Goal: Task Accomplishment & Management: Complete application form

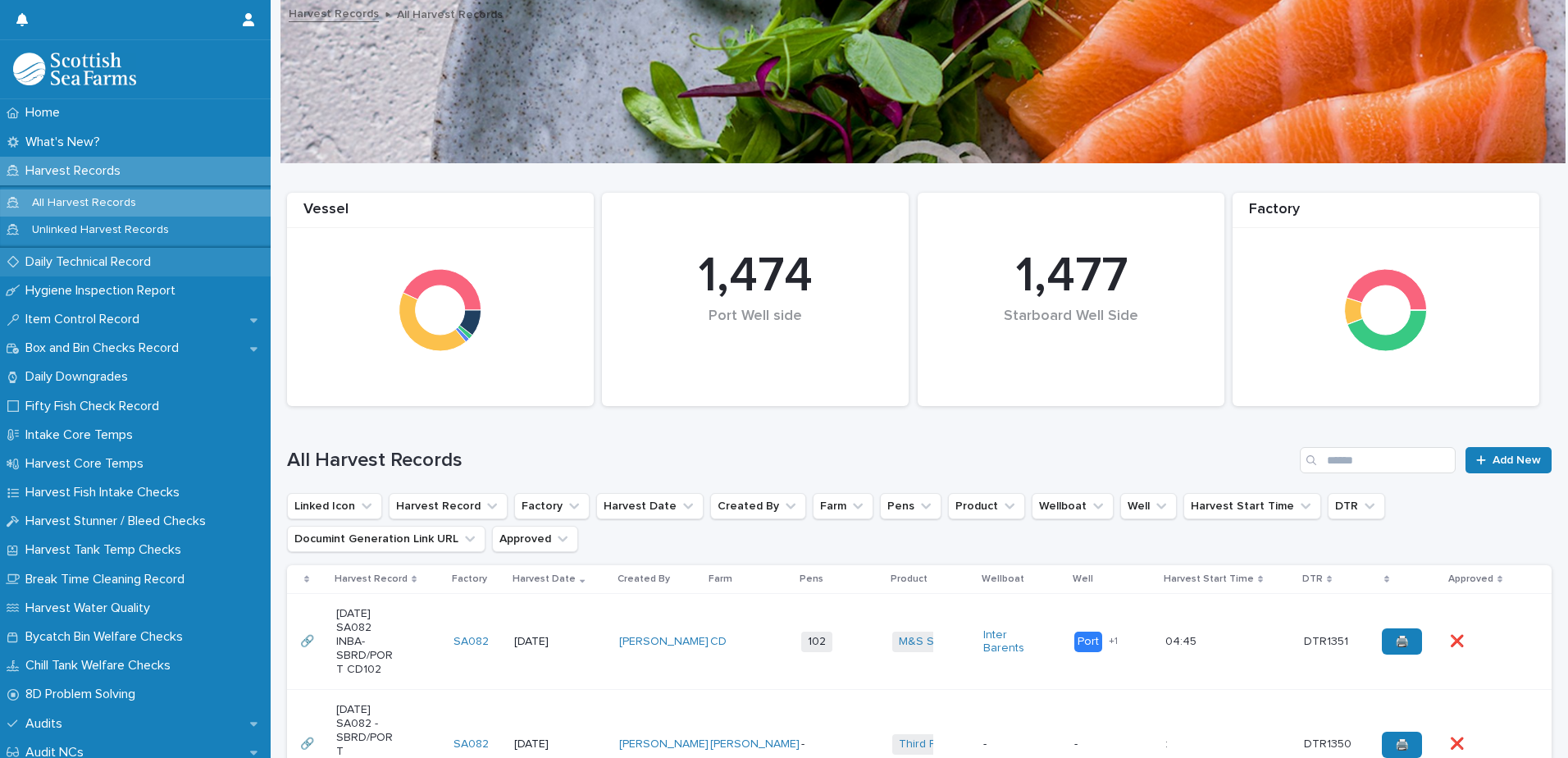
click at [87, 264] on p "Daily Technical Record" at bounding box center [91, 262] width 145 height 15
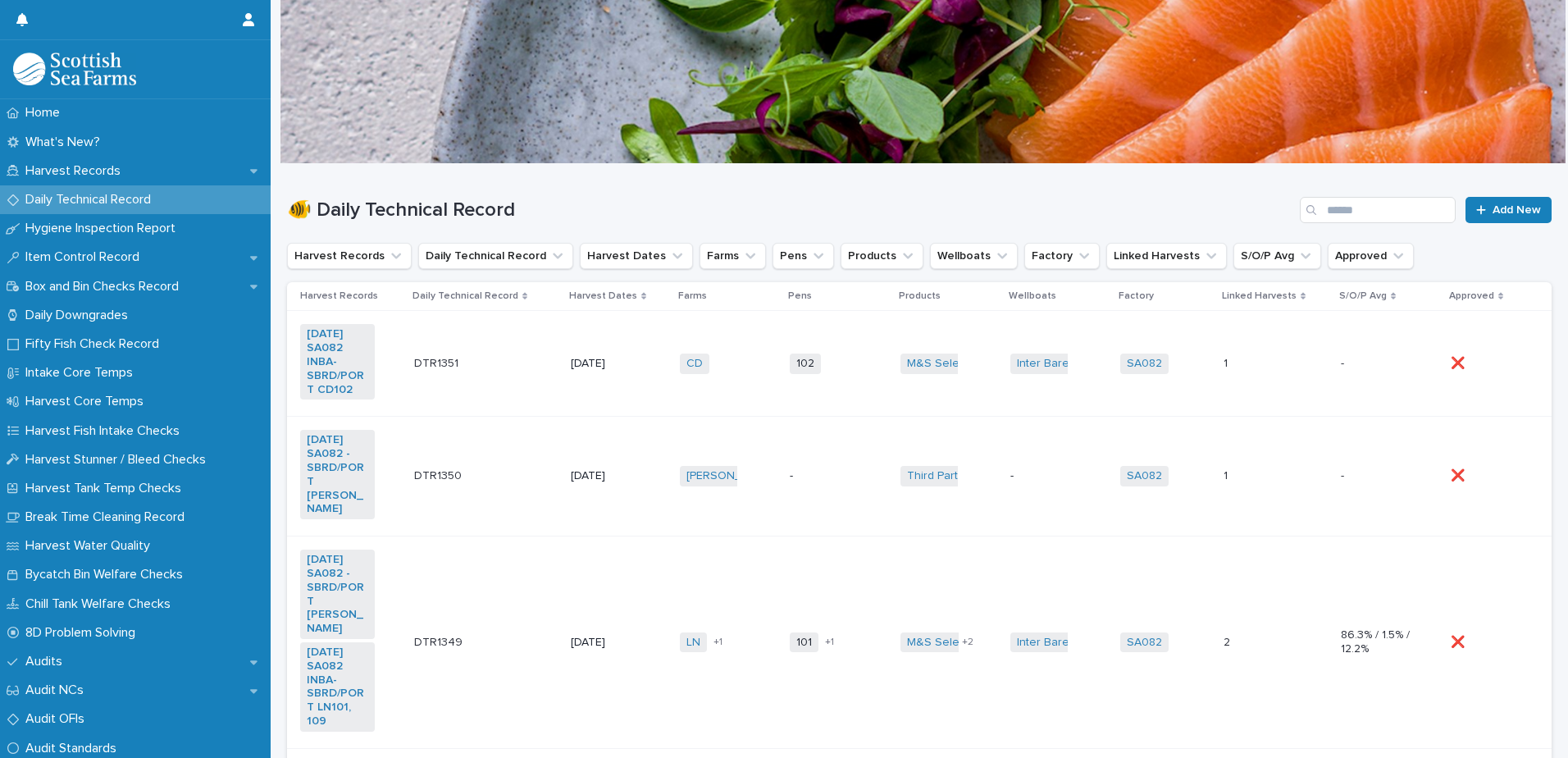
click at [925, 338] on td "M&S Select + 0" at bounding box center [948, 364] width 110 height 106
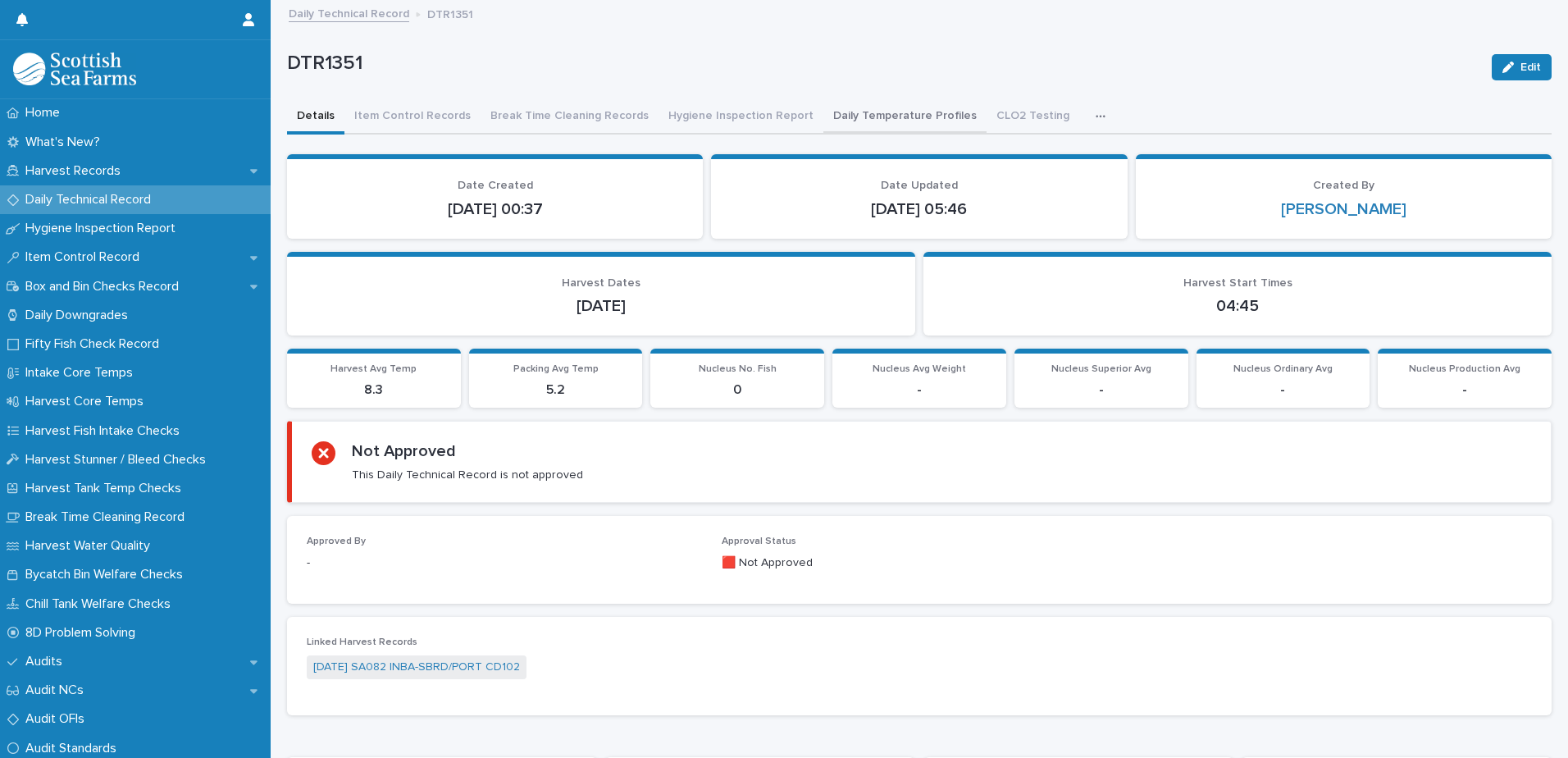
click at [851, 115] on button "Daily Temperature Profiles" at bounding box center [904, 117] width 163 height 34
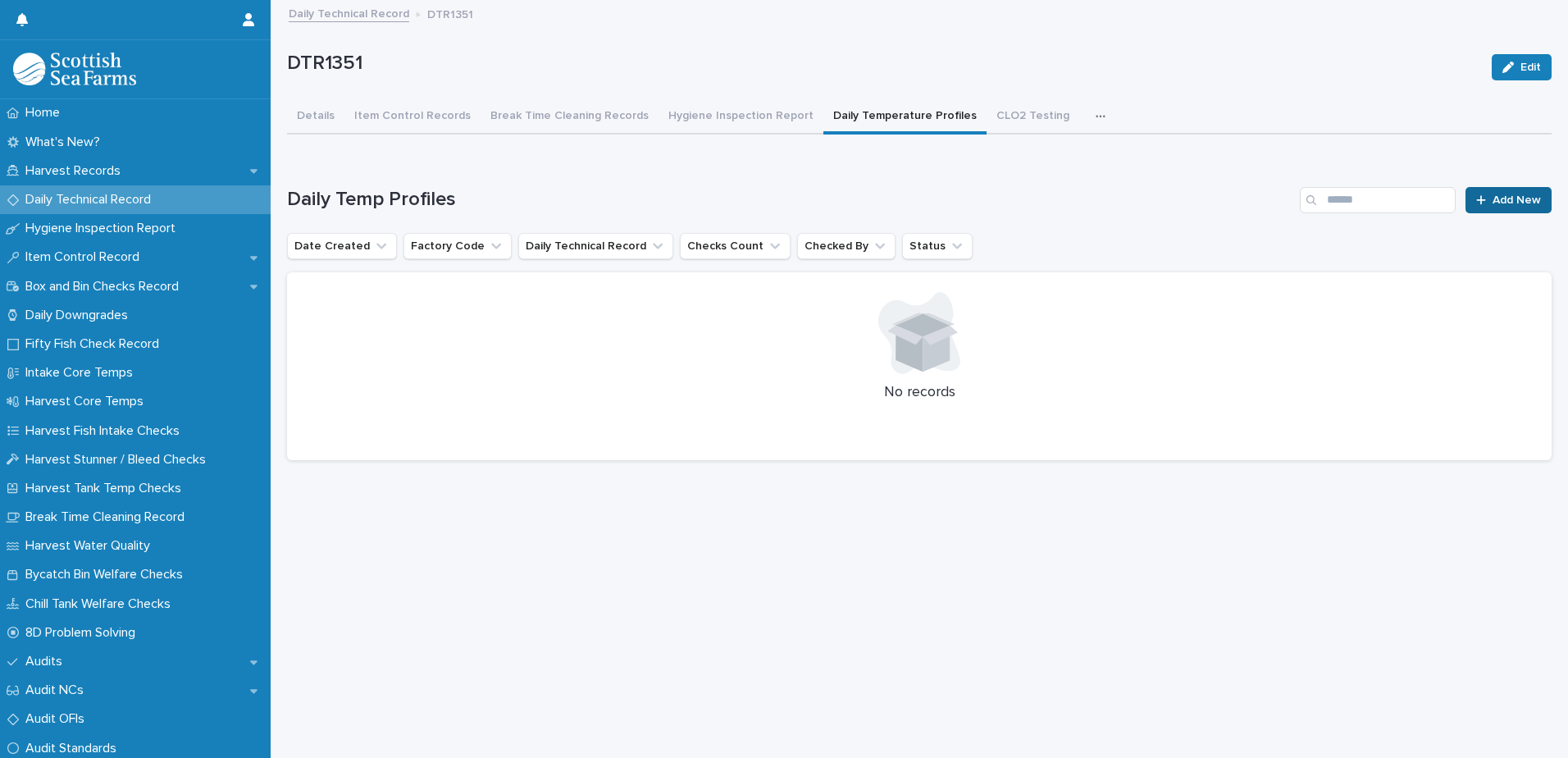
click at [1494, 203] on span "Add New" at bounding box center [1516, 200] width 49 height 11
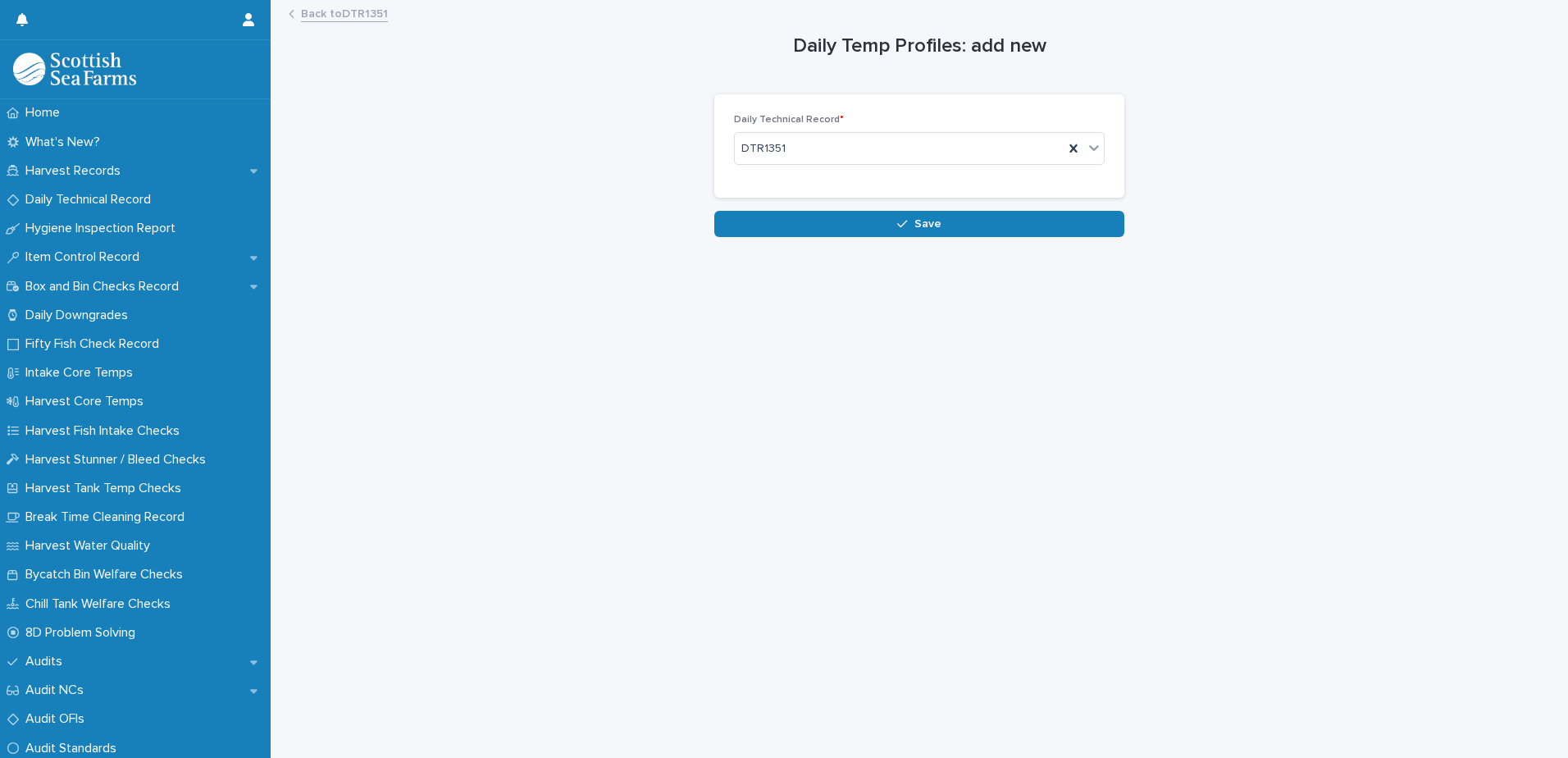
click at [363, 10] on link "Back to DTR1351" at bounding box center [344, 13] width 87 height 19
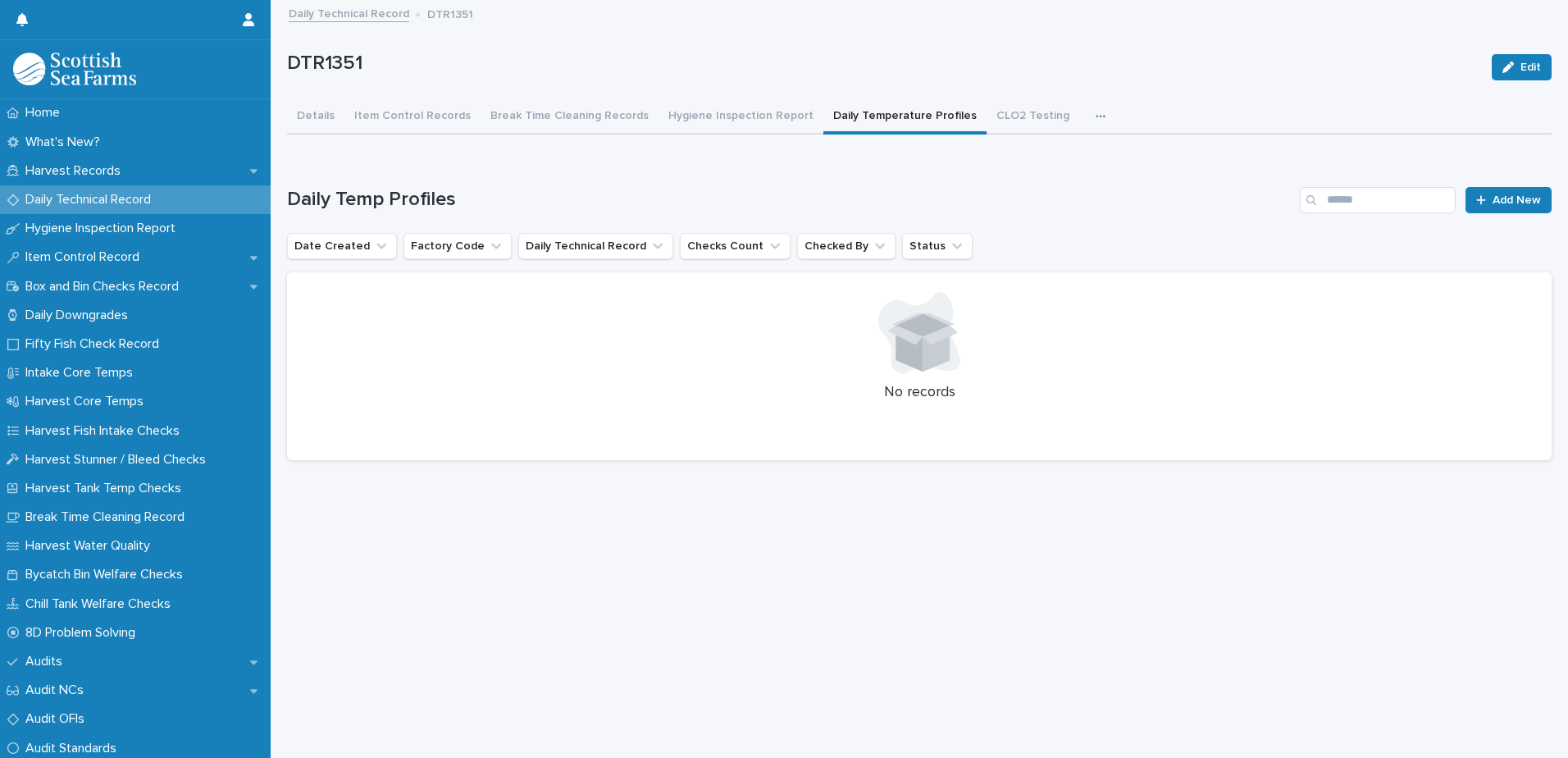
click at [1194, 315] on div at bounding box center [919, 333] width 1225 height 82
click at [1497, 196] on span "Add New" at bounding box center [1516, 200] width 49 height 11
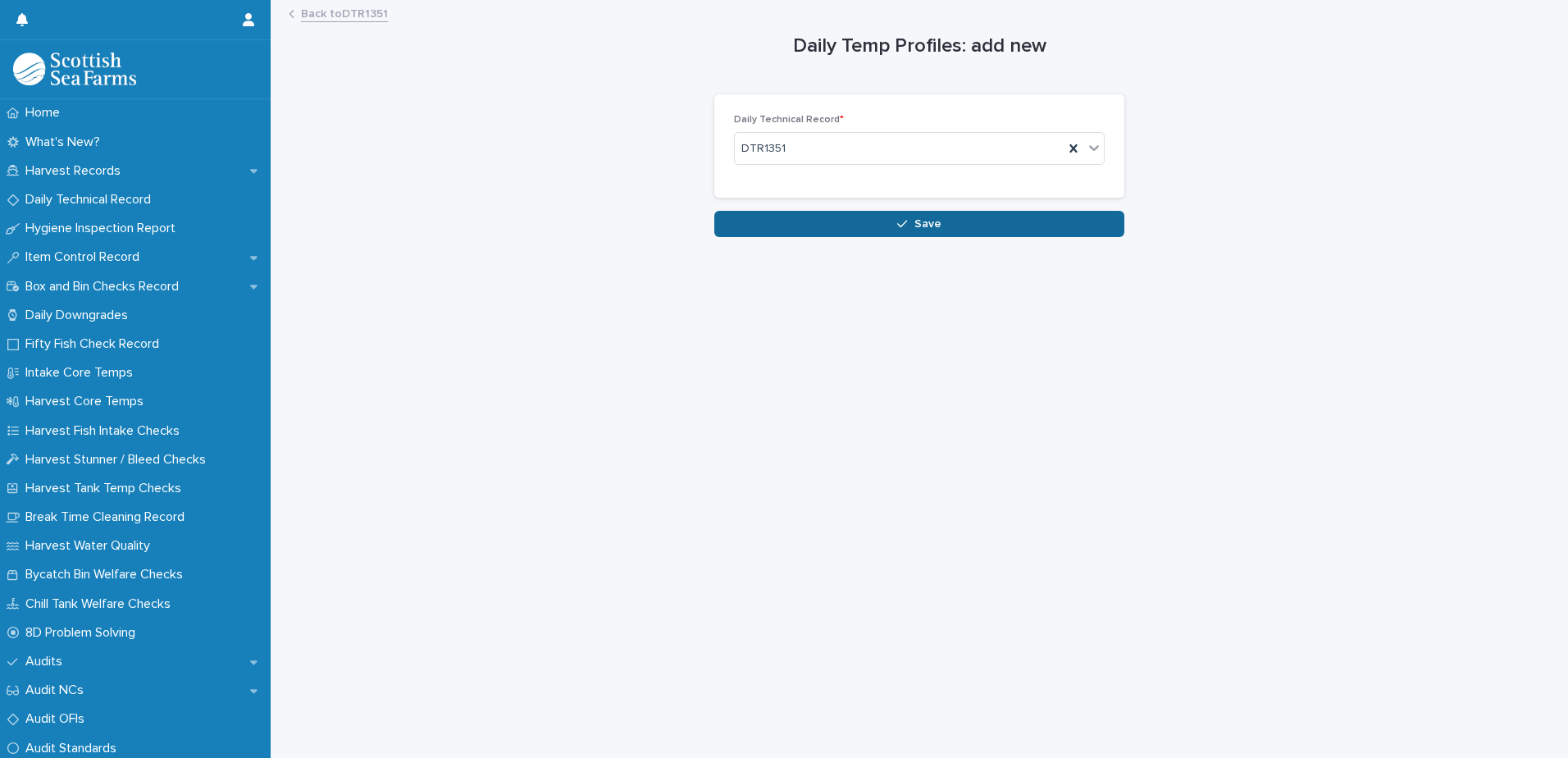
click at [918, 226] on span "Save" at bounding box center [927, 223] width 27 height 11
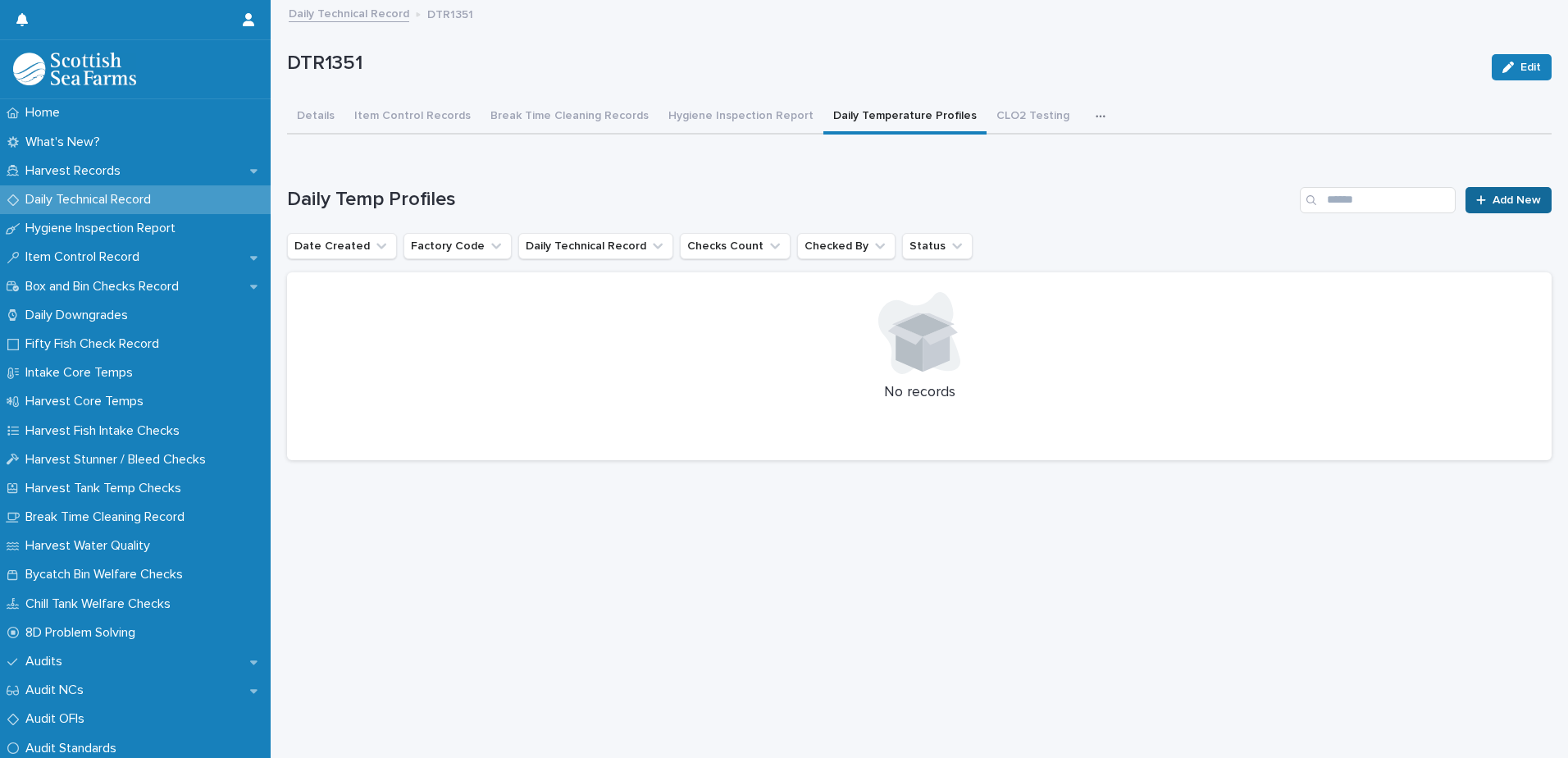
click at [1503, 197] on span "Add New" at bounding box center [1516, 200] width 49 height 11
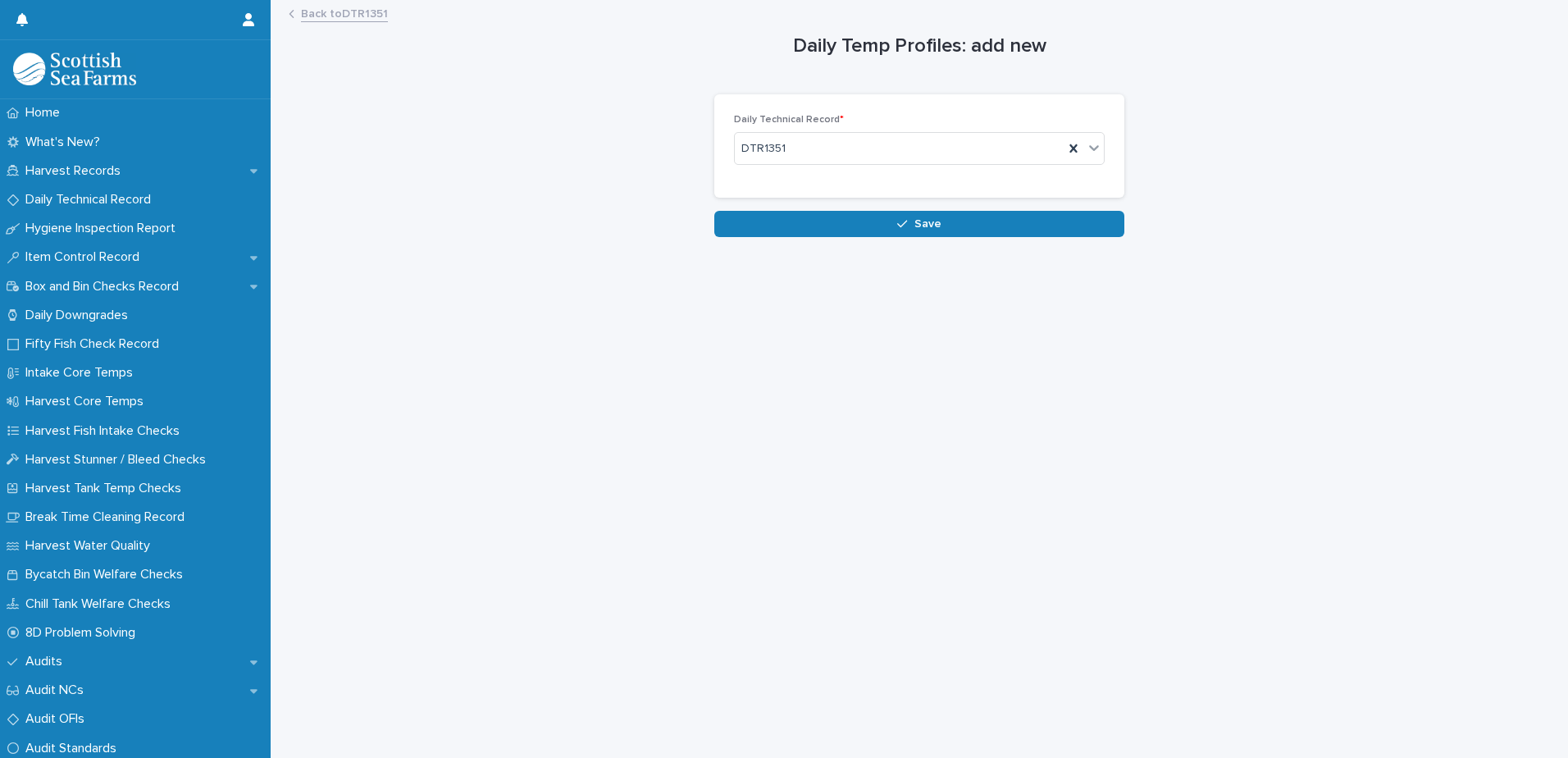
click at [950, 217] on button "Save" at bounding box center [919, 224] width 410 height 26
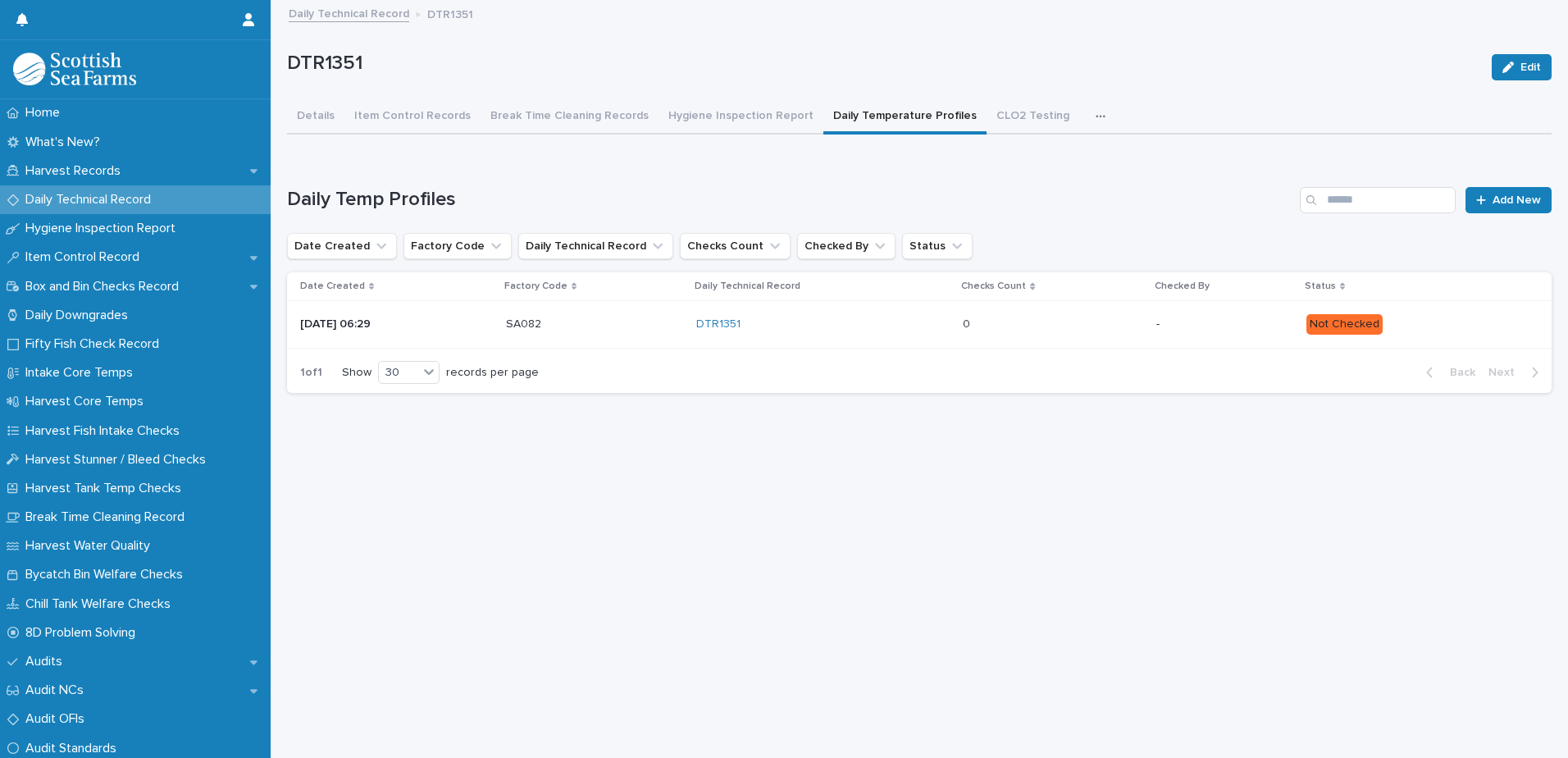
click at [1471, 315] on p "Not Checked" at bounding box center [1415, 325] width 219 height 21
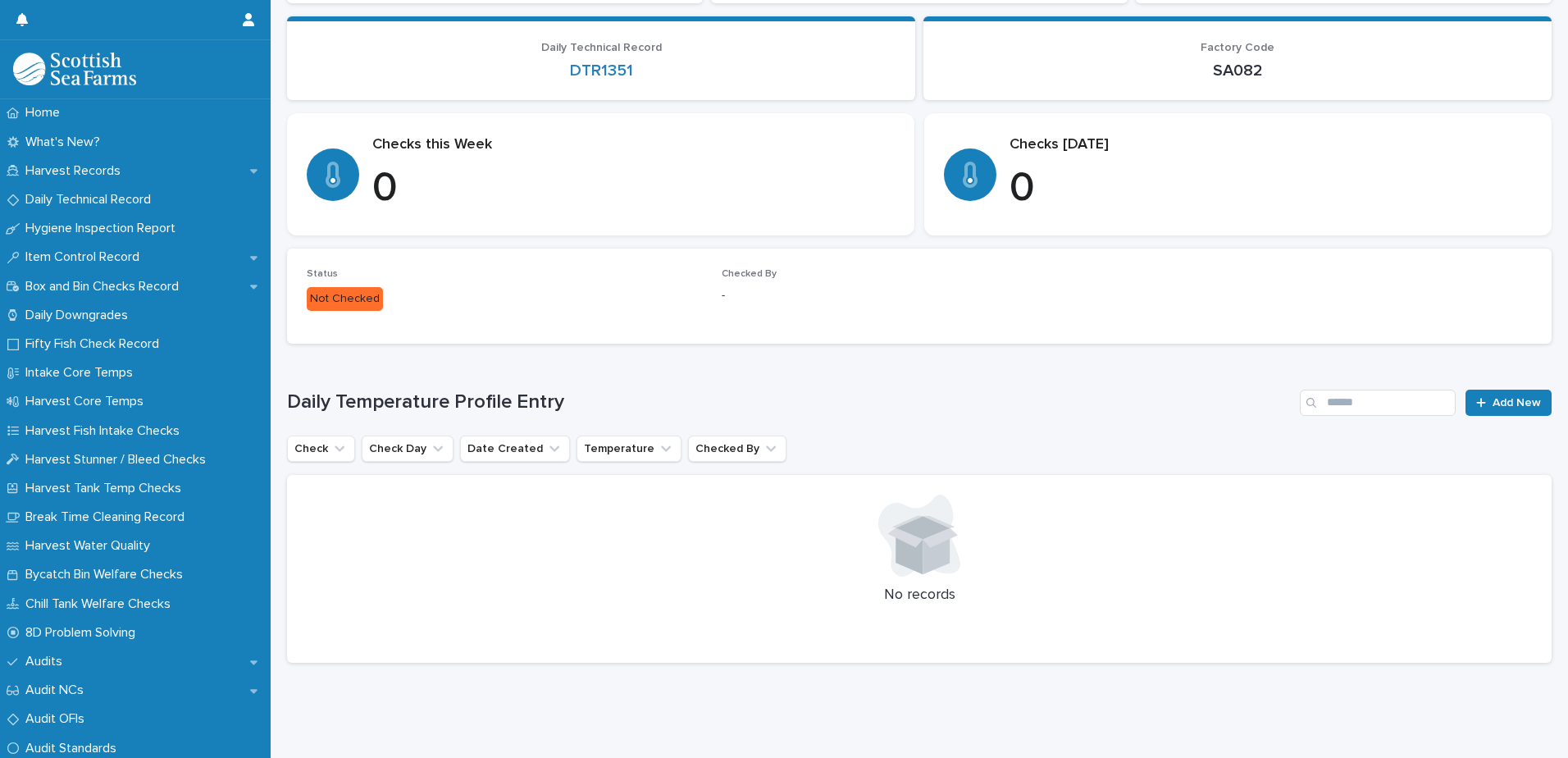
scroll to position [214, 0]
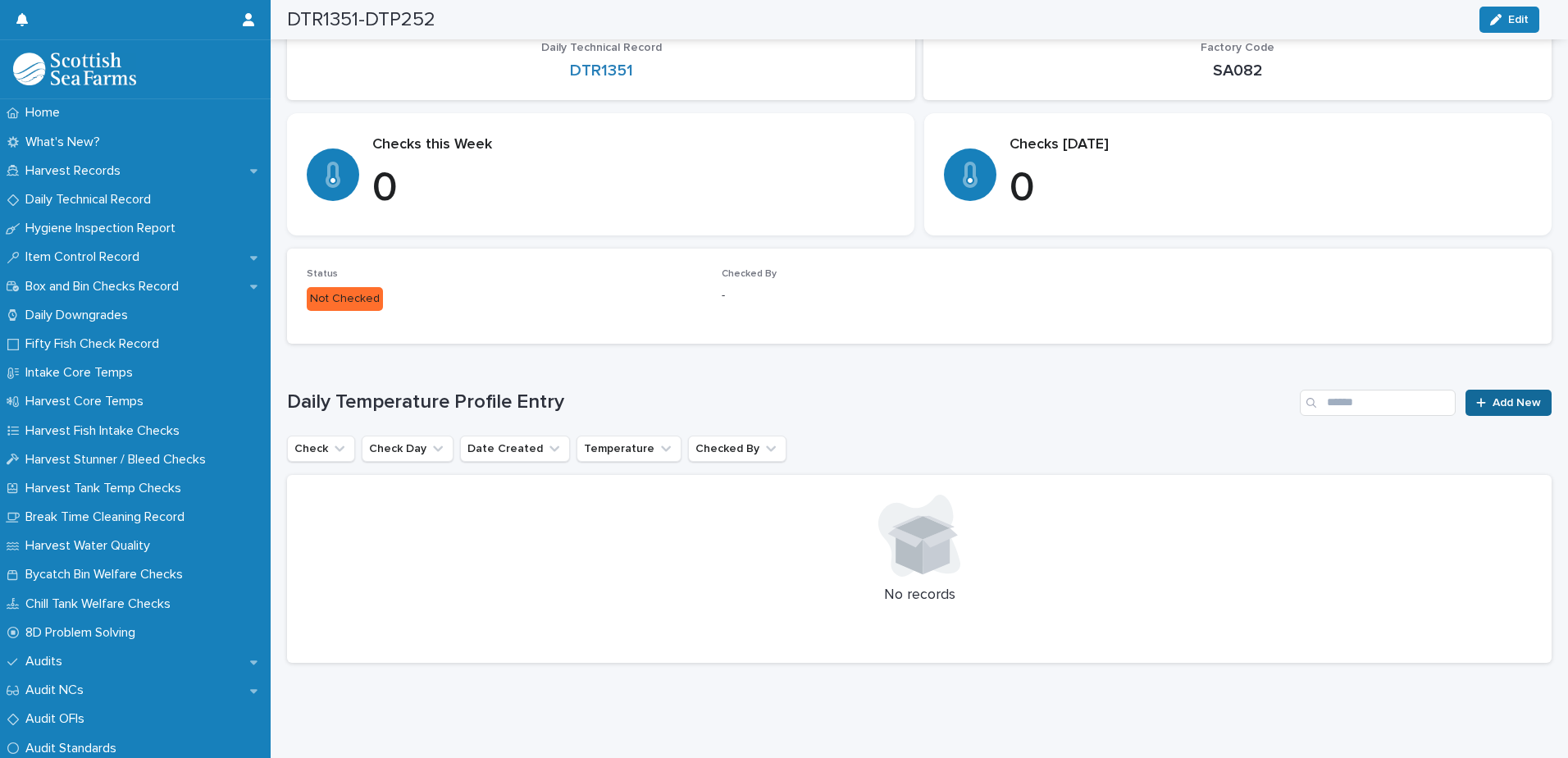
click at [1495, 397] on span "Add New" at bounding box center [1516, 403] width 49 height 11
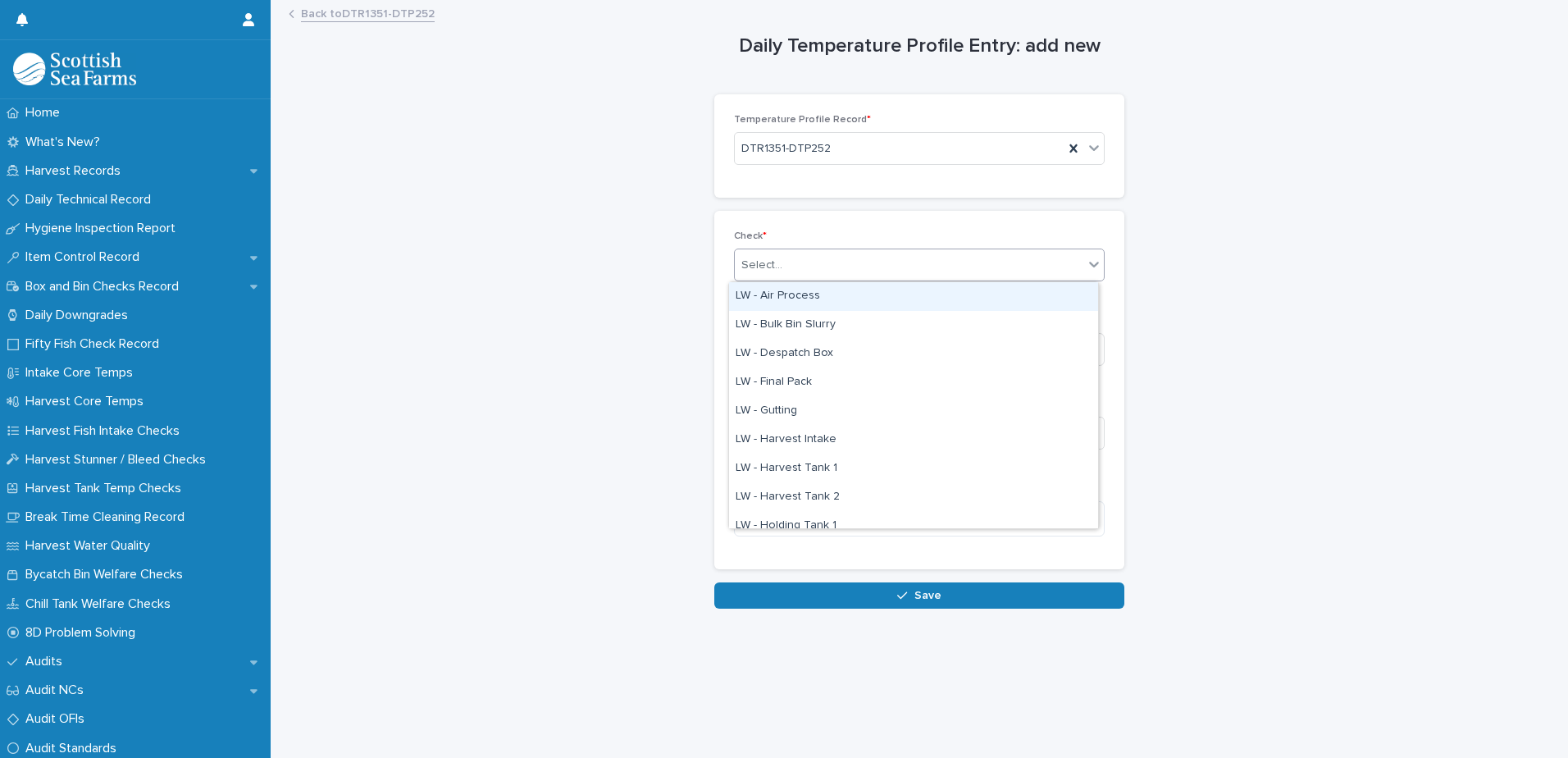
click at [769, 269] on div "Select..." at bounding box center [762, 265] width 41 height 17
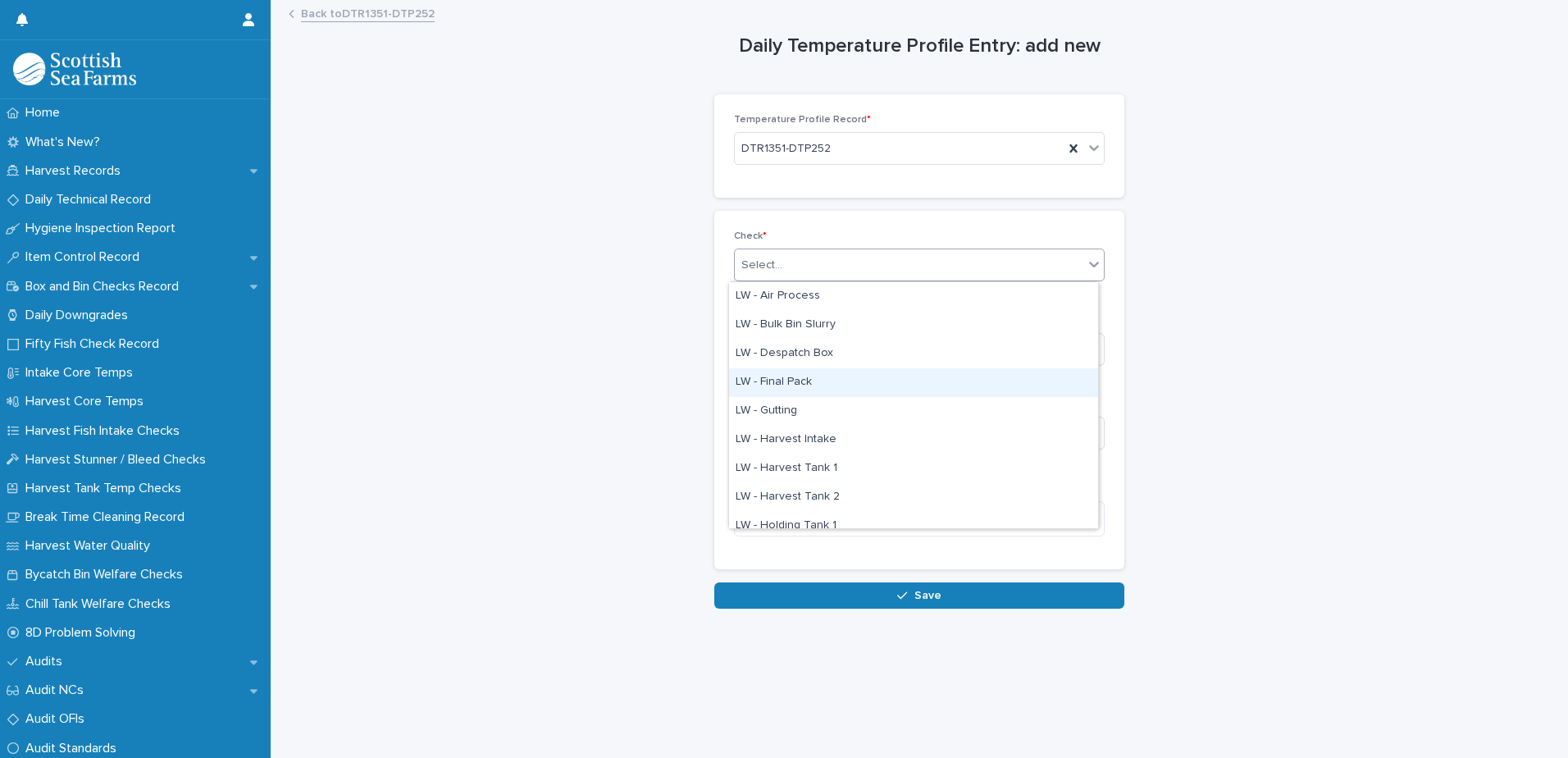
scroll to position [82, 0]
click at [847, 386] on div "LW - Harvest Tank 1" at bounding box center [913, 387] width 369 height 29
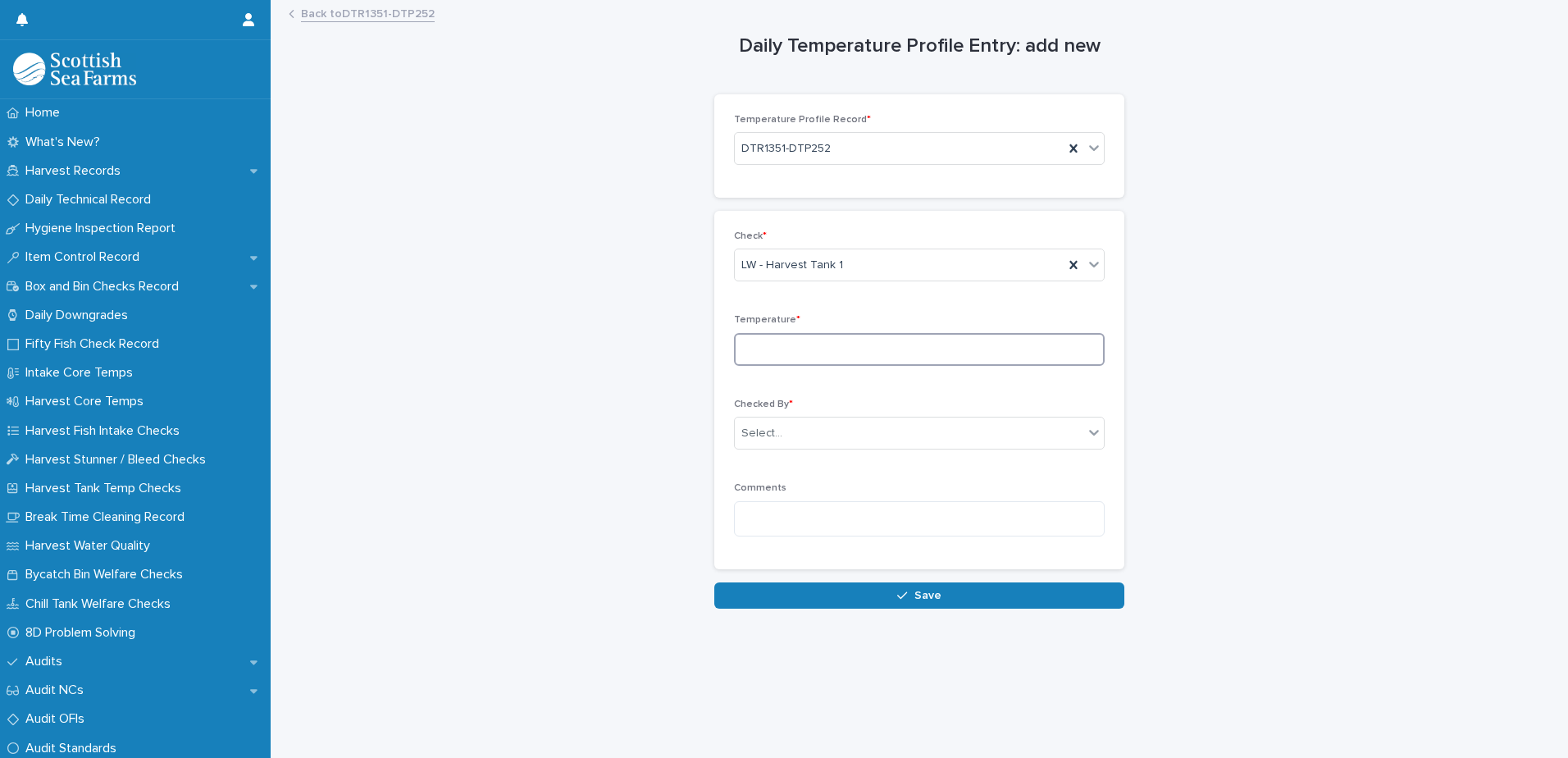
click at [871, 354] on input at bounding box center [919, 350] width 371 height 32
type input "*"
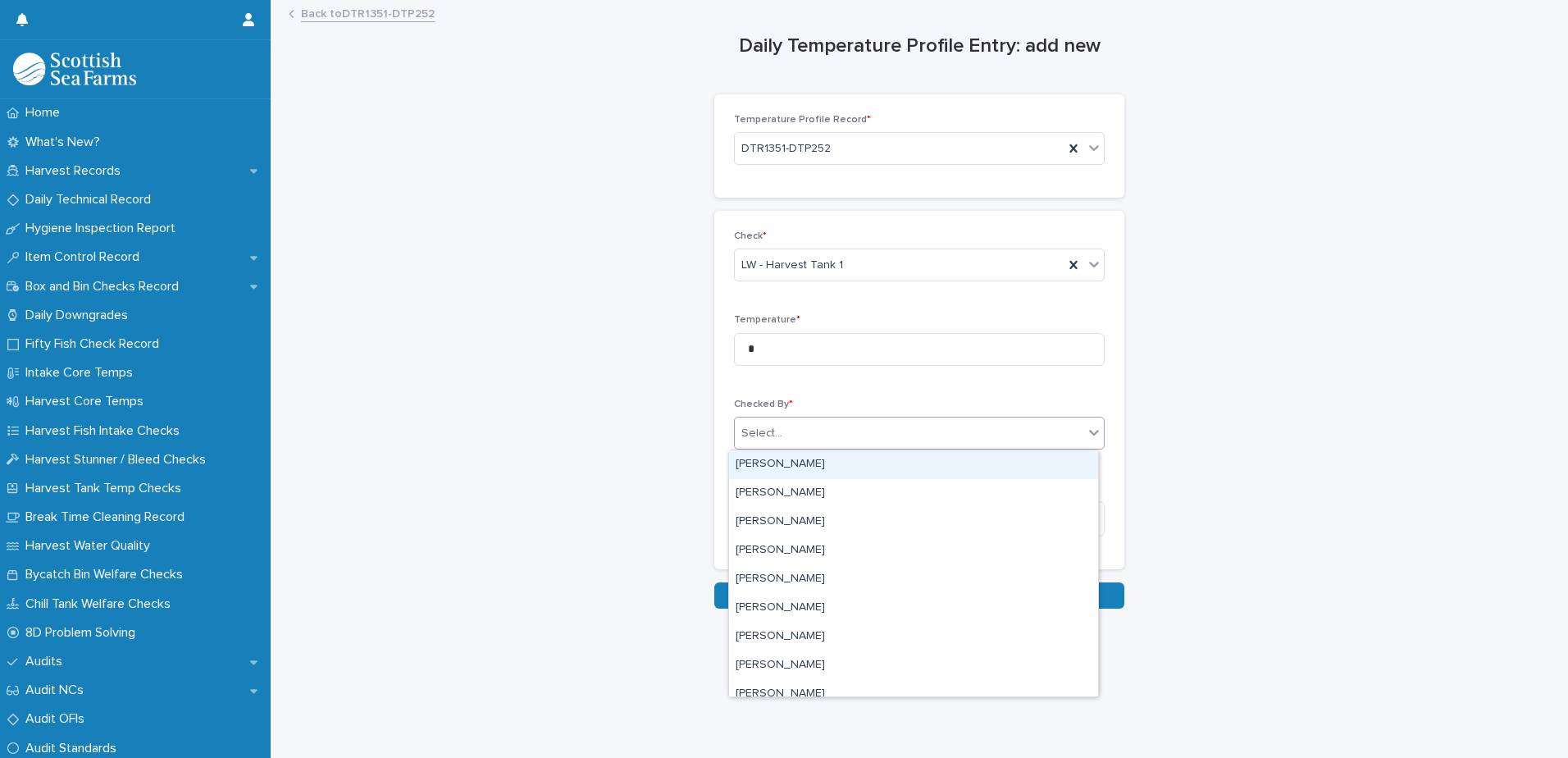
click at [803, 429] on div "Select..." at bounding box center [909, 434] width 348 height 27
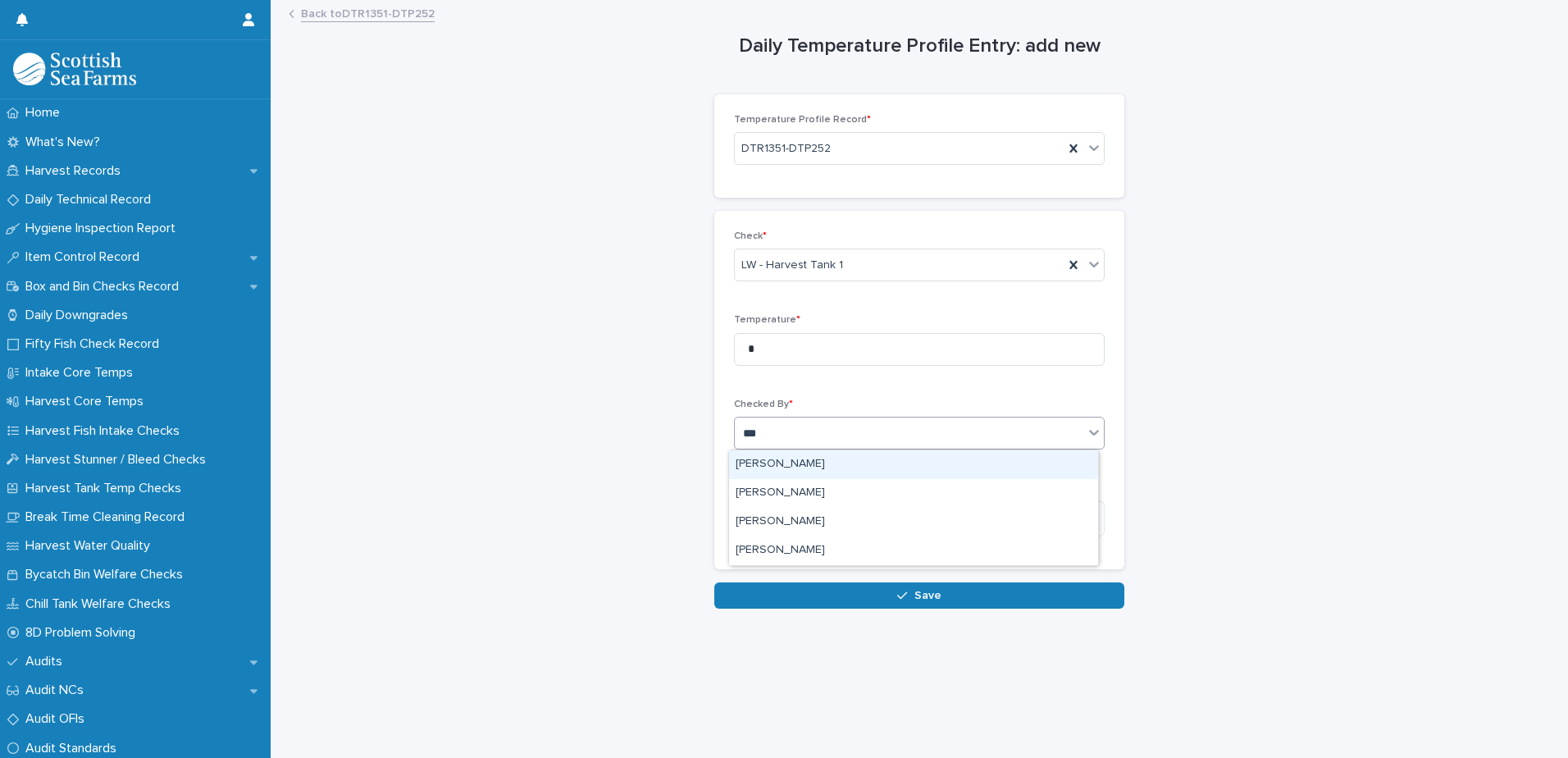
type input "****"
click at [793, 465] on div "[PERSON_NAME]" at bounding box center [913, 465] width 369 height 29
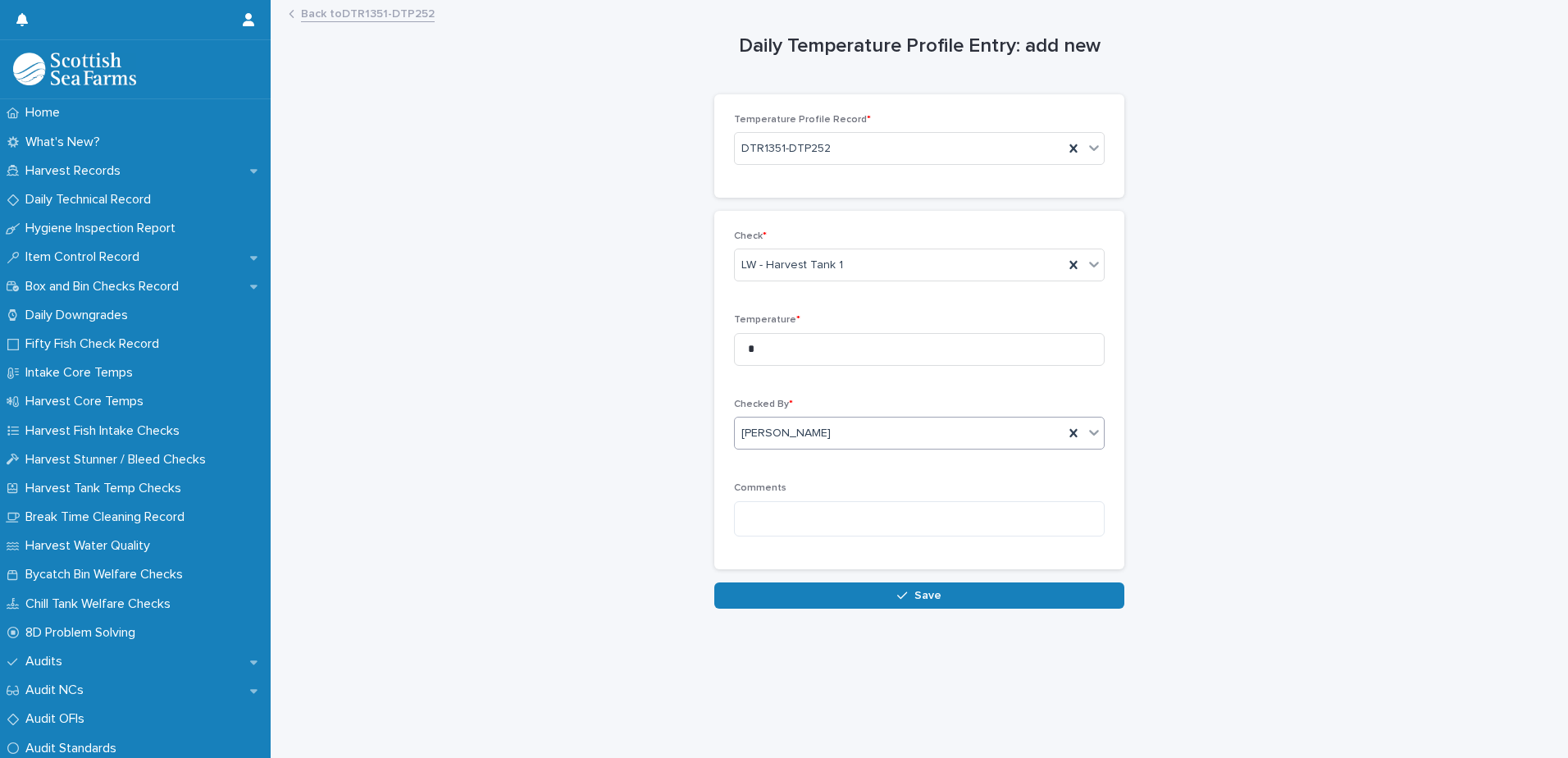
click at [913, 601] on button "Save" at bounding box center [919, 596] width 410 height 26
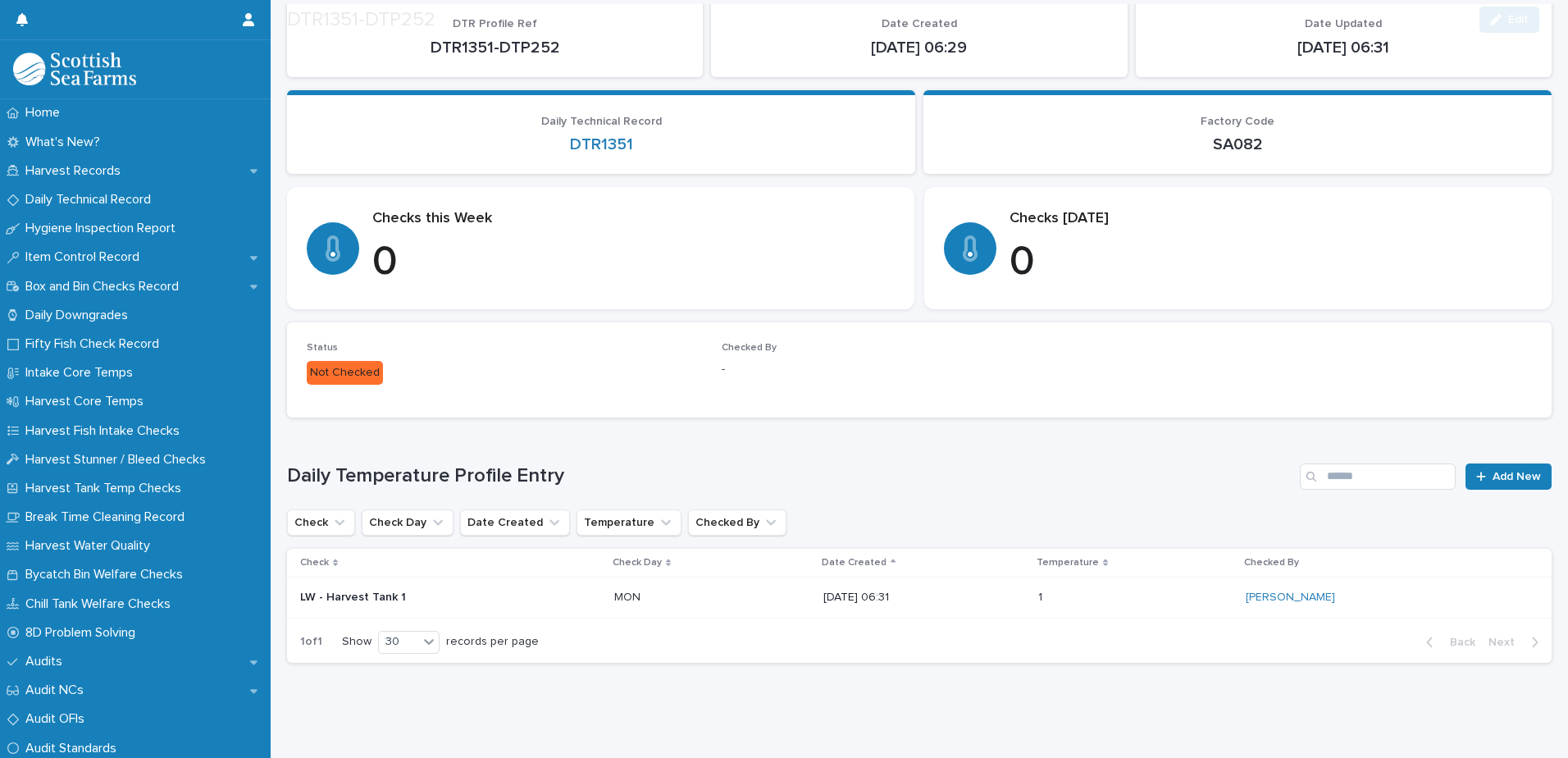
scroll to position [139, 0]
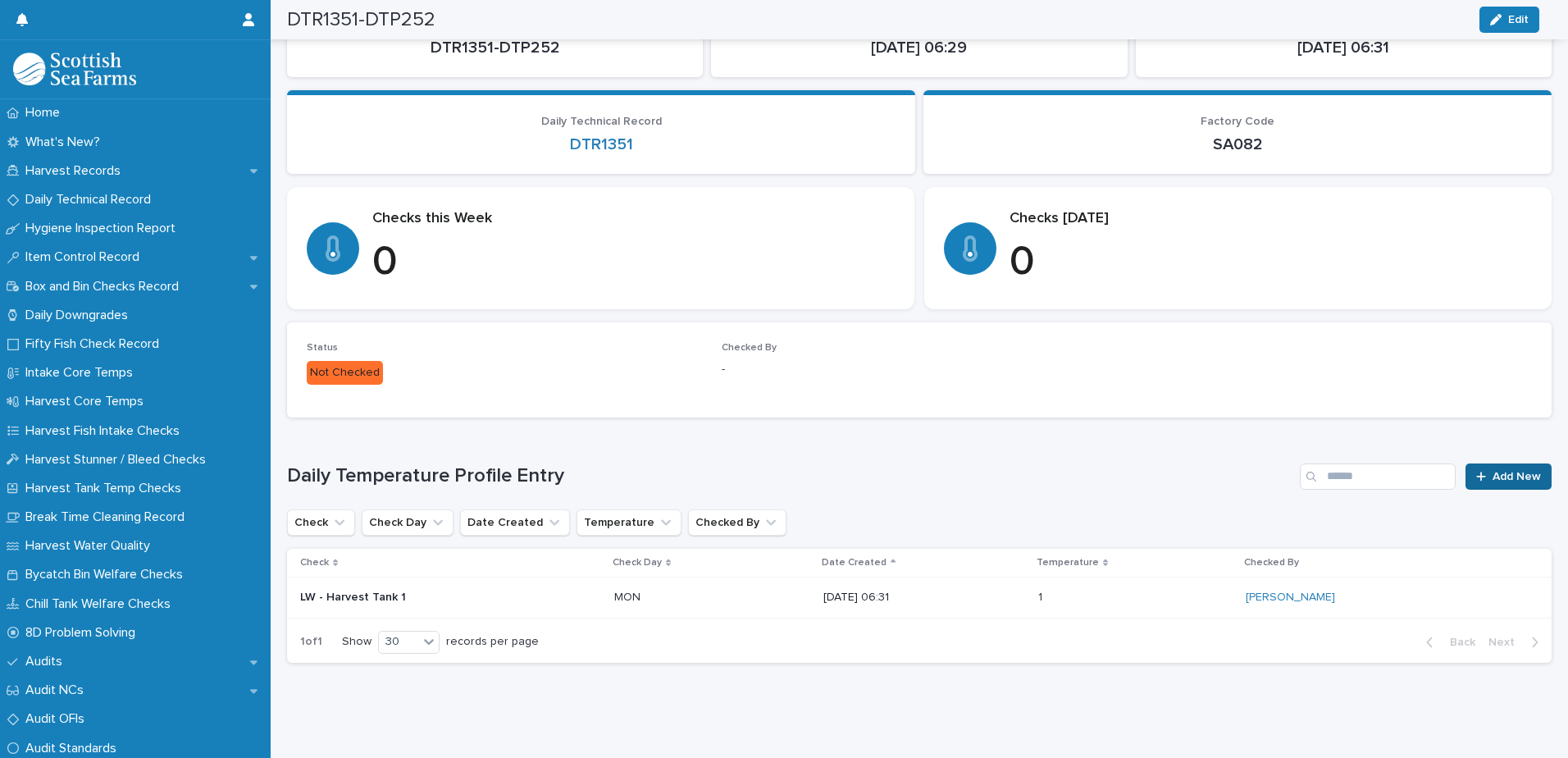
click at [1495, 471] on span "Add New" at bounding box center [1516, 476] width 49 height 11
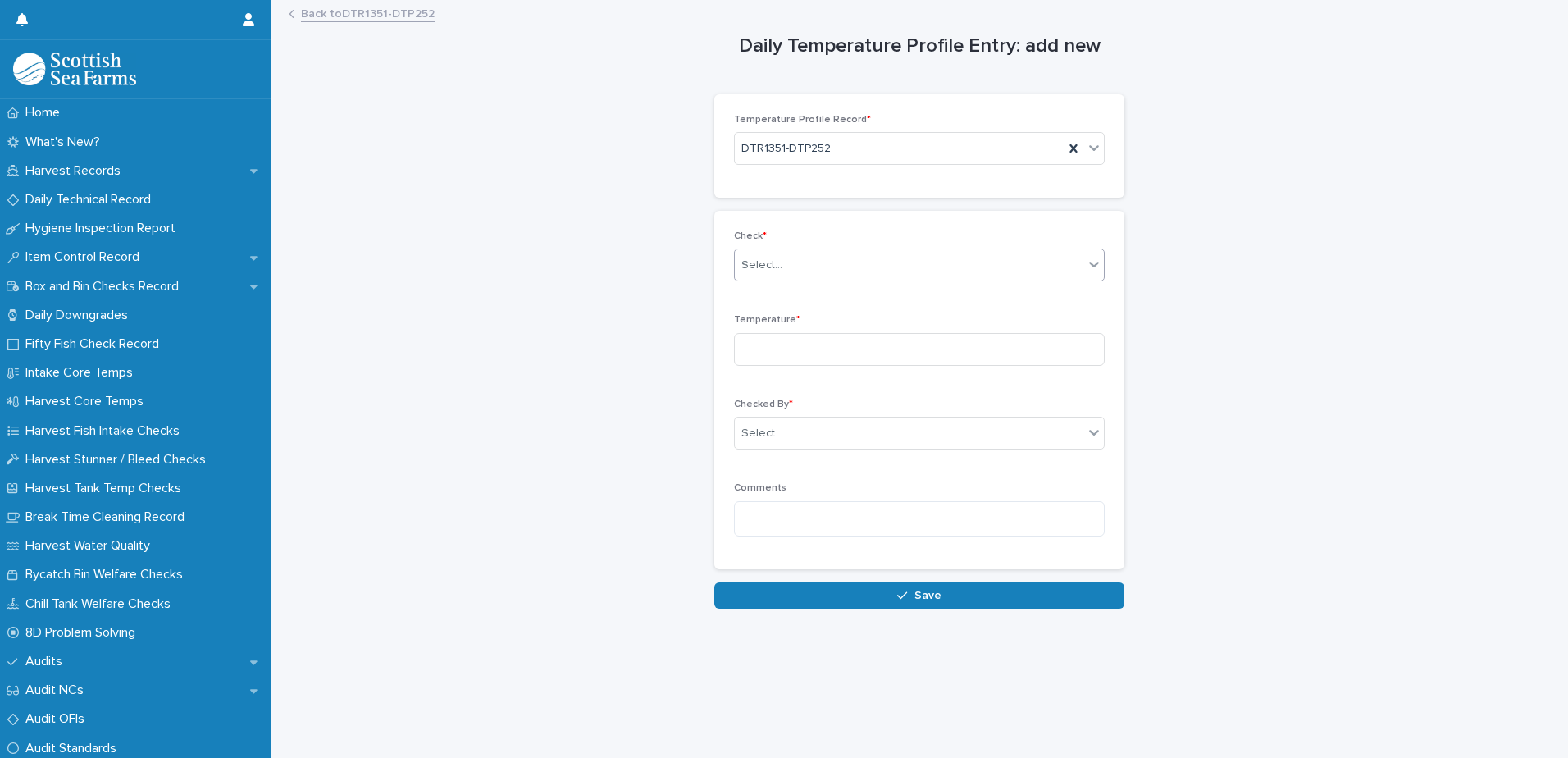
click at [859, 269] on div "Select..." at bounding box center [909, 266] width 348 height 27
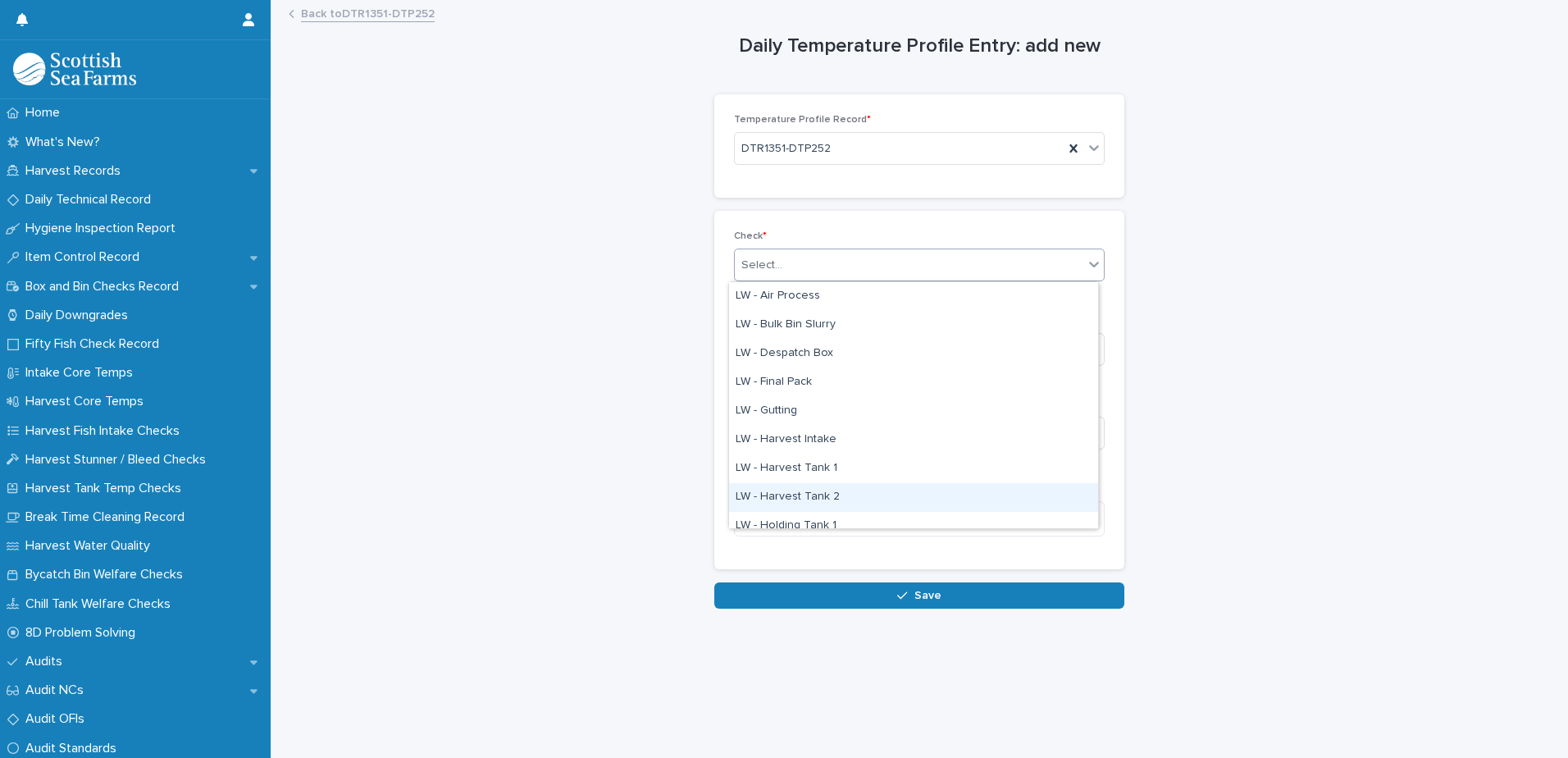
click at [848, 501] on div "LW - Harvest Tank 2" at bounding box center [913, 497] width 369 height 29
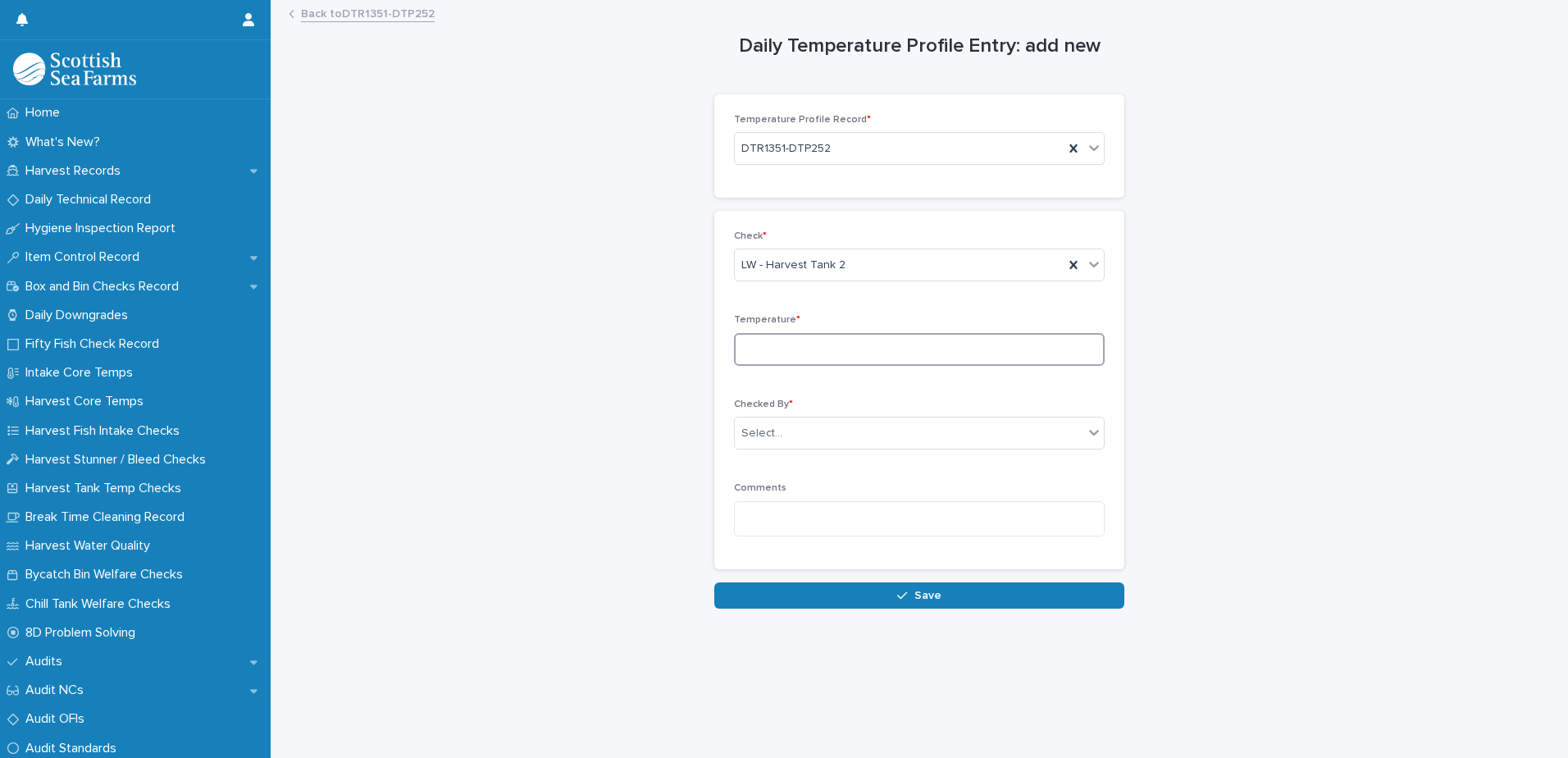
click at [922, 354] on input at bounding box center [919, 350] width 371 height 32
type input "*"
click at [887, 427] on div "Select..." at bounding box center [909, 434] width 348 height 27
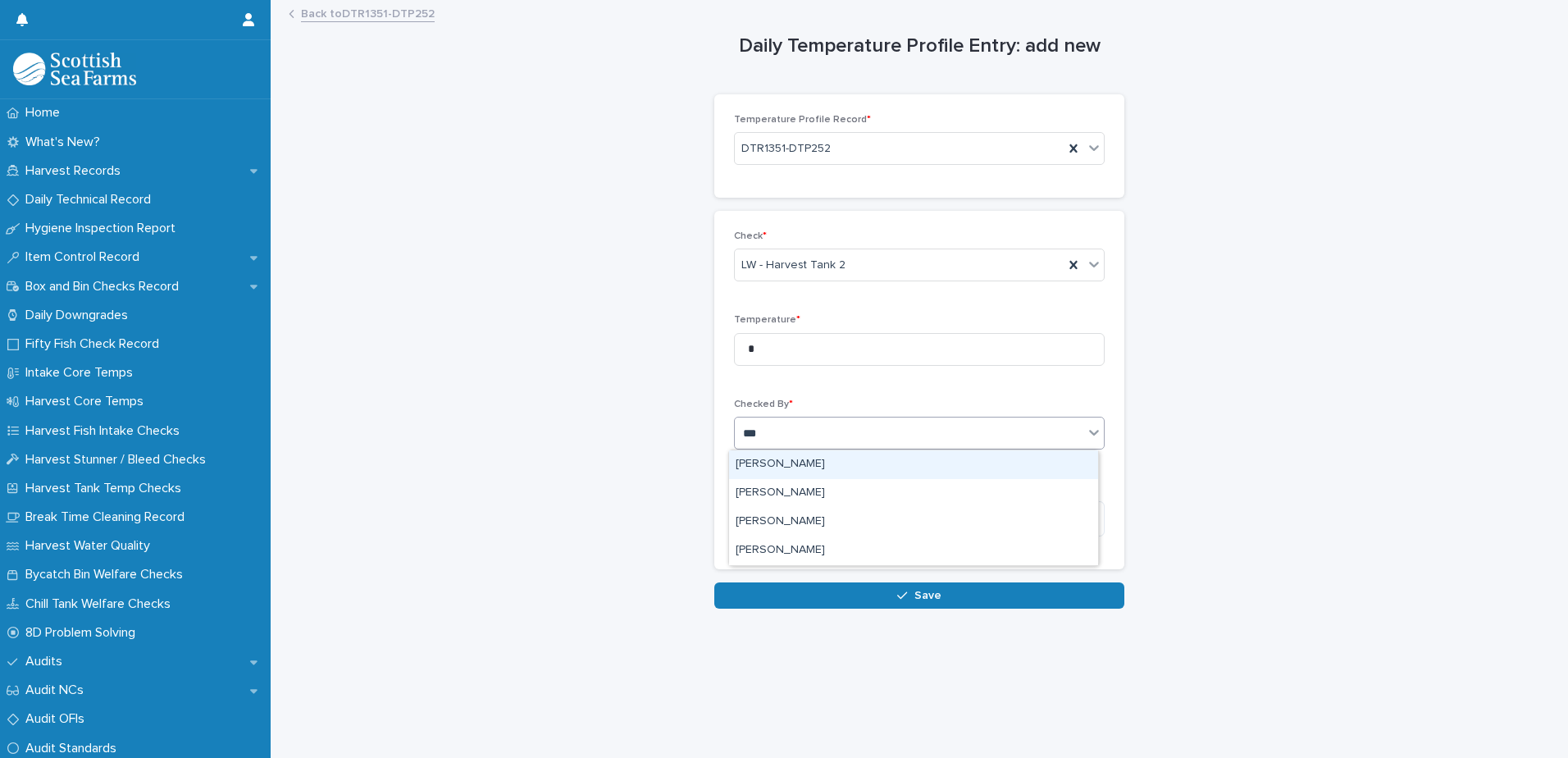
type input "****"
click at [838, 464] on div "[PERSON_NAME]" at bounding box center [913, 465] width 369 height 29
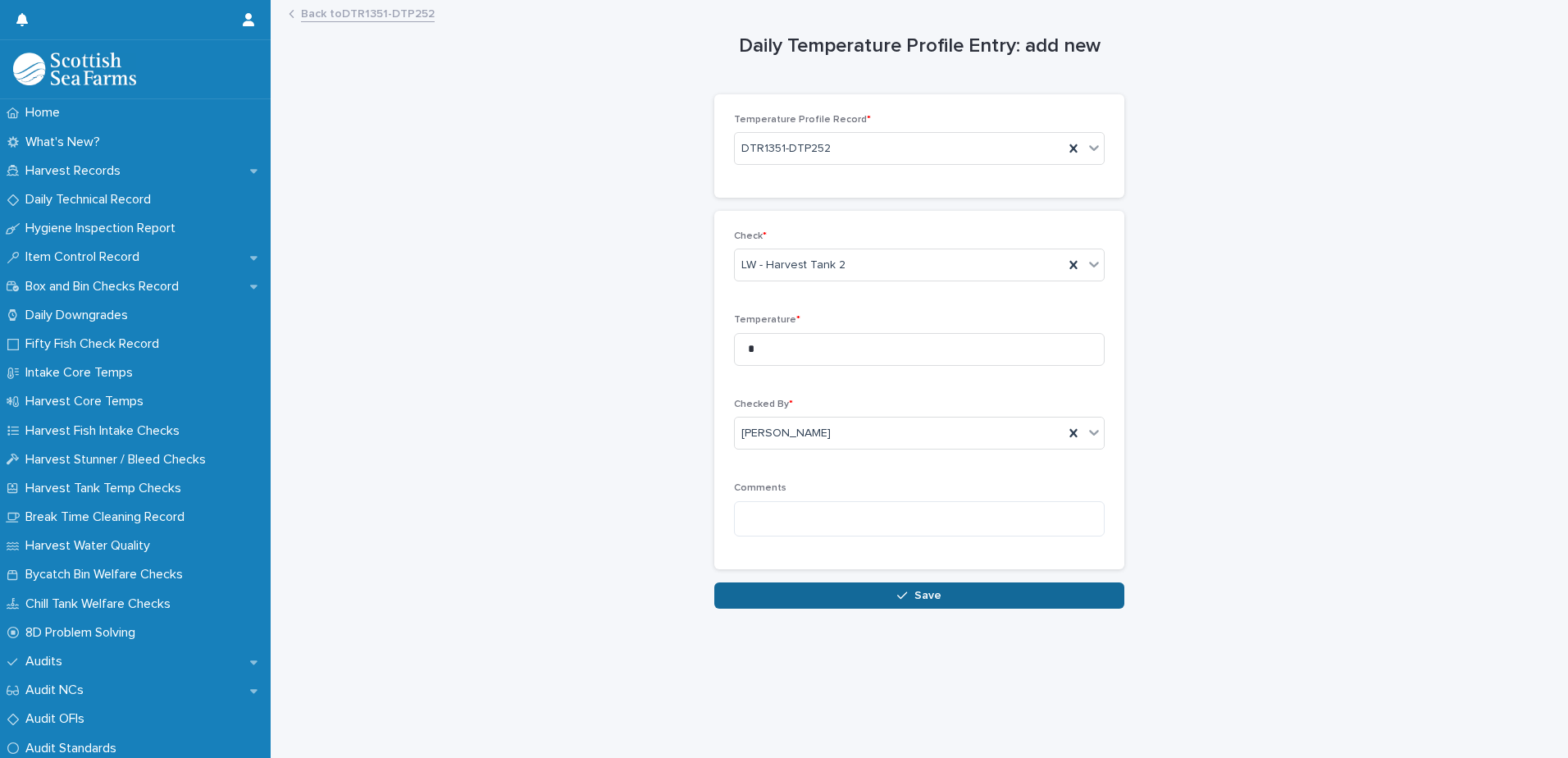
click at [916, 602] on button "Save" at bounding box center [919, 596] width 410 height 26
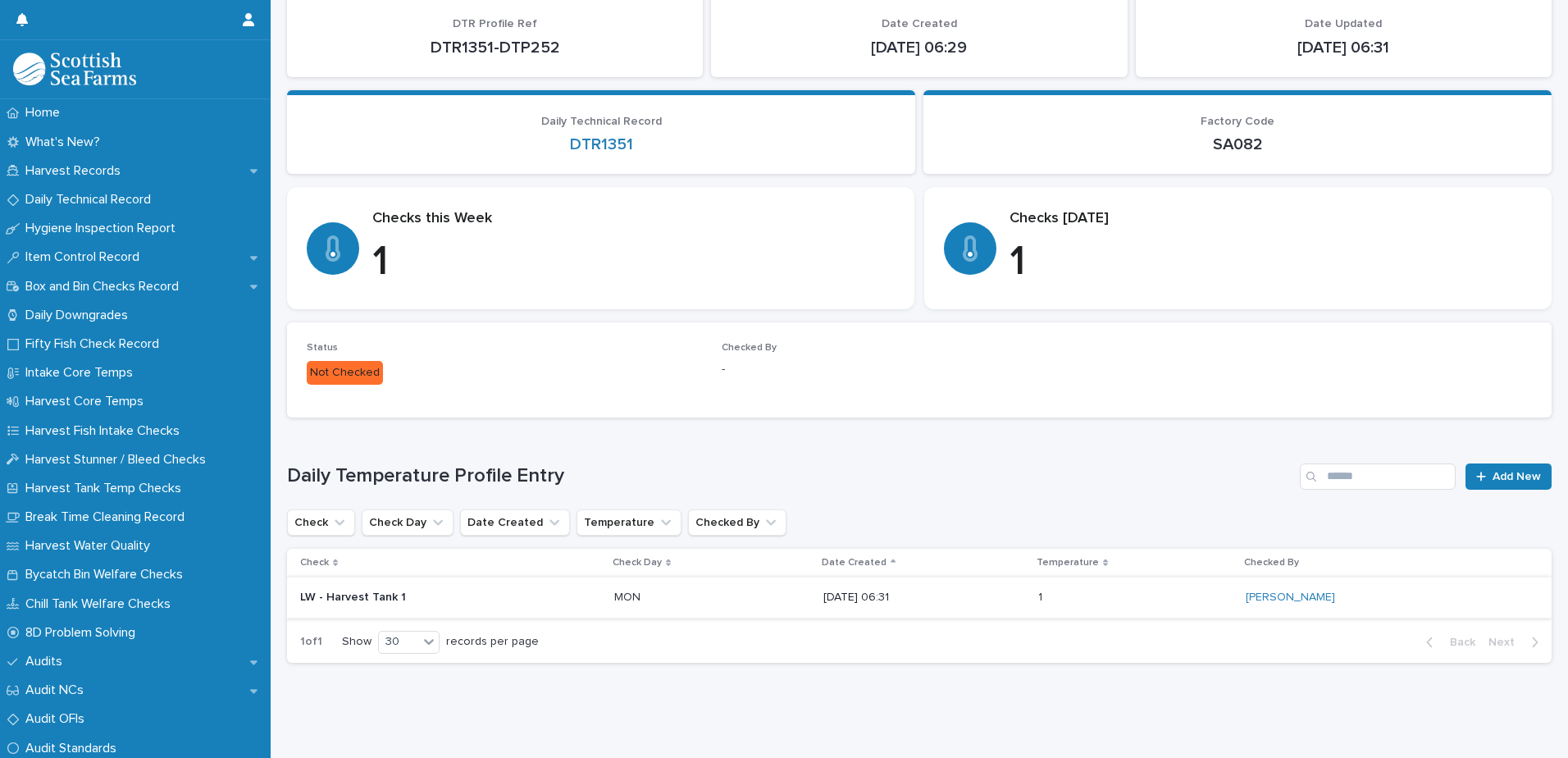
scroll to position [139, 0]
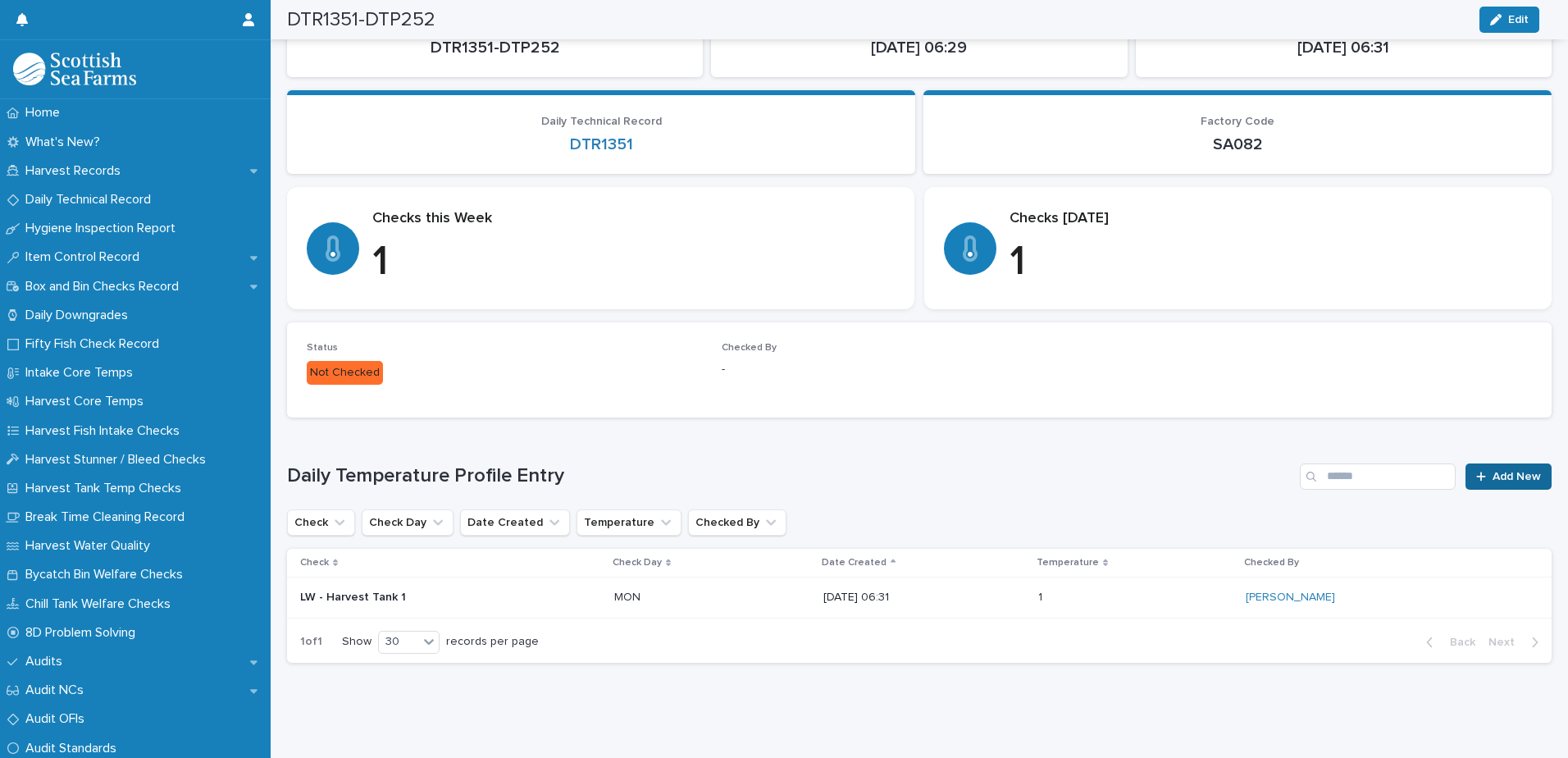
click at [1492, 471] on span "Add New" at bounding box center [1516, 476] width 49 height 11
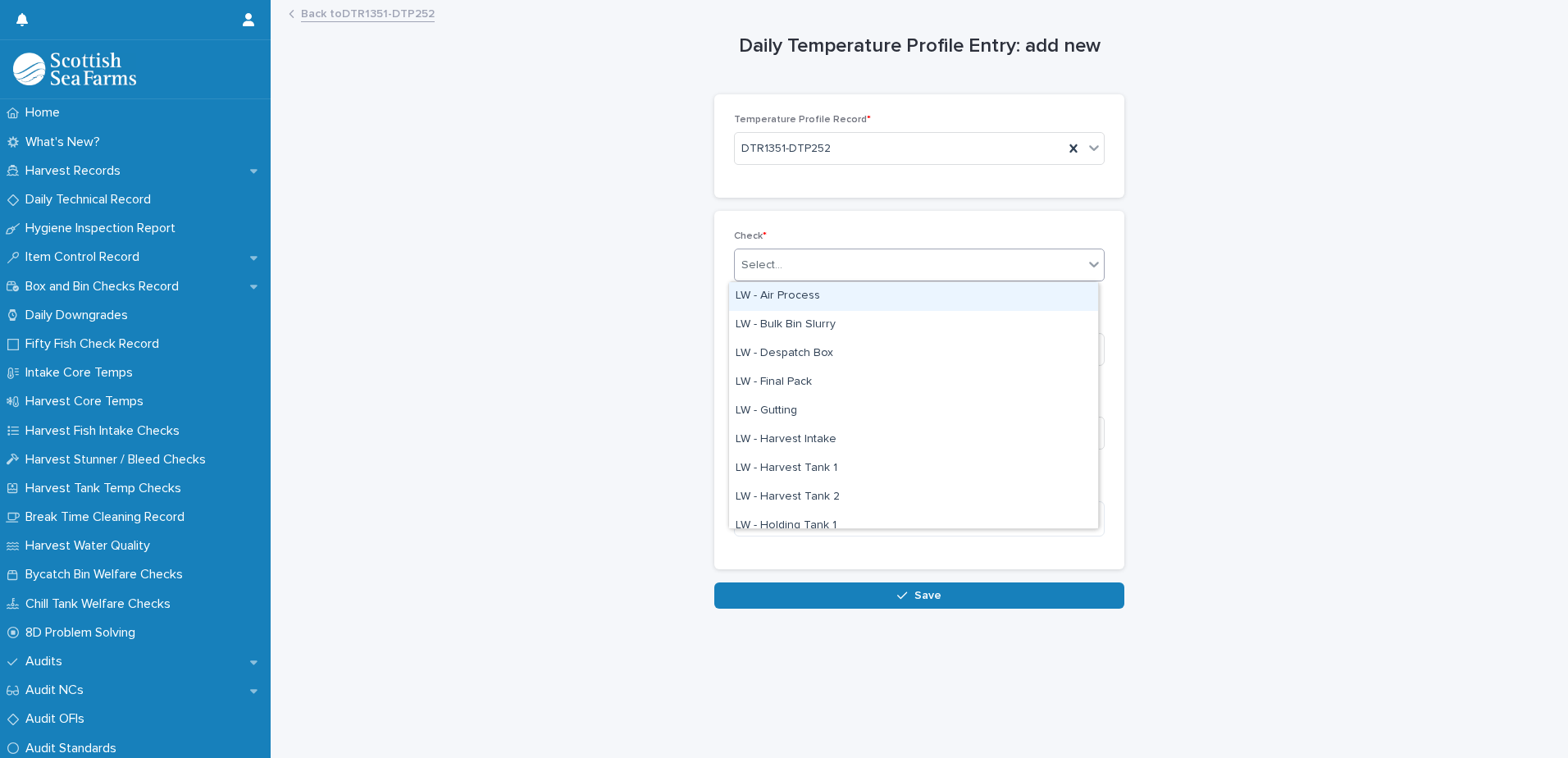
click at [809, 268] on div "Select..." at bounding box center [909, 266] width 348 height 27
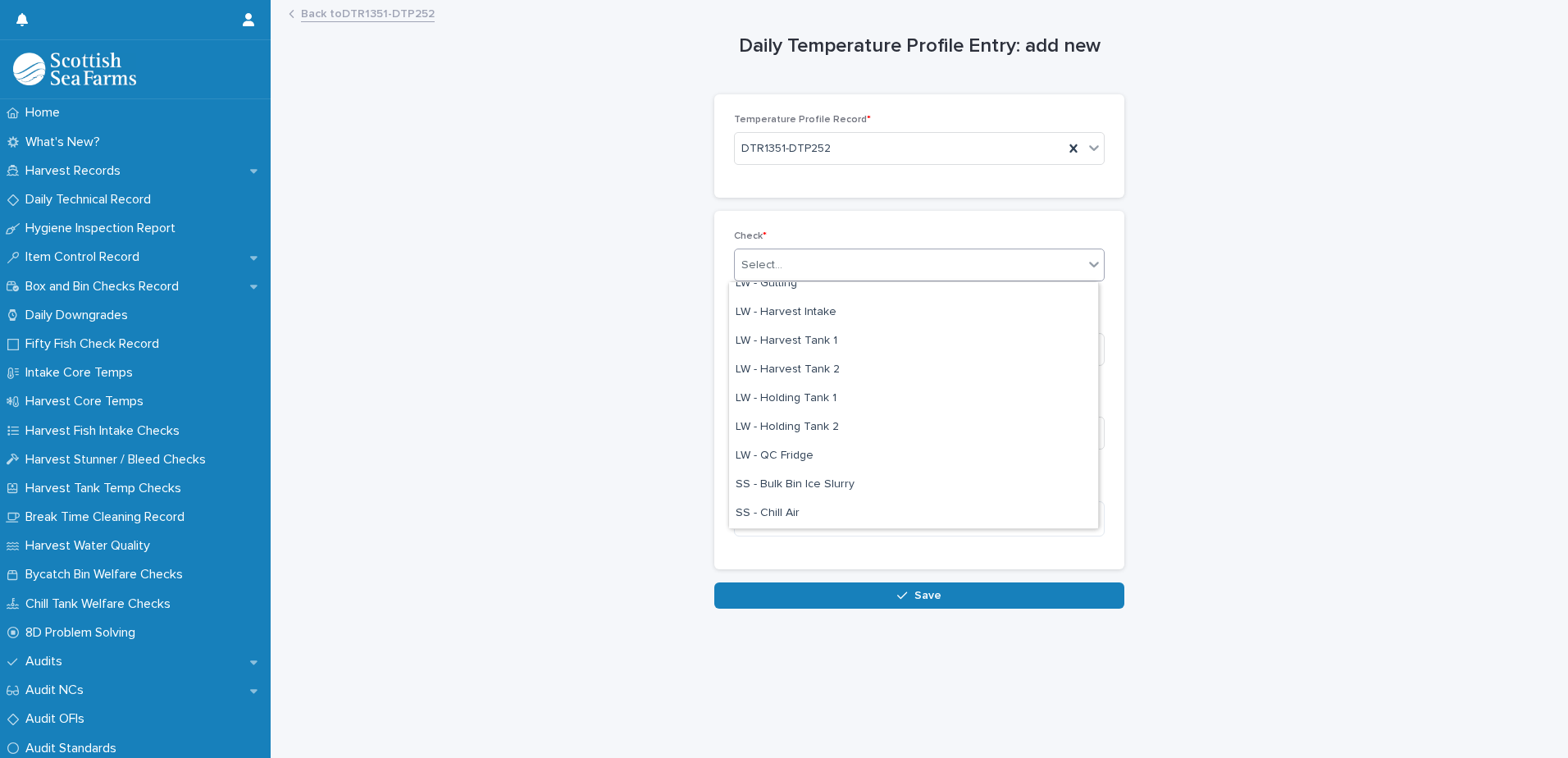
scroll to position [164, 0]
click at [863, 366] on div "LW - Holding Tank 1" at bounding box center [913, 362] width 369 height 29
click at [865, 347] on input at bounding box center [919, 350] width 371 height 32
type input "**"
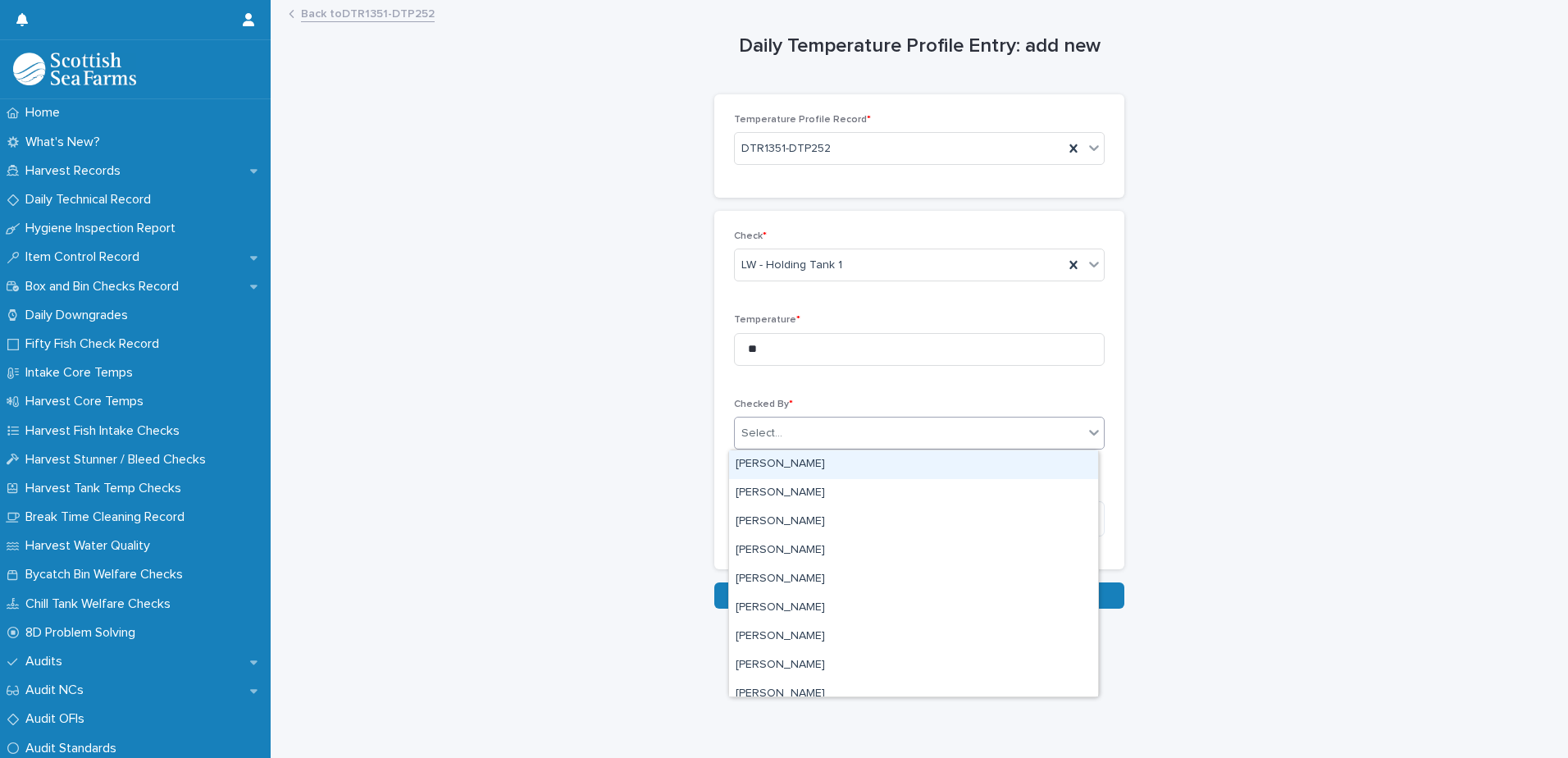
click at [766, 434] on div "Select..." at bounding box center [762, 433] width 41 height 17
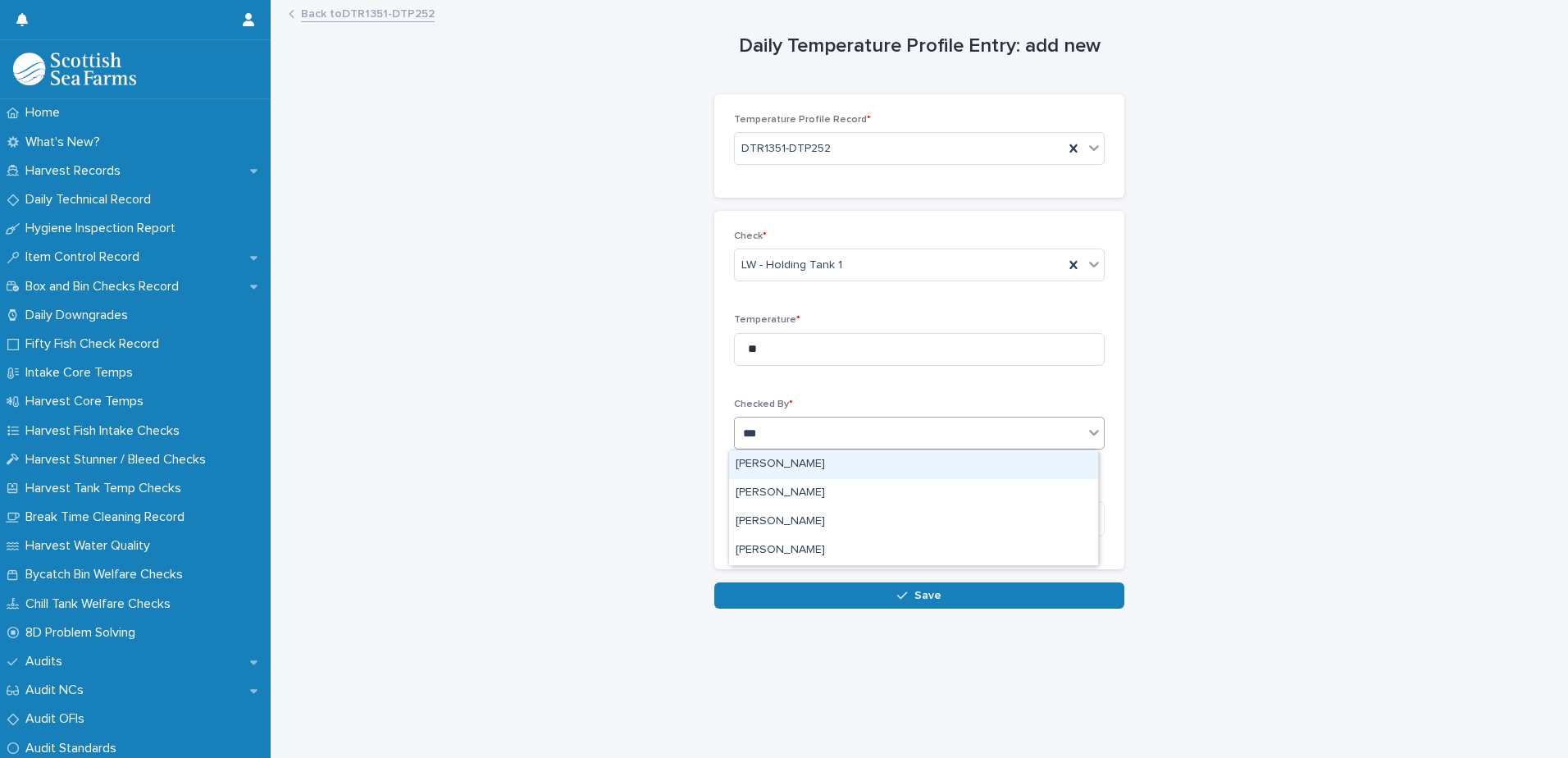
type input "****"
click at [778, 461] on div "[PERSON_NAME]" at bounding box center [913, 465] width 369 height 29
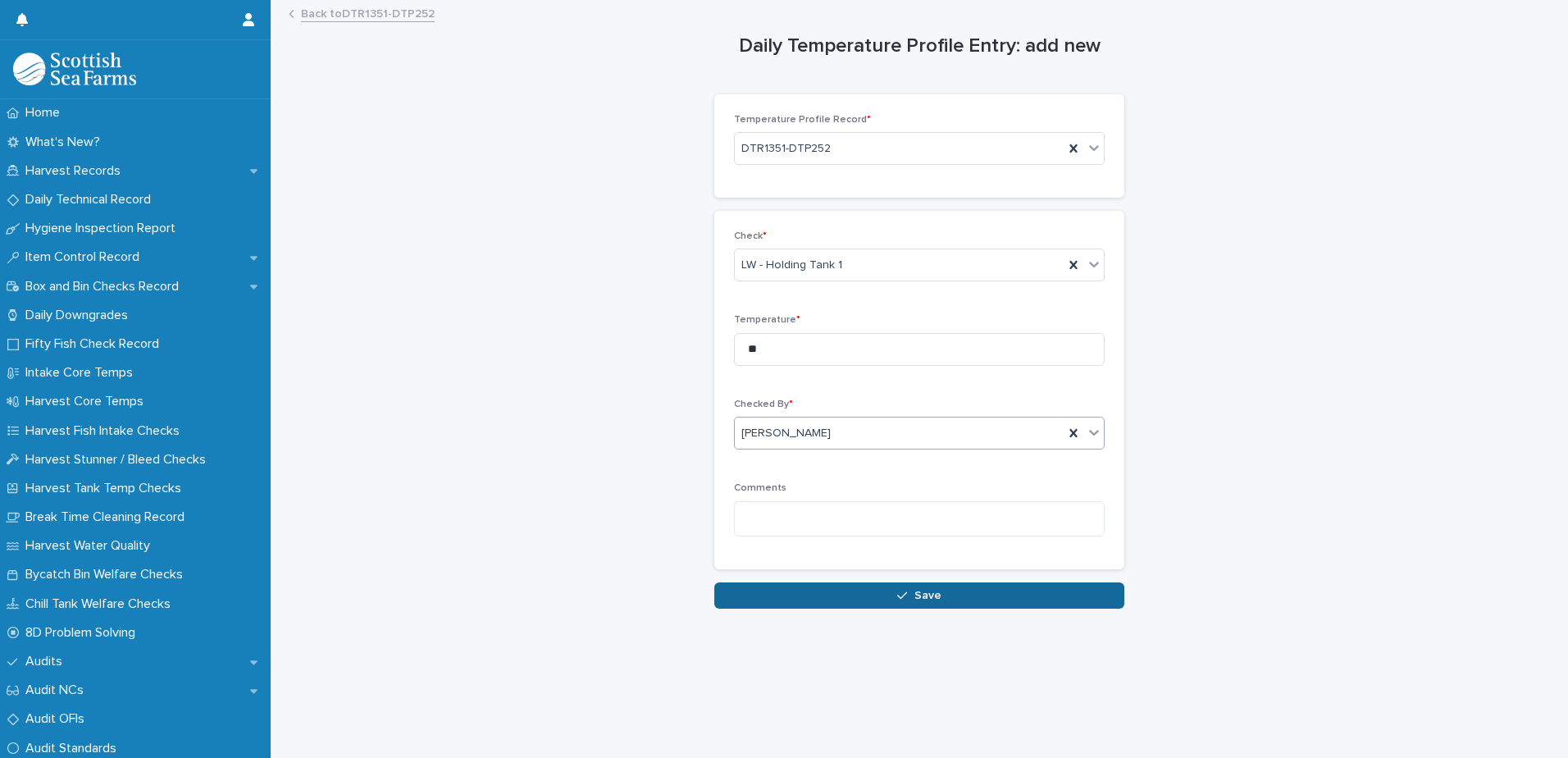
click at [914, 591] on span "Save" at bounding box center [927, 595] width 27 height 11
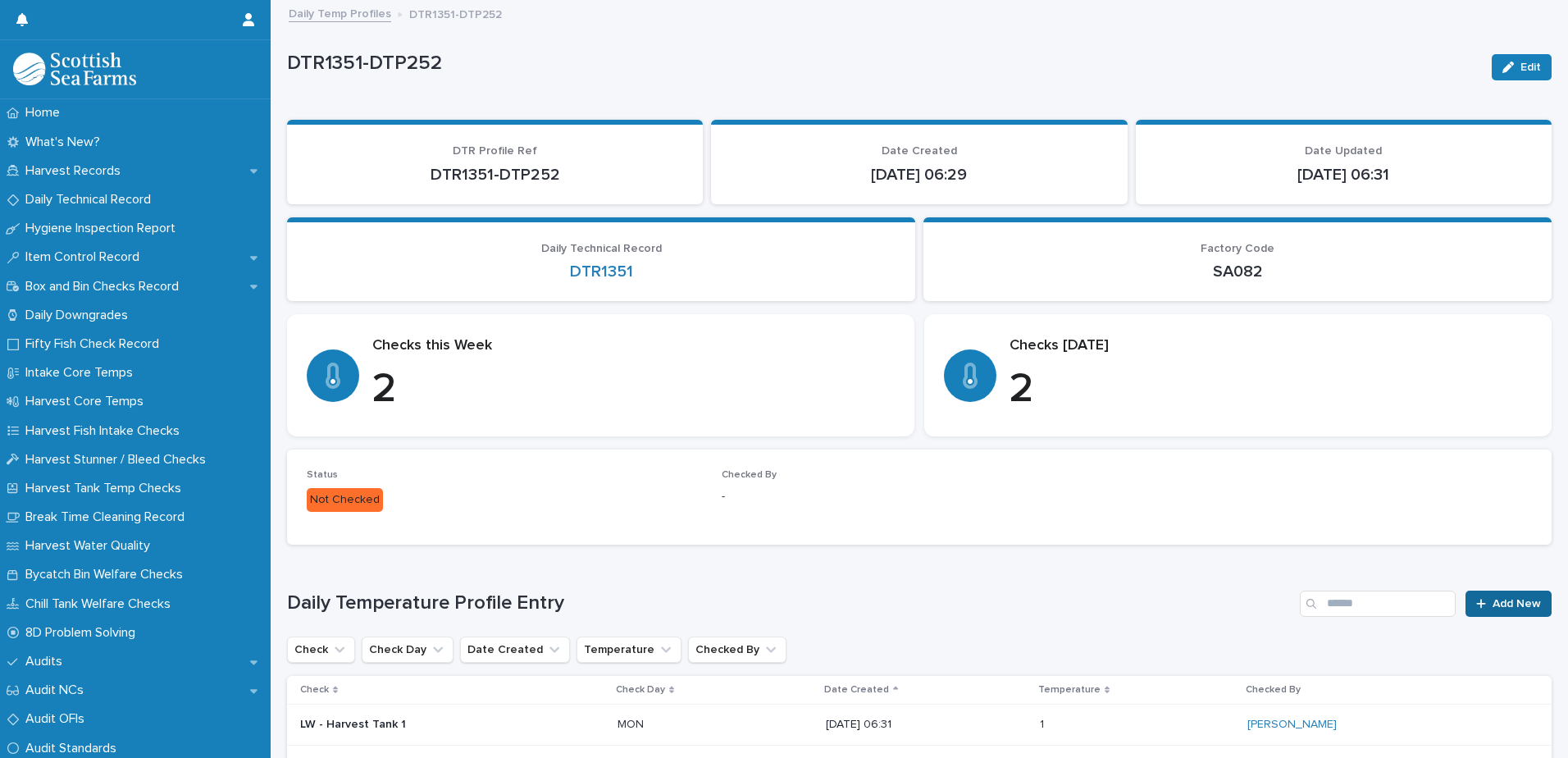
click at [1495, 602] on span "Add New" at bounding box center [1516, 603] width 49 height 11
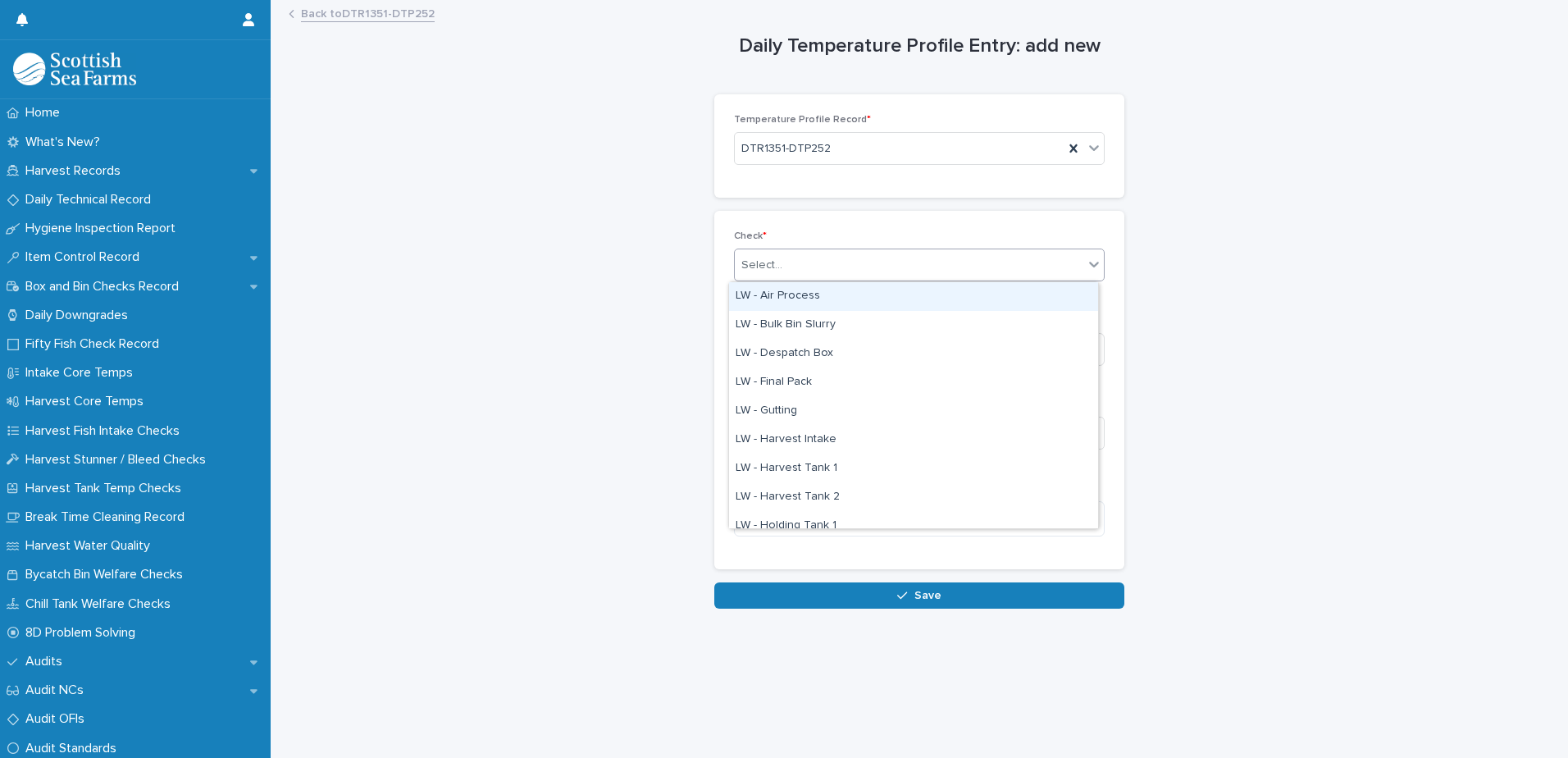
click at [863, 265] on div "Select..." at bounding box center [909, 266] width 348 height 27
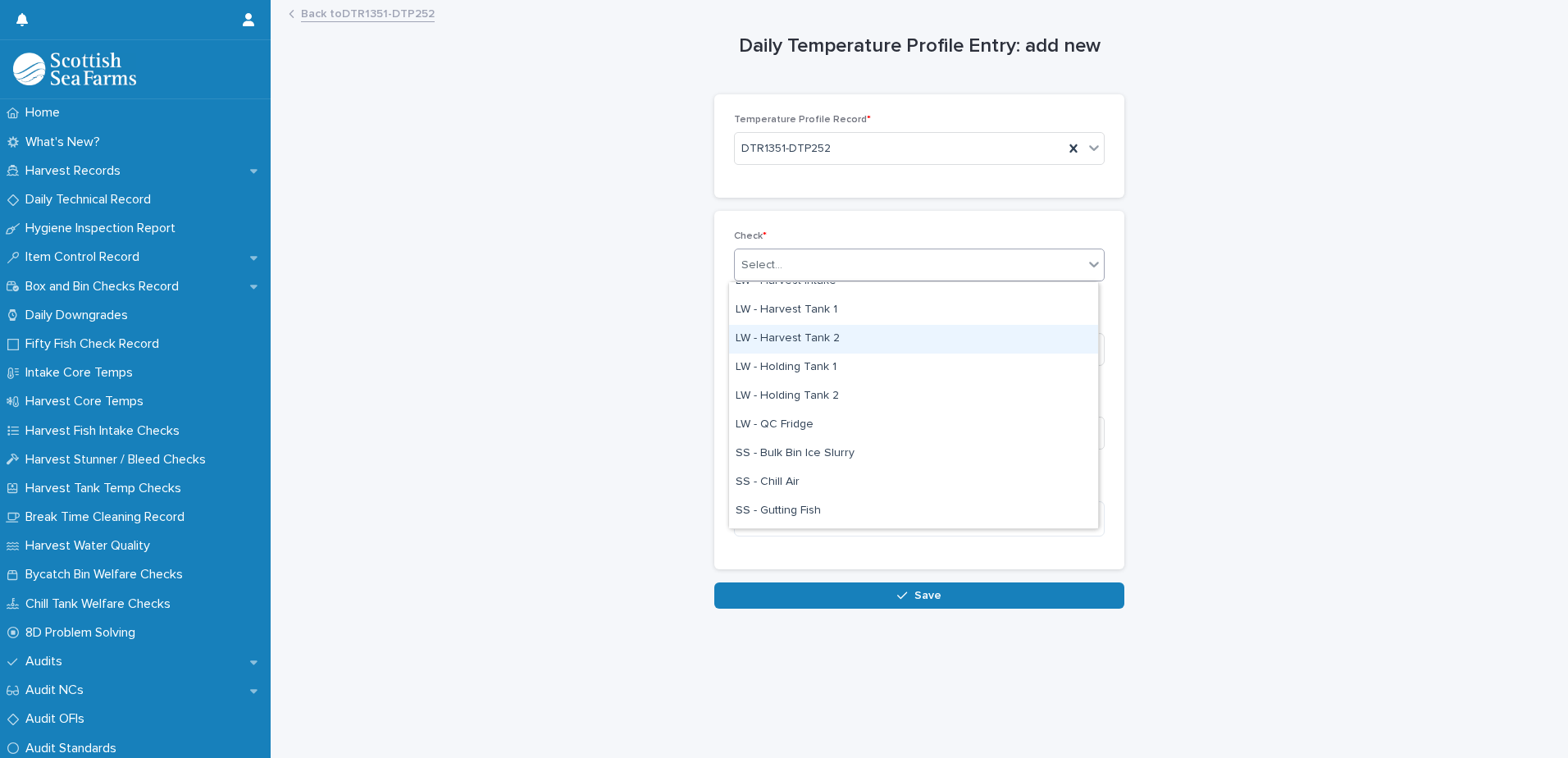
scroll to position [164, 0]
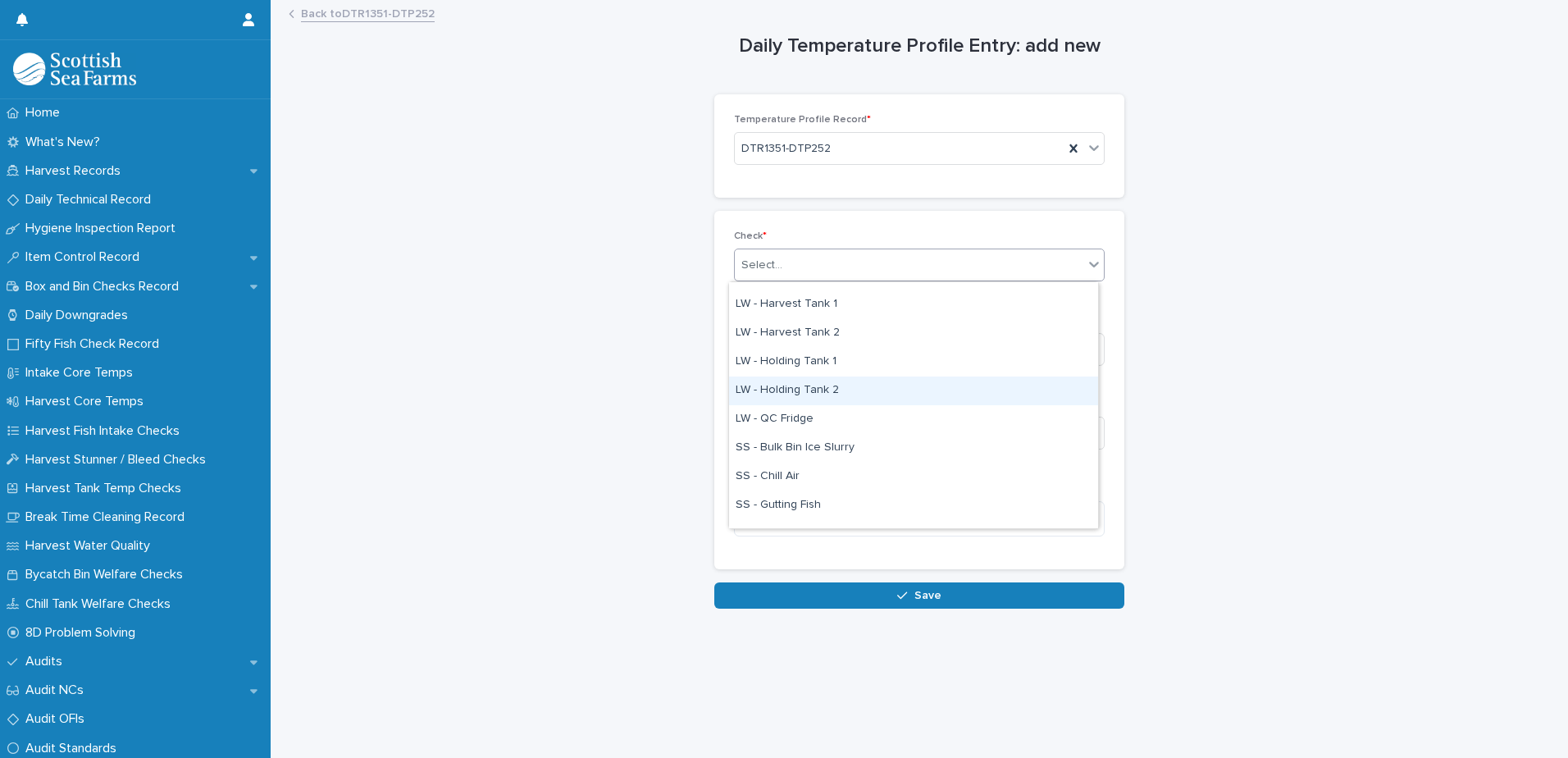
click at [884, 390] on div "LW - Holding Tank 2" at bounding box center [913, 391] width 369 height 29
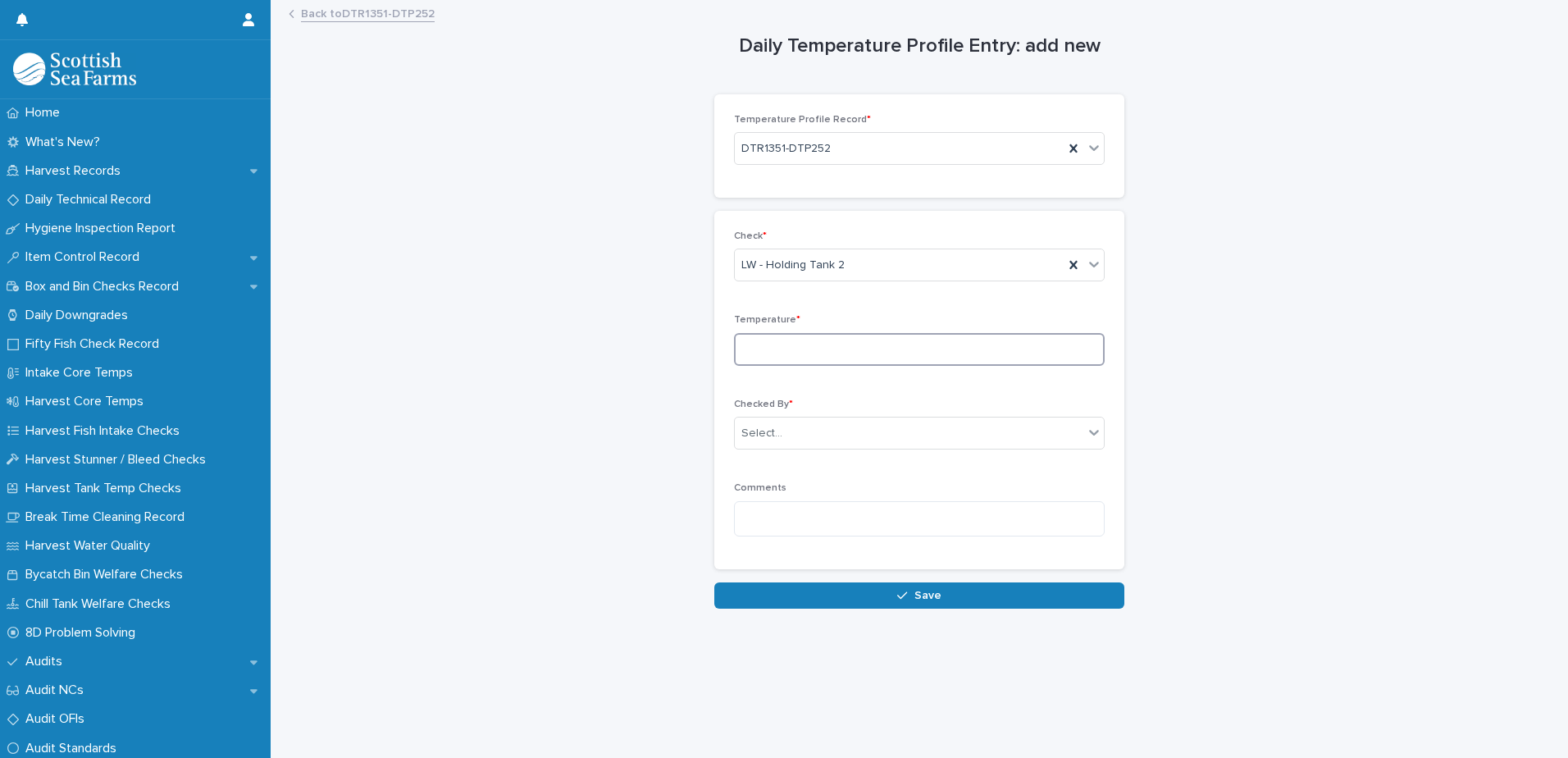
click at [910, 357] on input at bounding box center [919, 350] width 371 height 32
type input "*"
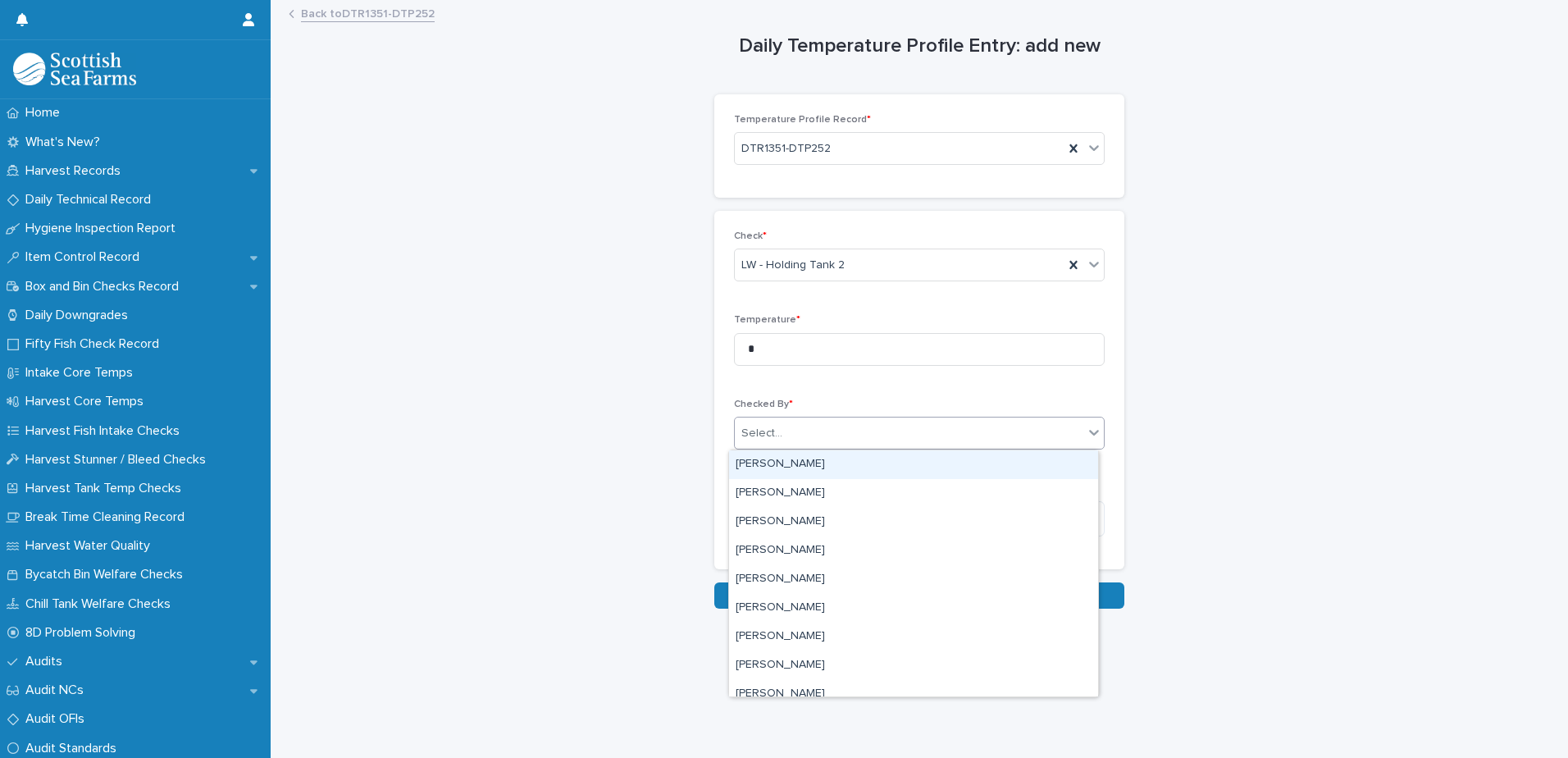
click at [886, 438] on div "Select..." at bounding box center [909, 434] width 348 height 27
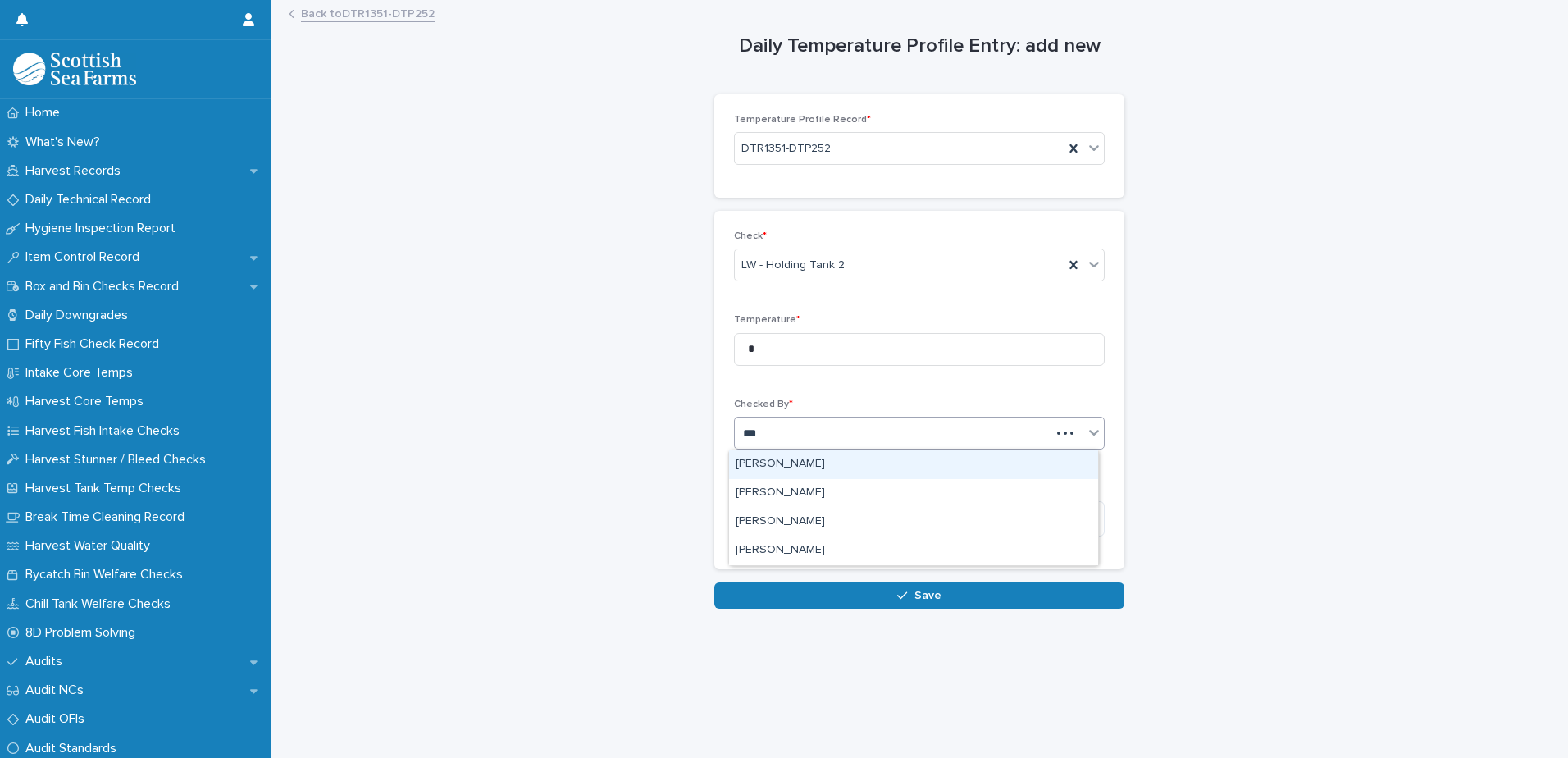
type input "****"
click at [819, 462] on div "[PERSON_NAME]" at bounding box center [913, 465] width 369 height 29
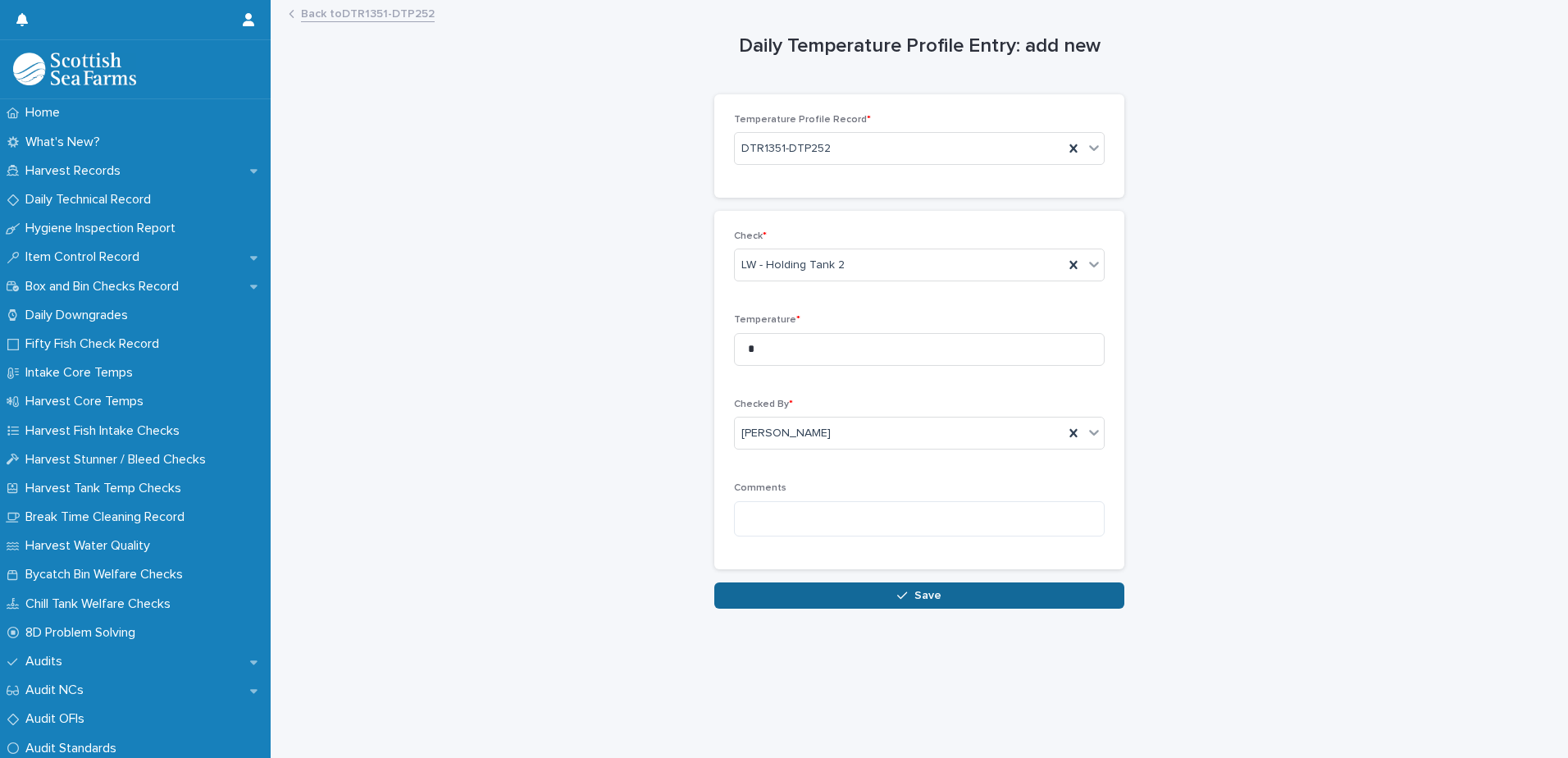
click at [923, 601] on span "Save" at bounding box center [927, 595] width 27 height 11
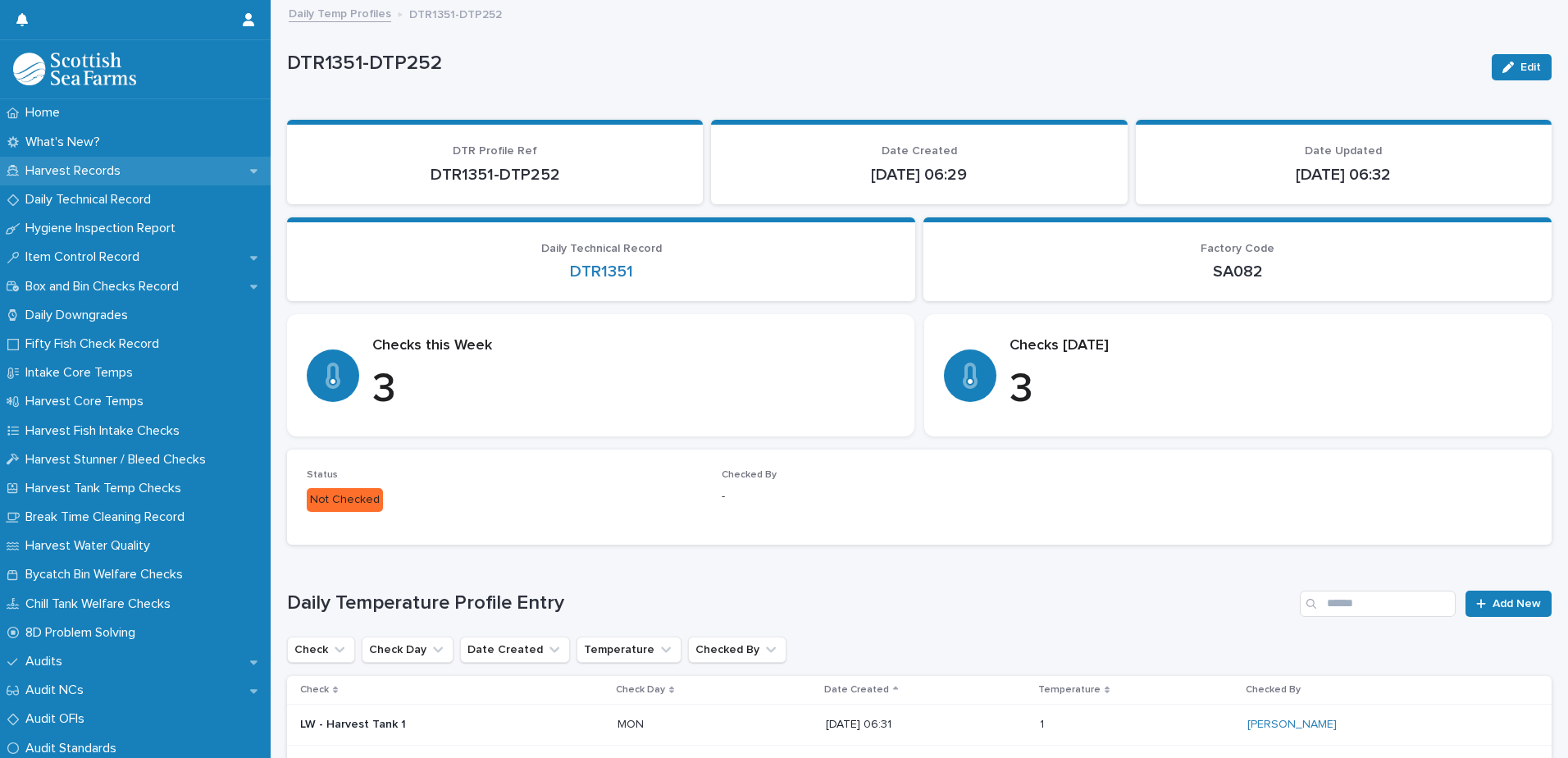
click at [73, 168] on p "Harvest Records" at bounding box center [76, 171] width 114 height 15
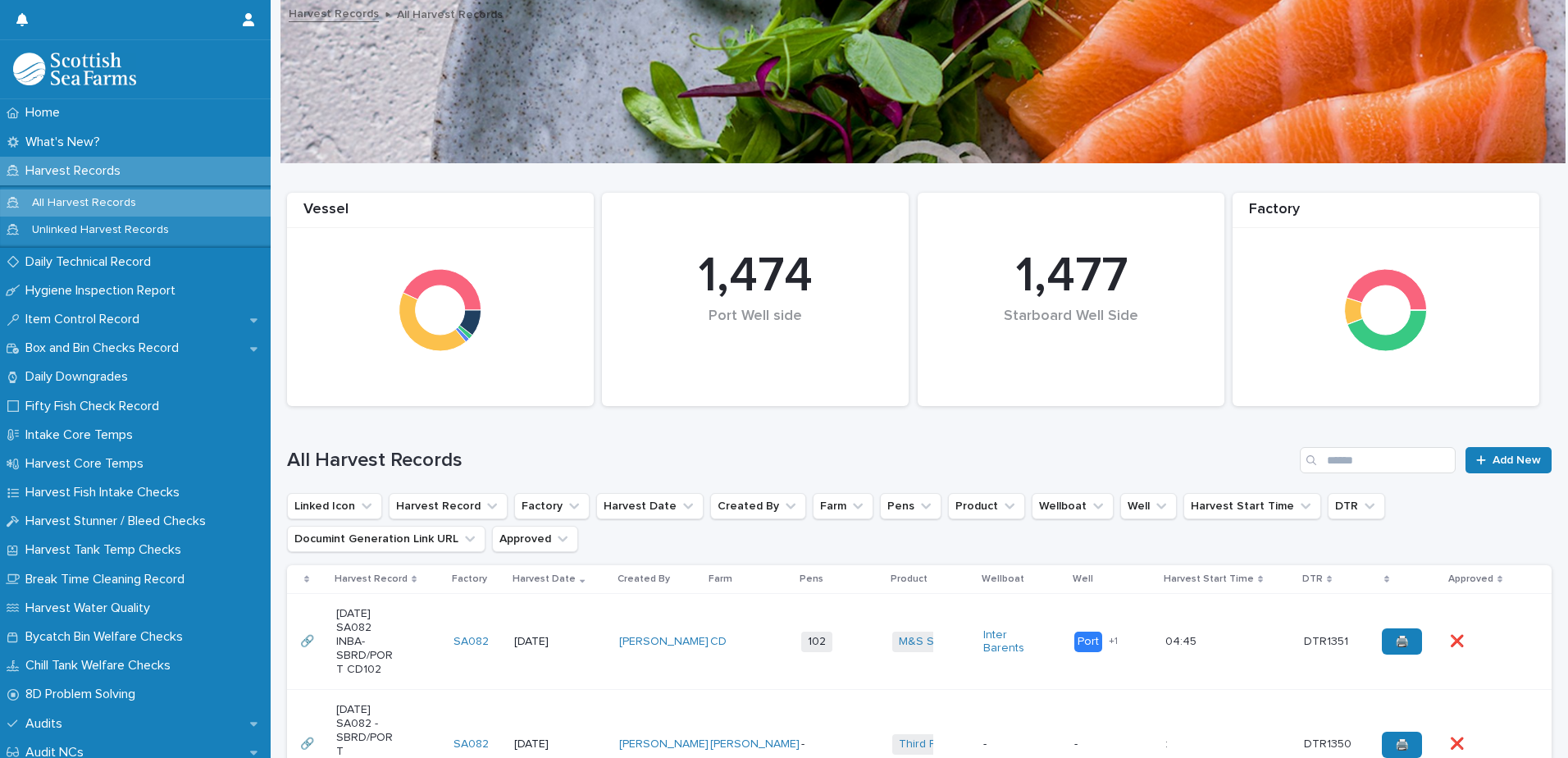
click at [100, 174] on p "Harvest Records" at bounding box center [76, 171] width 114 height 15
click at [828, 607] on td "102 + 0" at bounding box center [840, 642] width 91 height 96
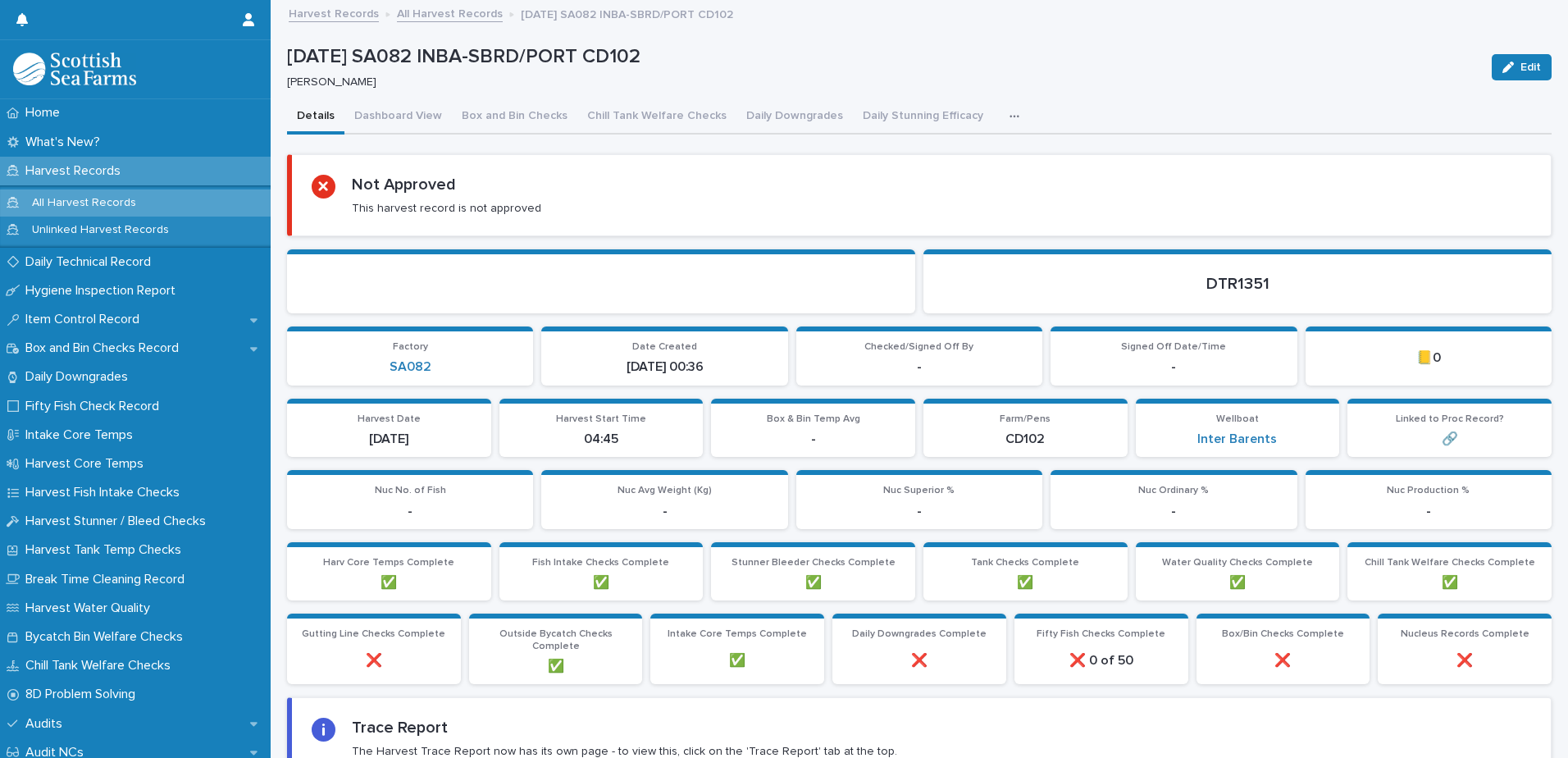
click at [1009, 120] on icon "button" at bounding box center [1015, 116] width 10 height 11
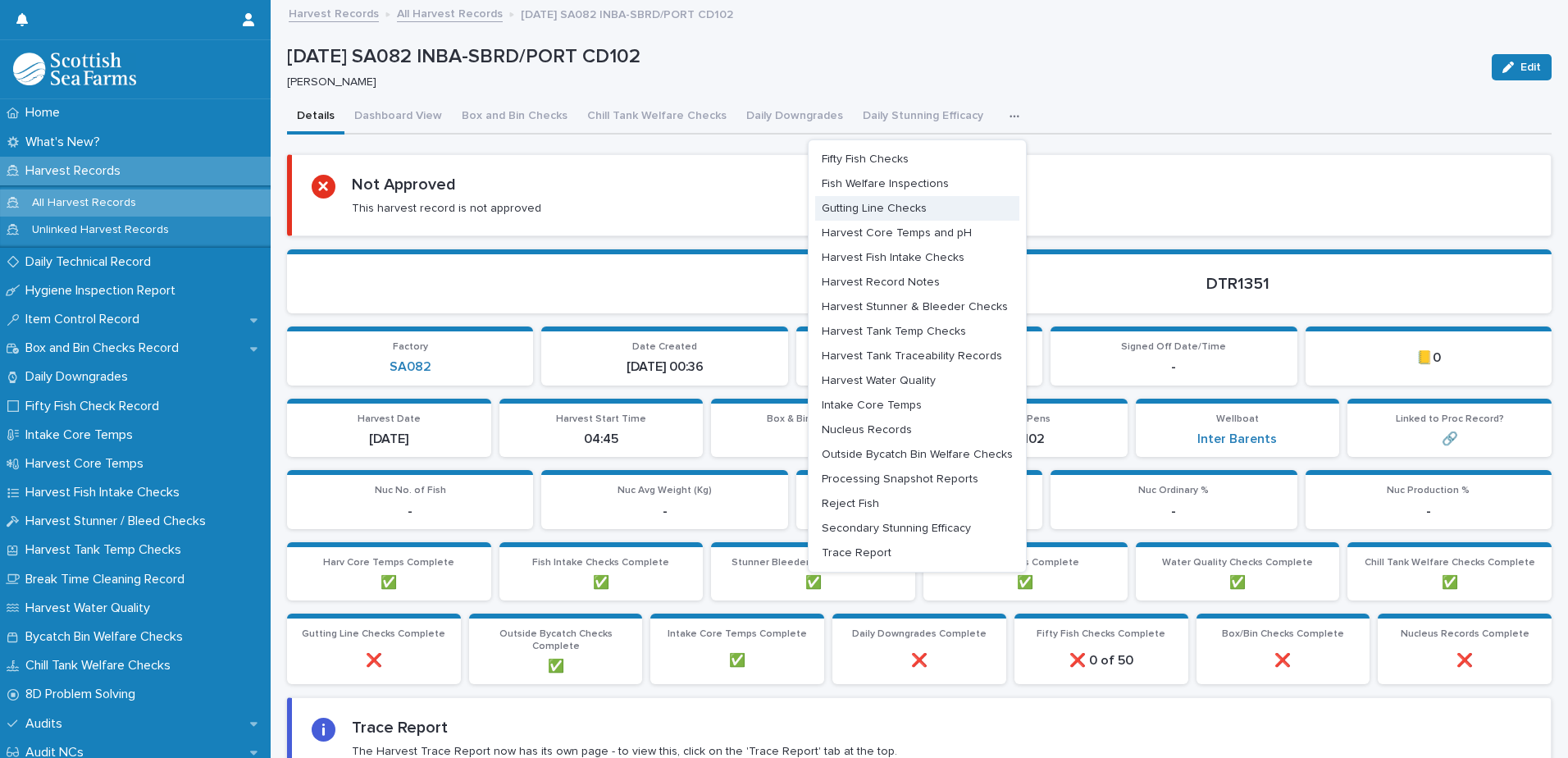
click at [896, 217] on button "Gutting Line Checks" at bounding box center [916, 208] width 204 height 25
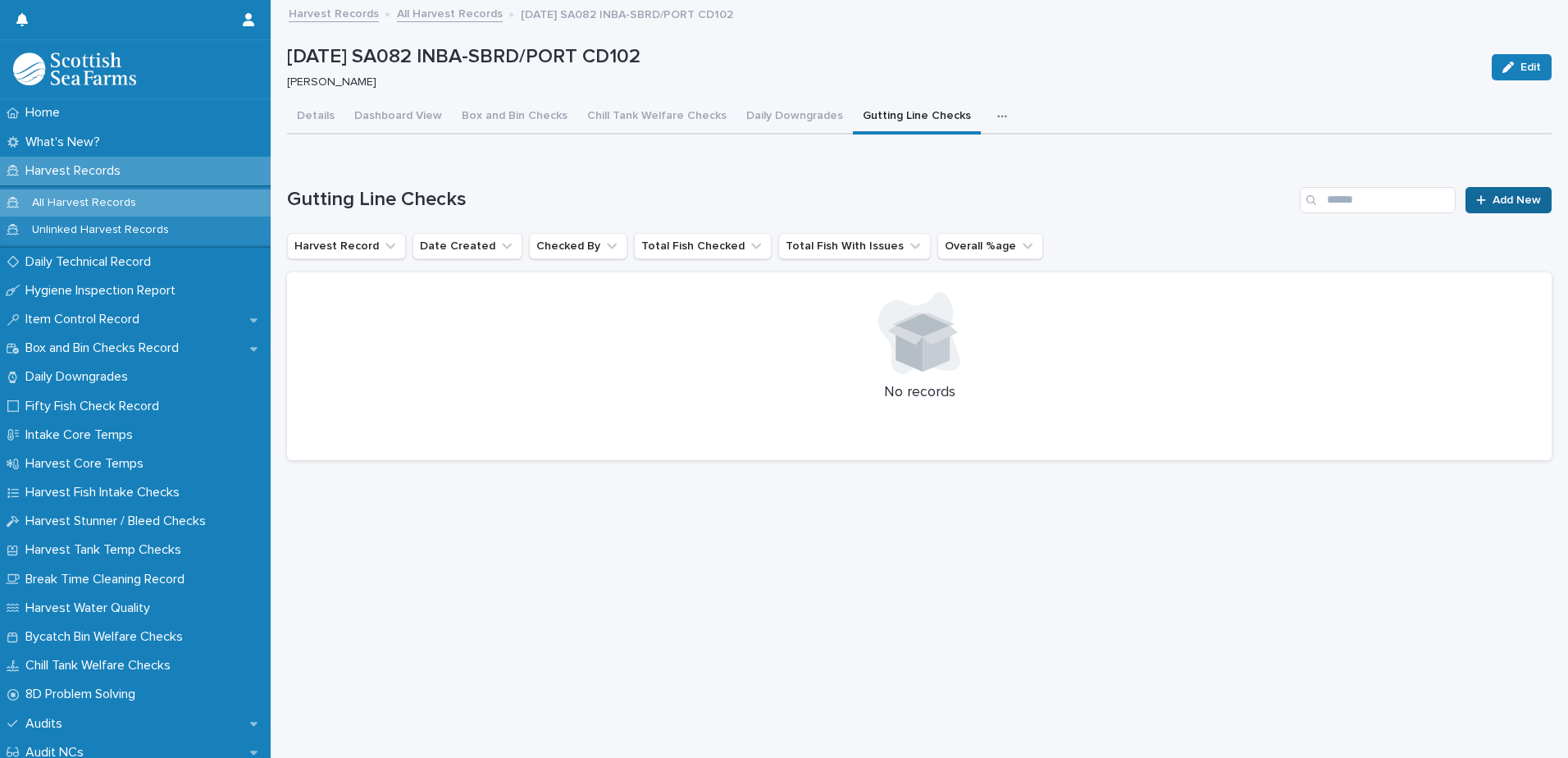
click at [1492, 203] on span "Add New" at bounding box center [1516, 200] width 49 height 11
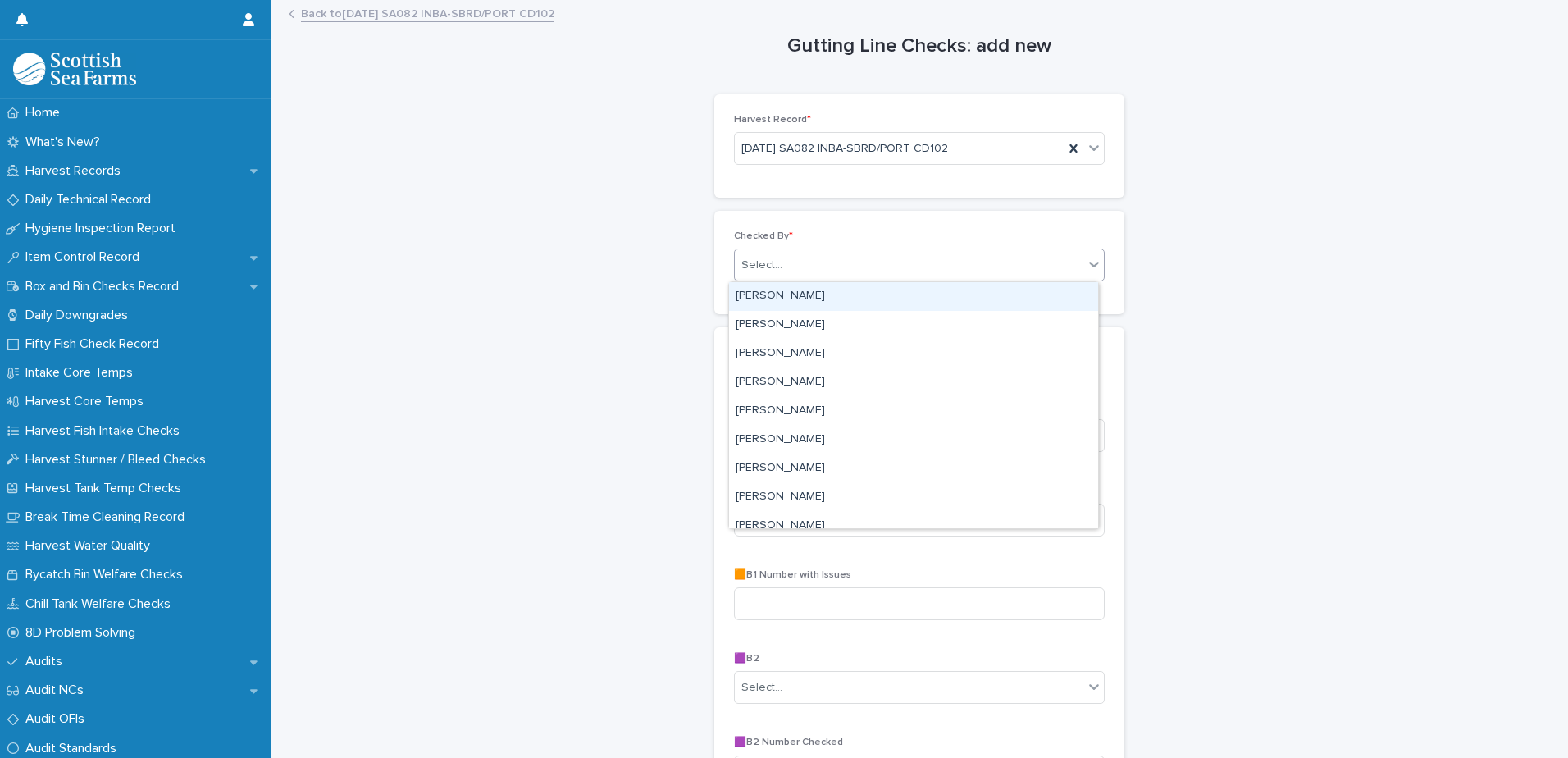
click at [908, 268] on div "Select..." at bounding box center [909, 266] width 348 height 27
type input "****"
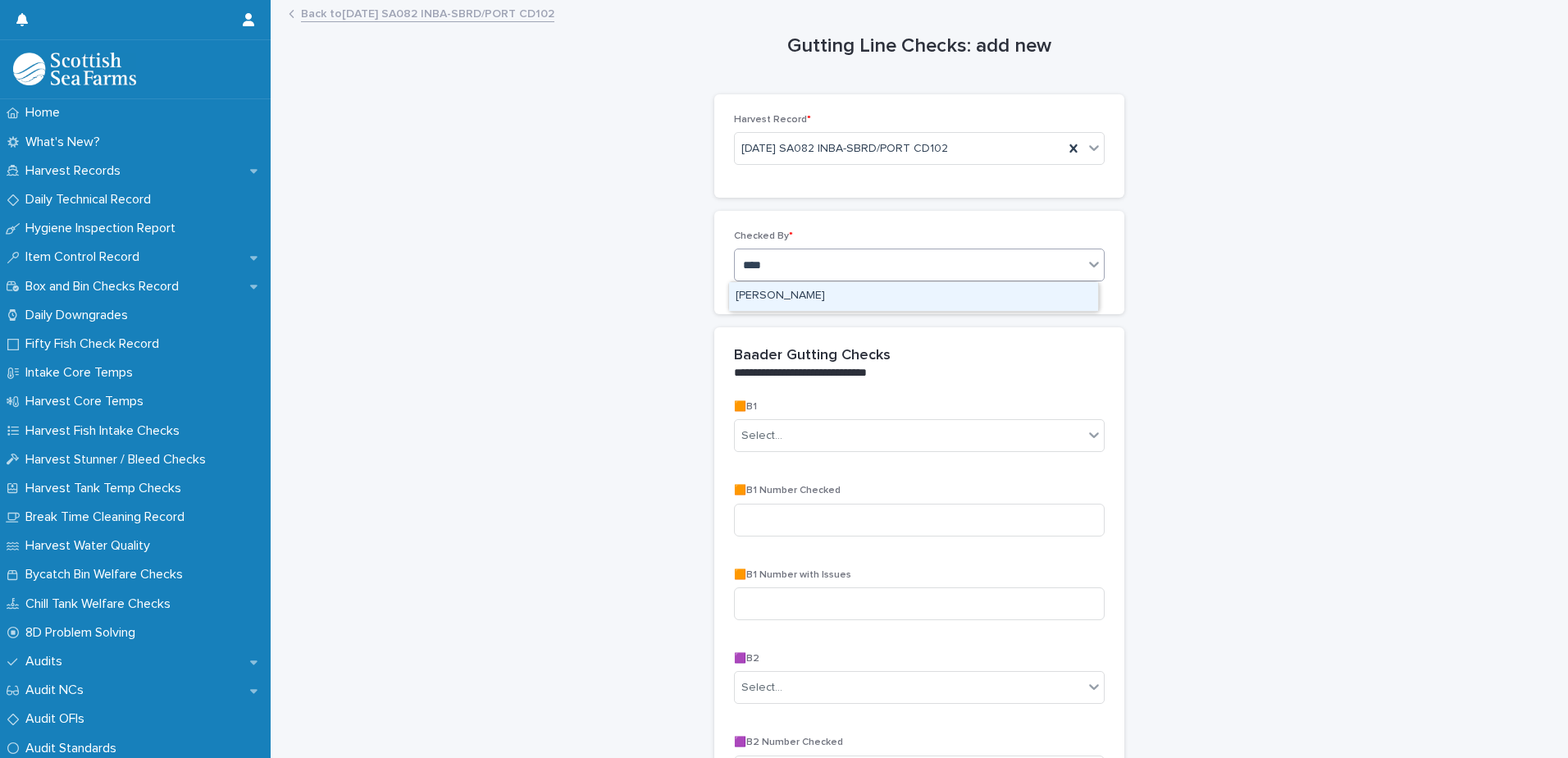
click at [892, 296] on div "[PERSON_NAME]" at bounding box center [913, 297] width 369 height 29
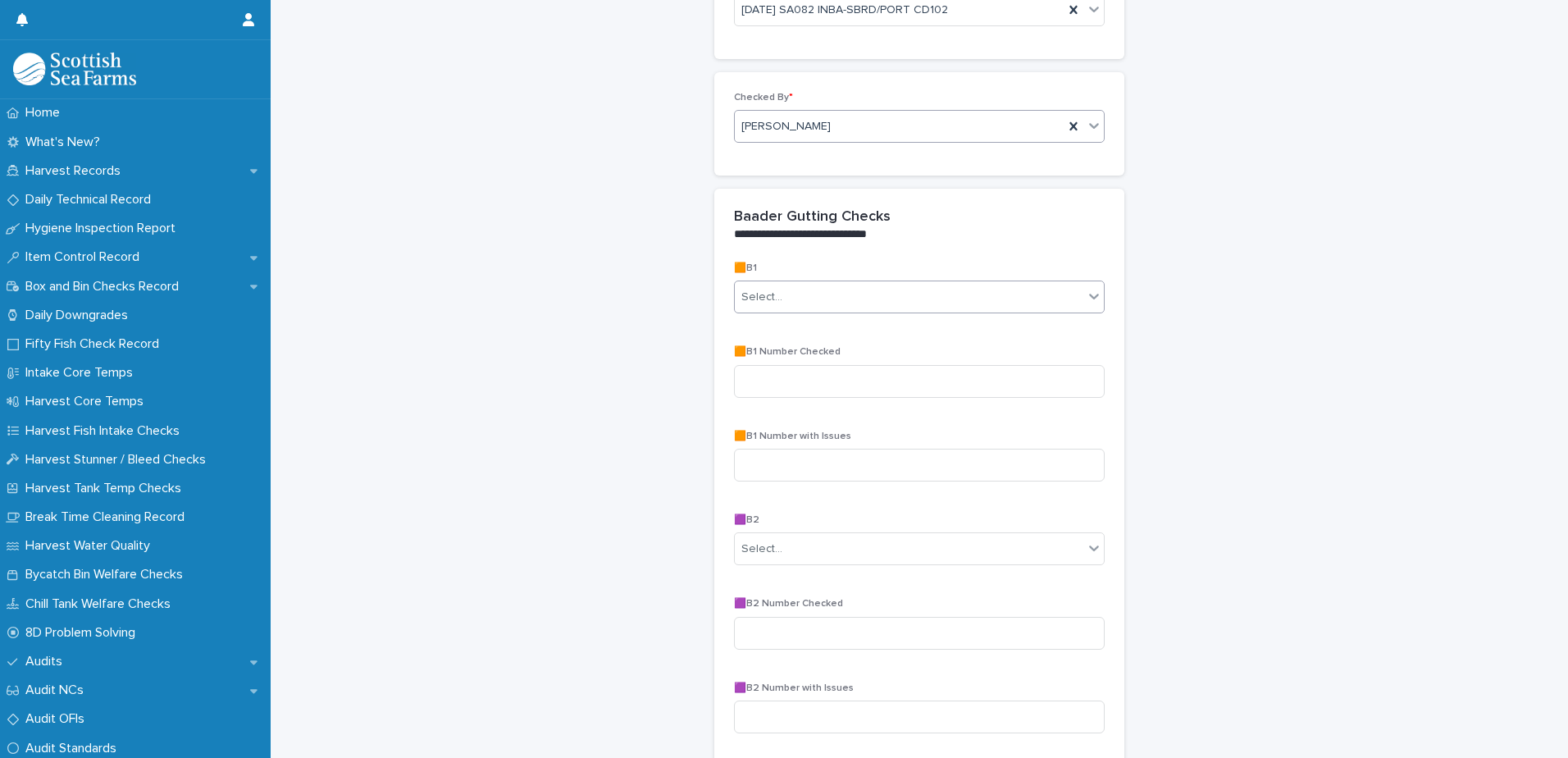
scroll to position [164, 0]
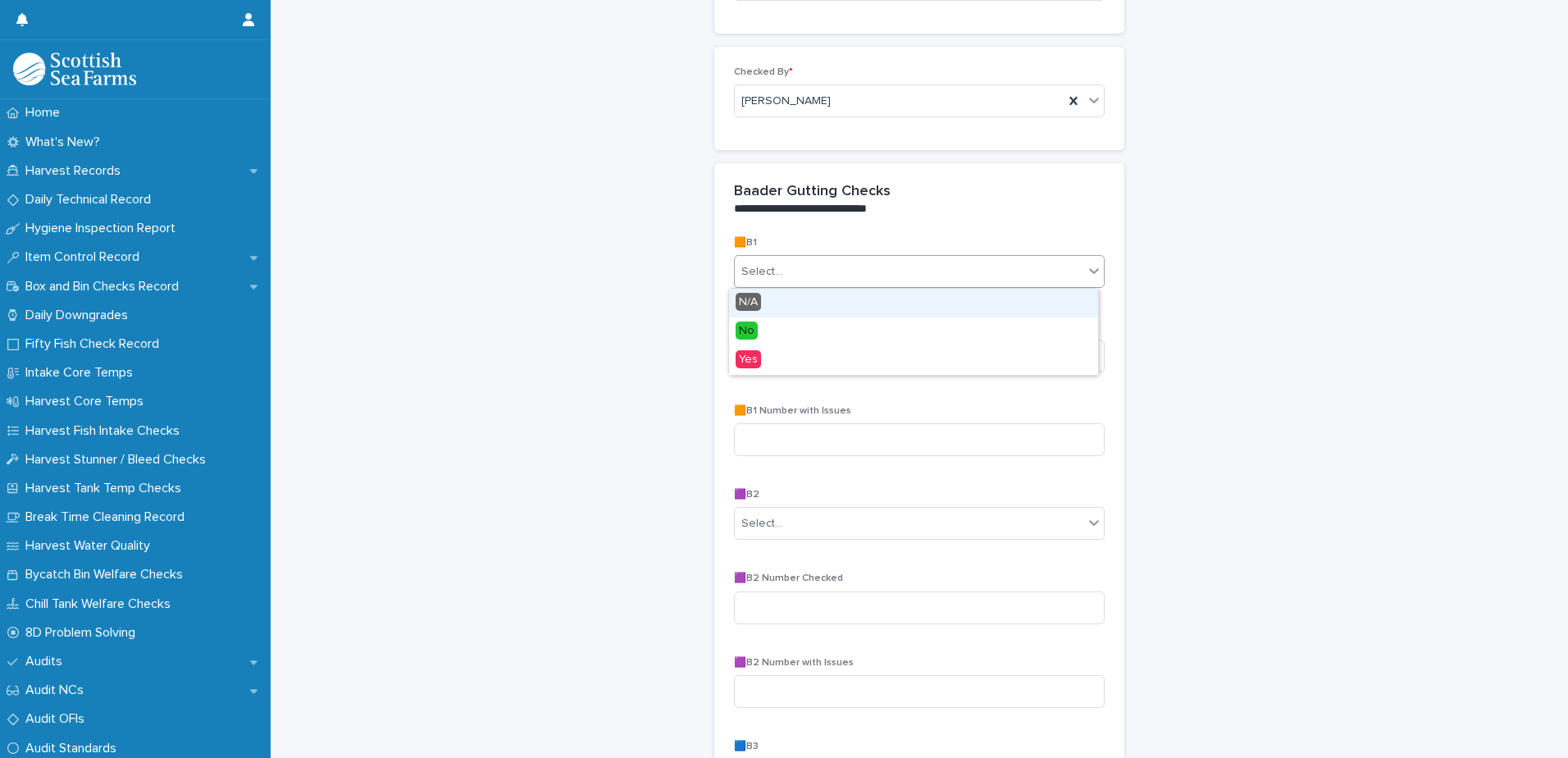
click at [917, 273] on div "Select..." at bounding box center [909, 272] width 348 height 27
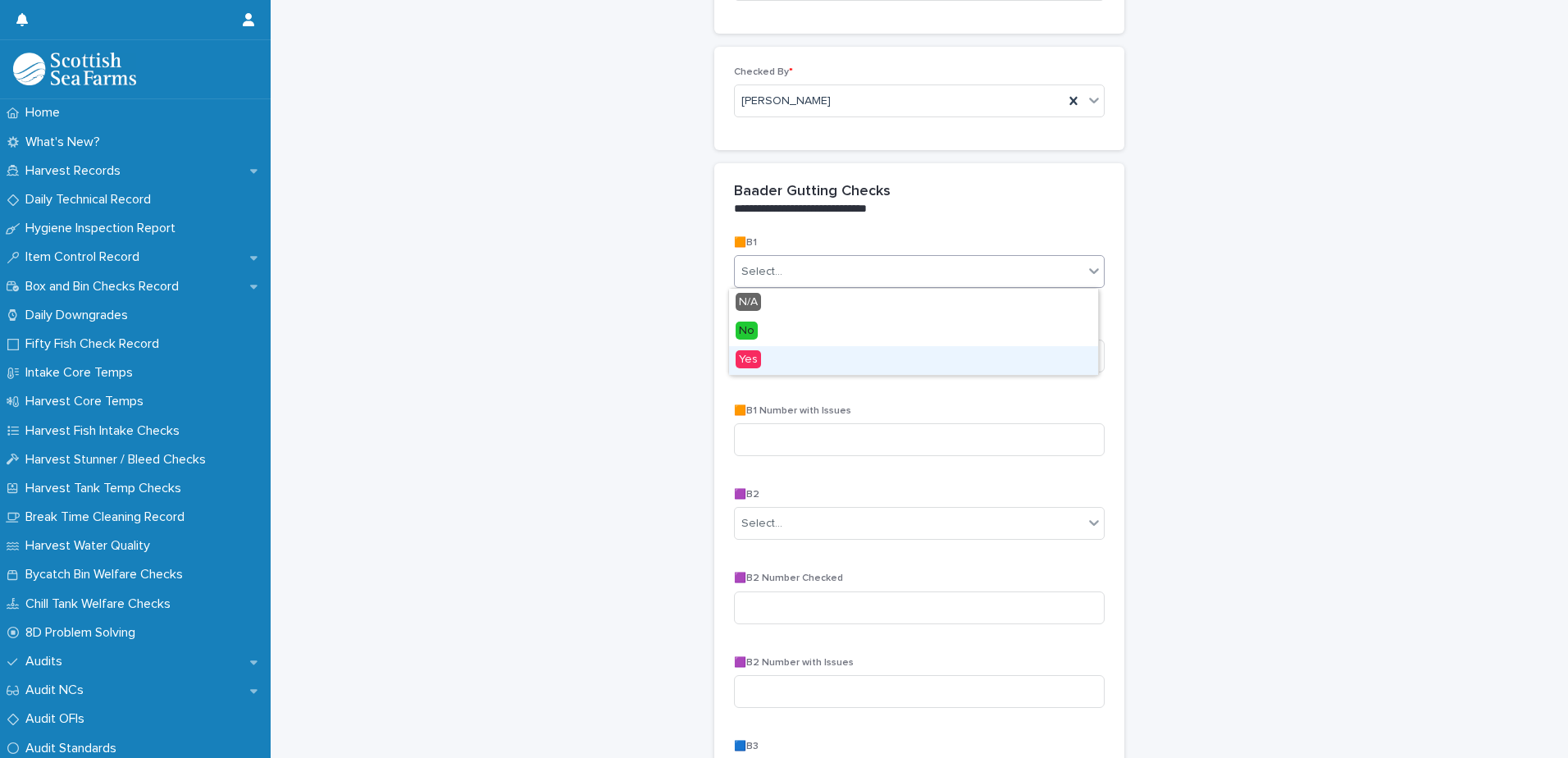
click at [790, 367] on div "Yes" at bounding box center [913, 361] width 369 height 29
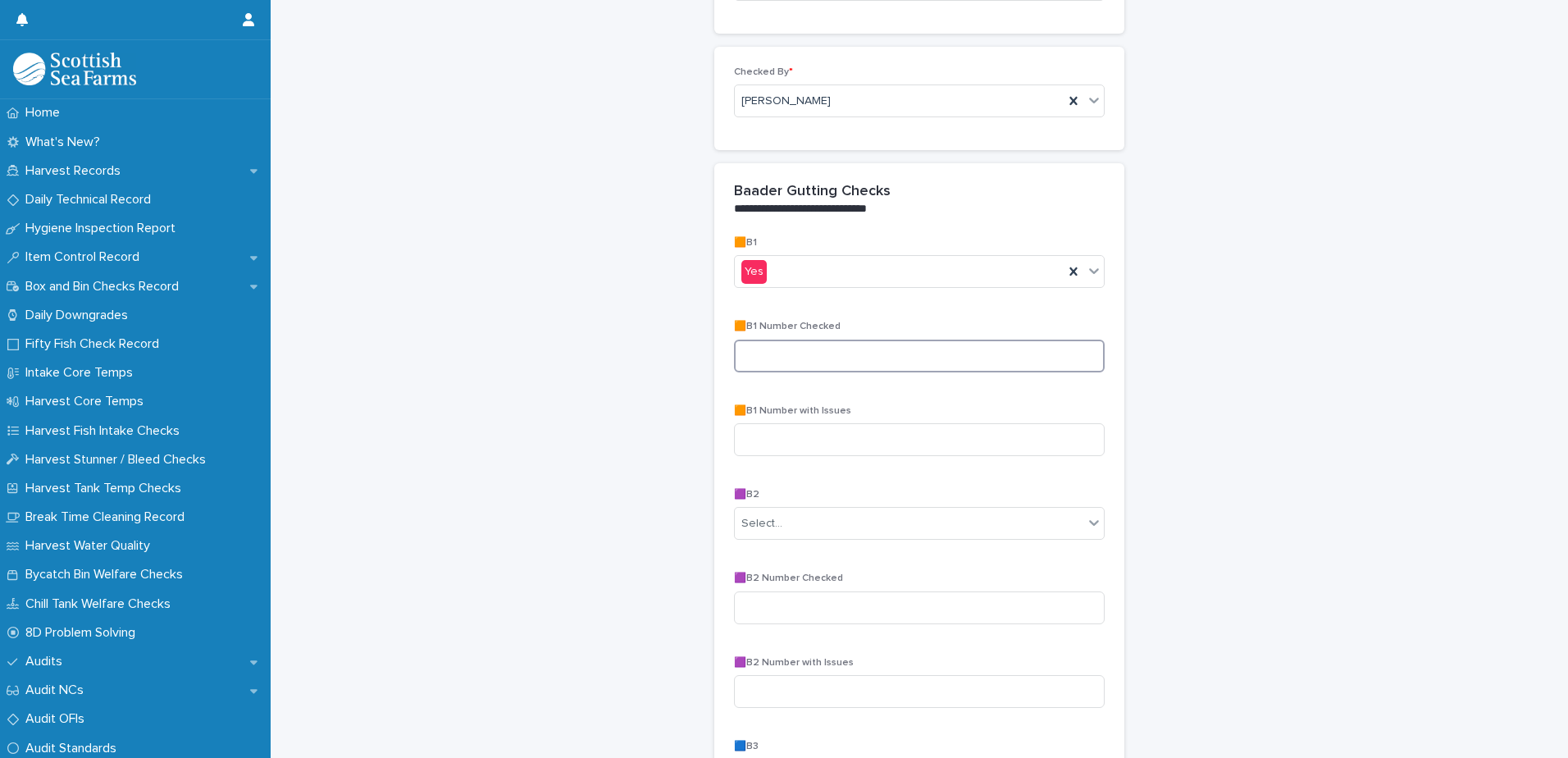
click at [855, 361] on input at bounding box center [919, 355] width 371 height 32
type input "**"
click at [899, 443] on input at bounding box center [919, 439] width 371 height 32
type input "*"
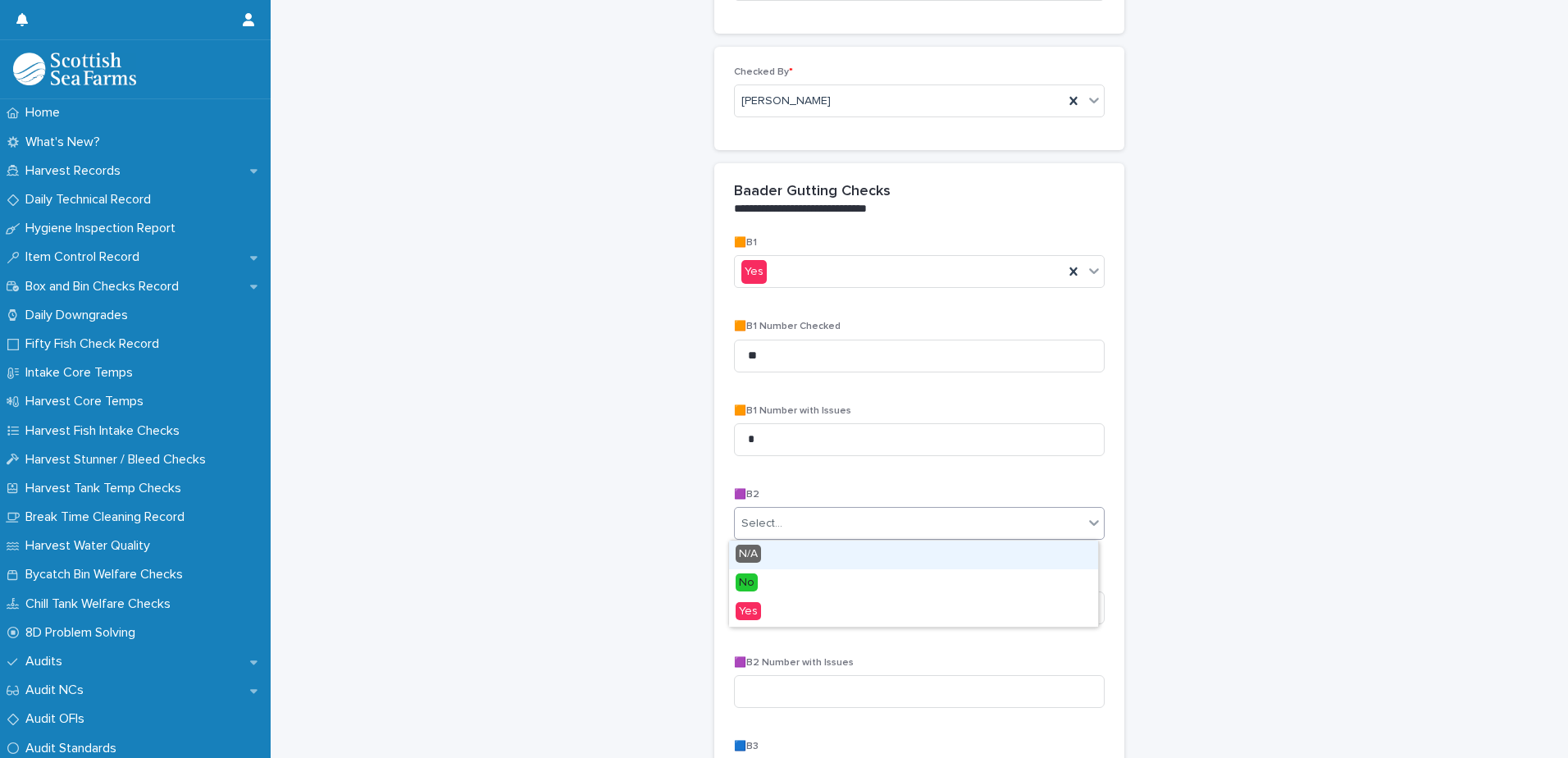
click at [927, 519] on div "Select..." at bounding box center [909, 524] width 348 height 27
click at [812, 554] on div "N/A" at bounding box center [913, 555] width 369 height 29
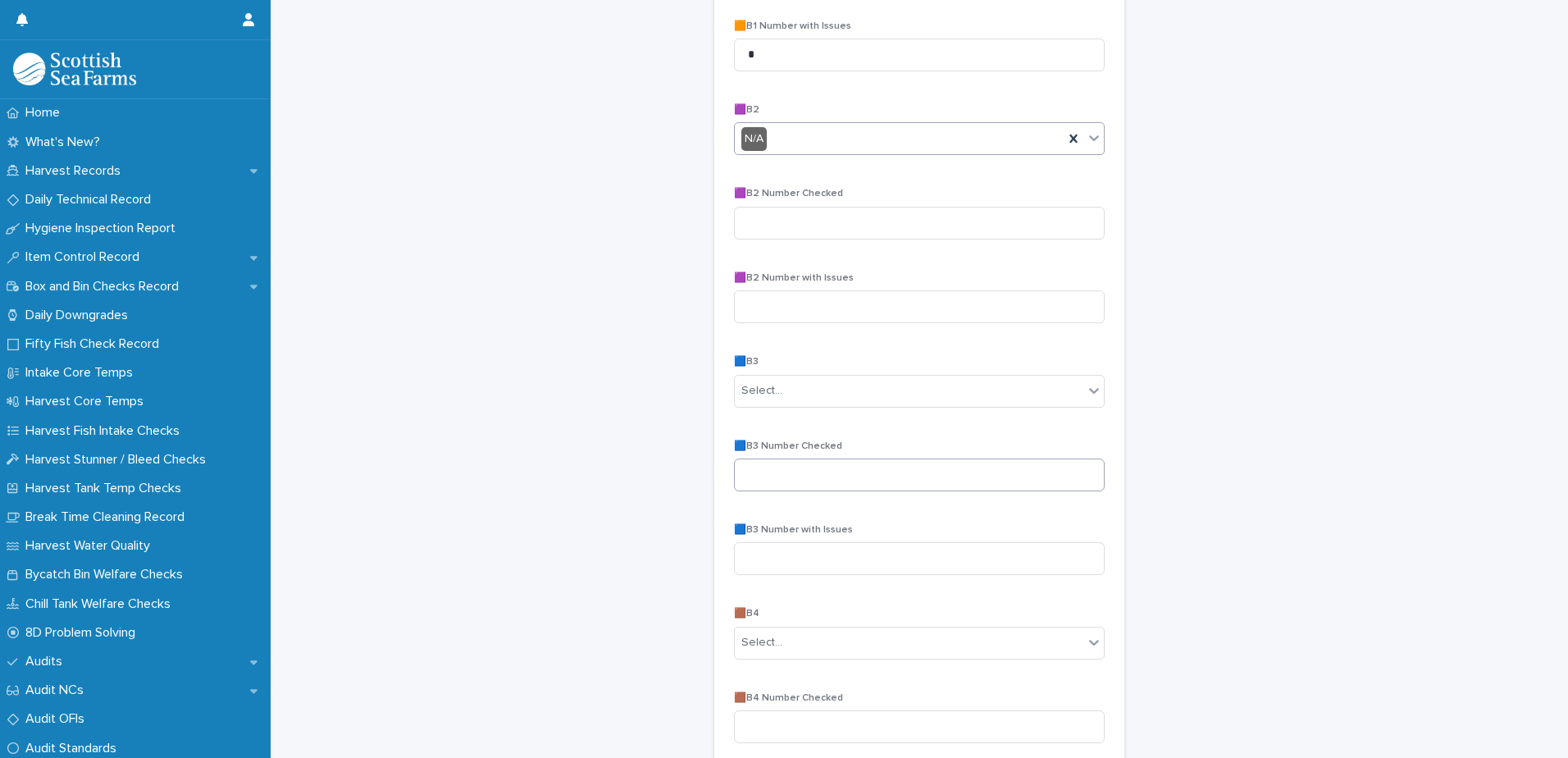
scroll to position [574, 0]
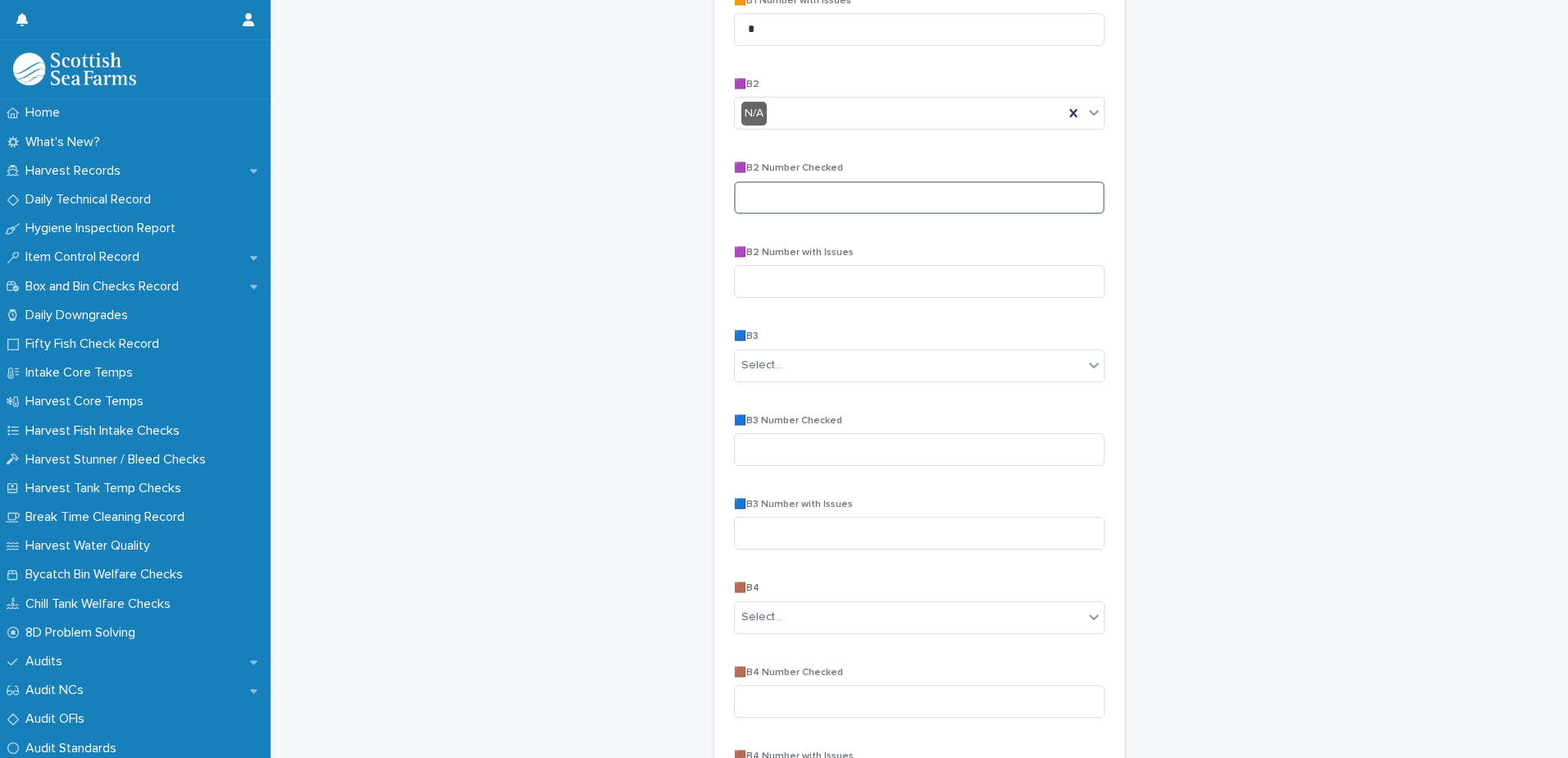
click at [886, 204] on input at bounding box center [919, 197] width 371 height 32
click at [831, 372] on div "Select..." at bounding box center [909, 366] width 348 height 27
click at [776, 457] on div "Yes" at bounding box center [913, 455] width 369 height 29
click at [845, 450] on input at bounding box center [919, 450] width 371 height 32
type input "**"
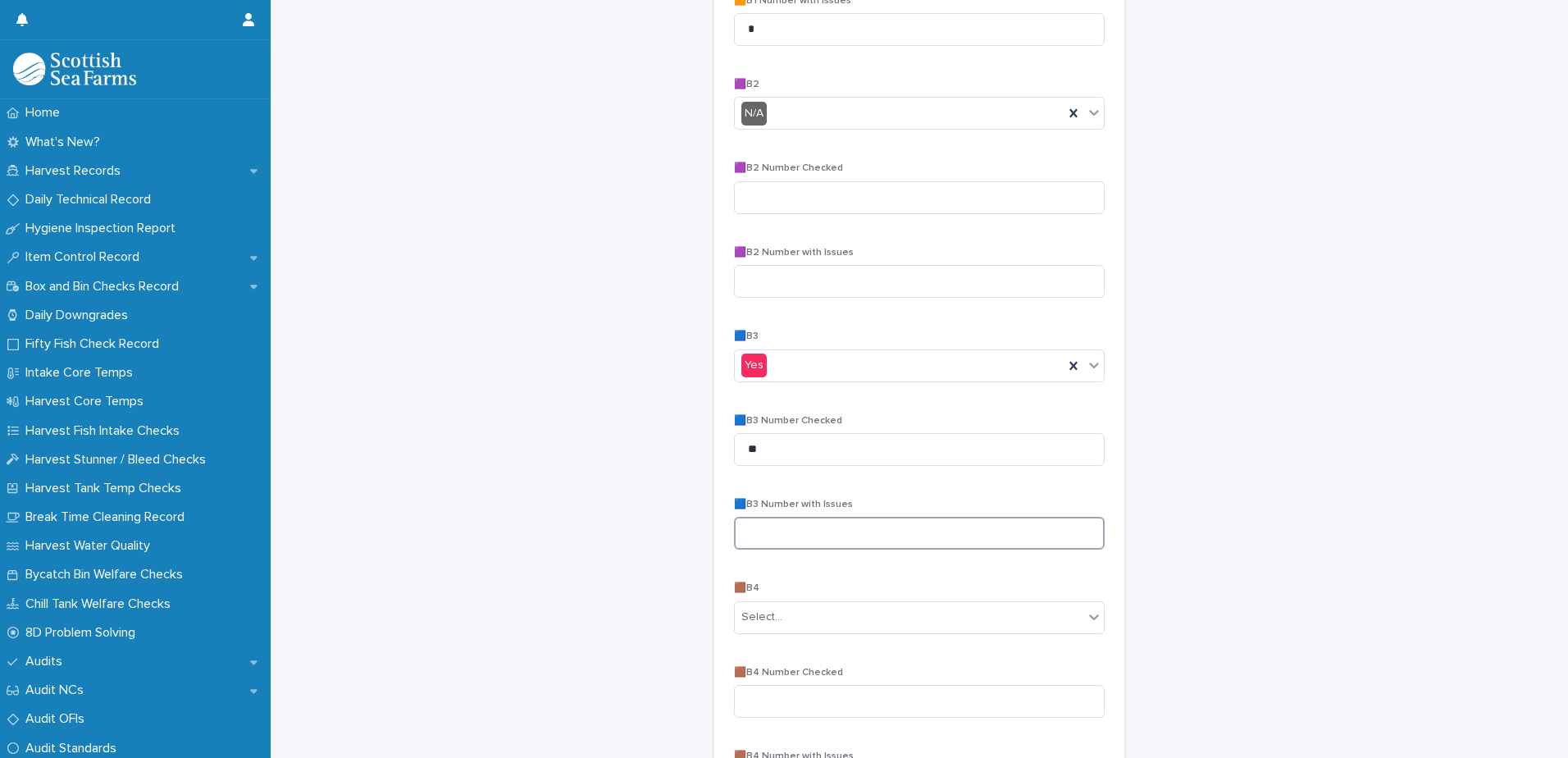
drag, startPoint x: 844, startPoint y: 533, endPoint x: 845, endPoint y: 543, distance: 10.0
click at [844, 536] on input at bounding box center [919, 533] width 371 height 32
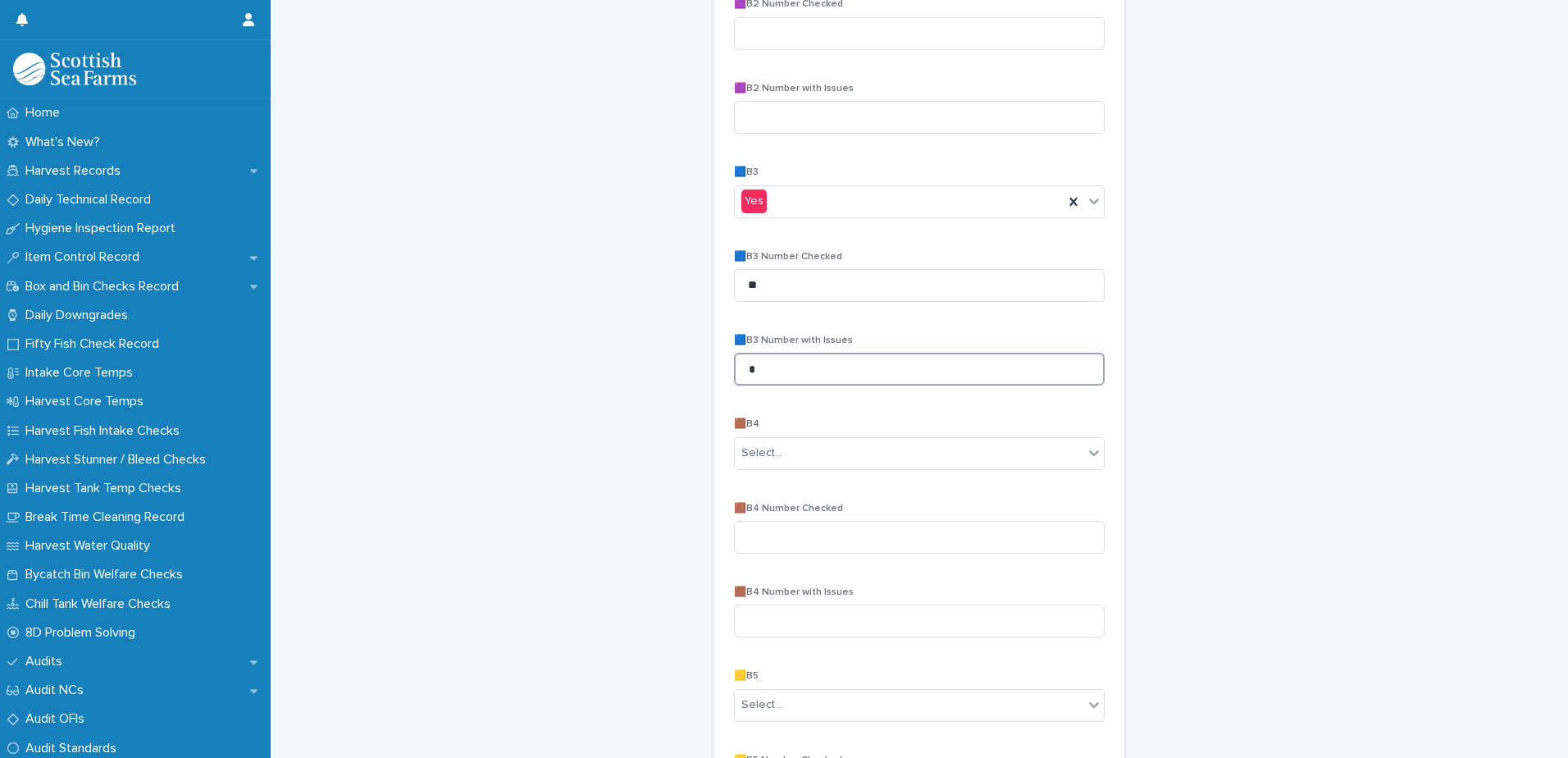
scroll to position [820, 0]
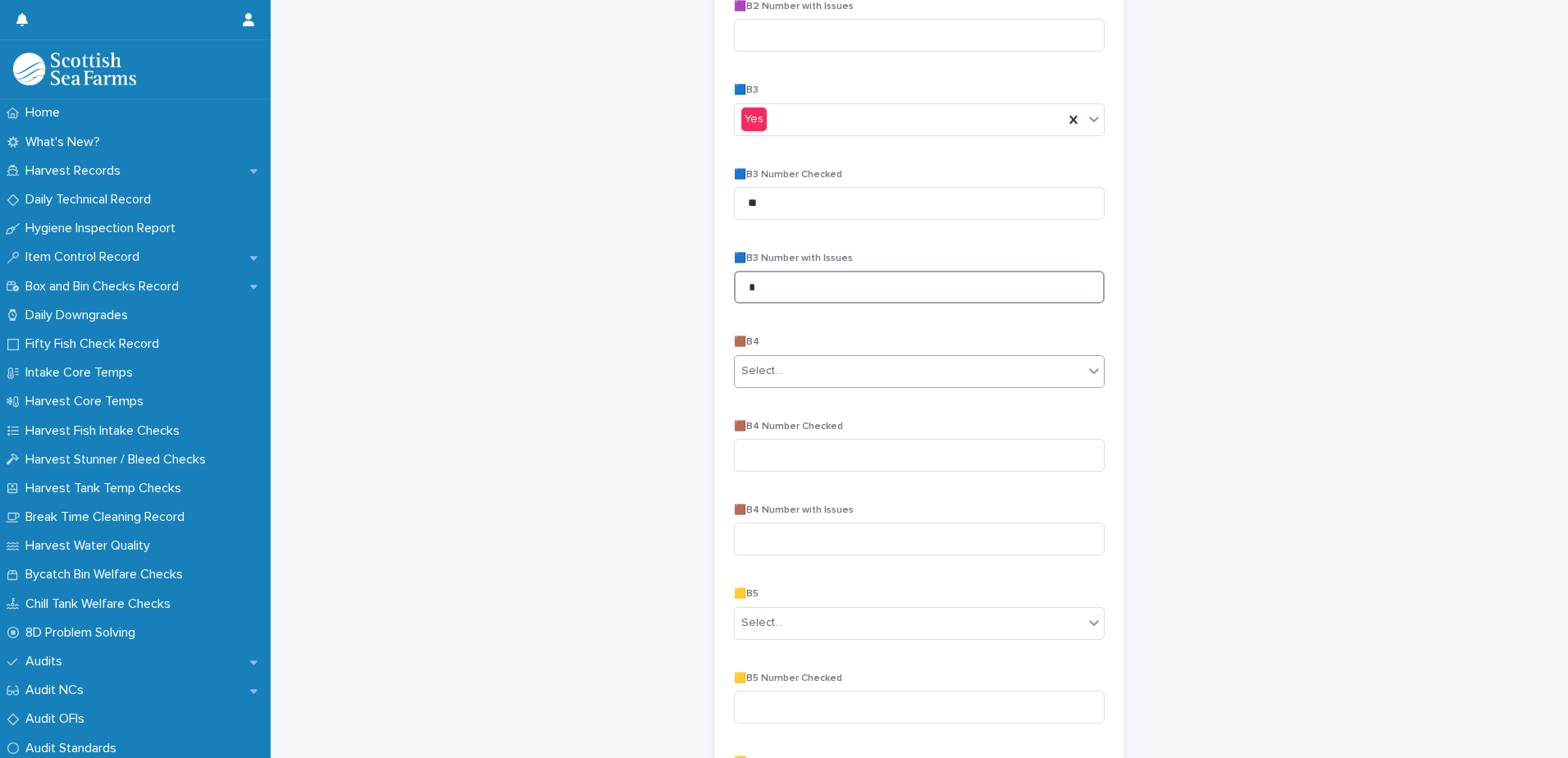
type input "*"
click at [849, 375] on div "Select..." at bounding box center [909, 372] width 348 height 27
drag, startPoint x: 775, startPoint y: 462, endPoint x: 796, endPoint y: 462, distance: 21.0
click at [775, 464] on div "Yes" at bounding box center [913, 461] width 369 height 29
click at [868, 465] on input at bounding box center [919, 455] width 371 height 32
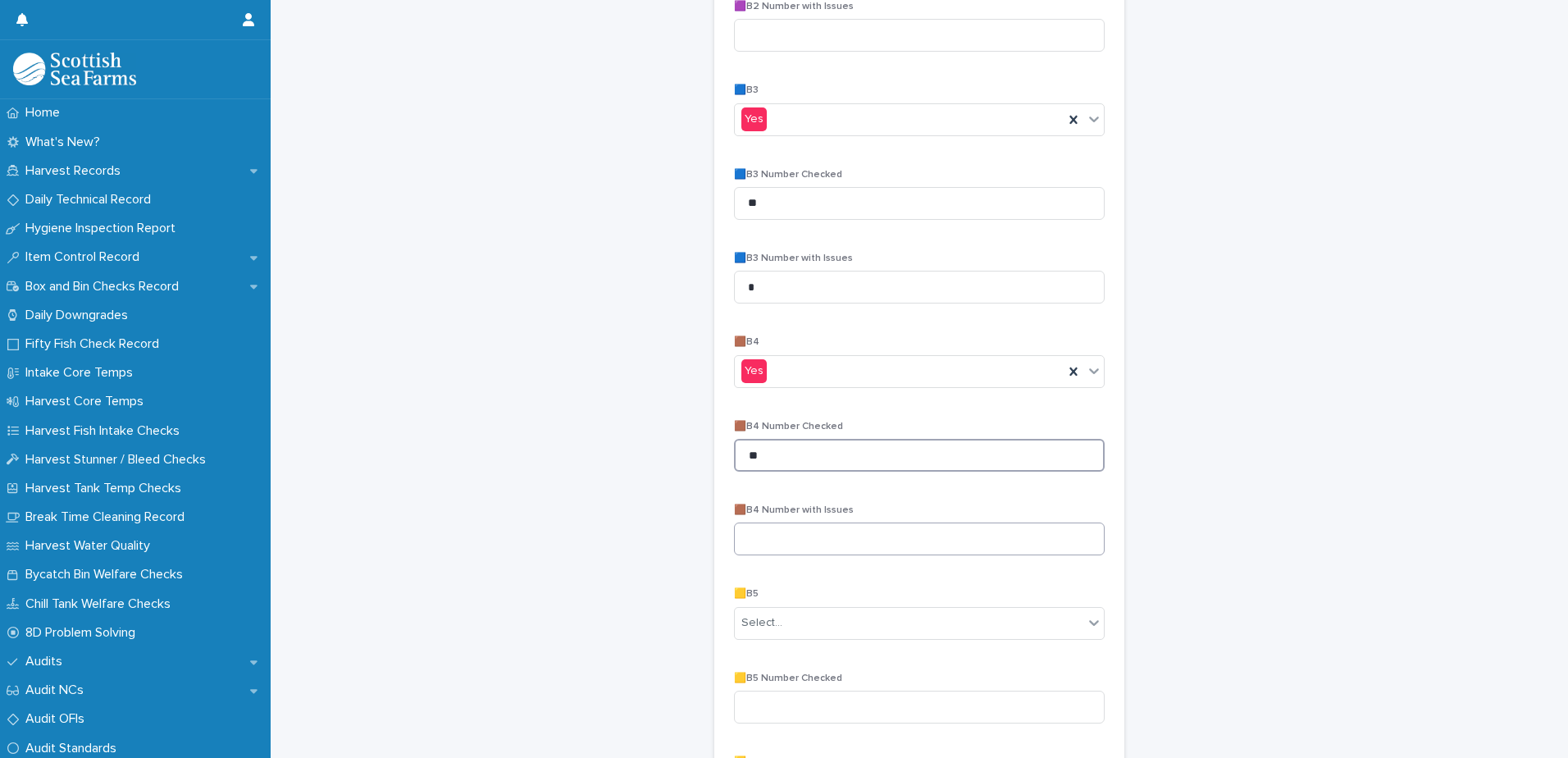
type input "**"
click at [843, 540] on input at bounding box center [919, 539] width 371 height 32
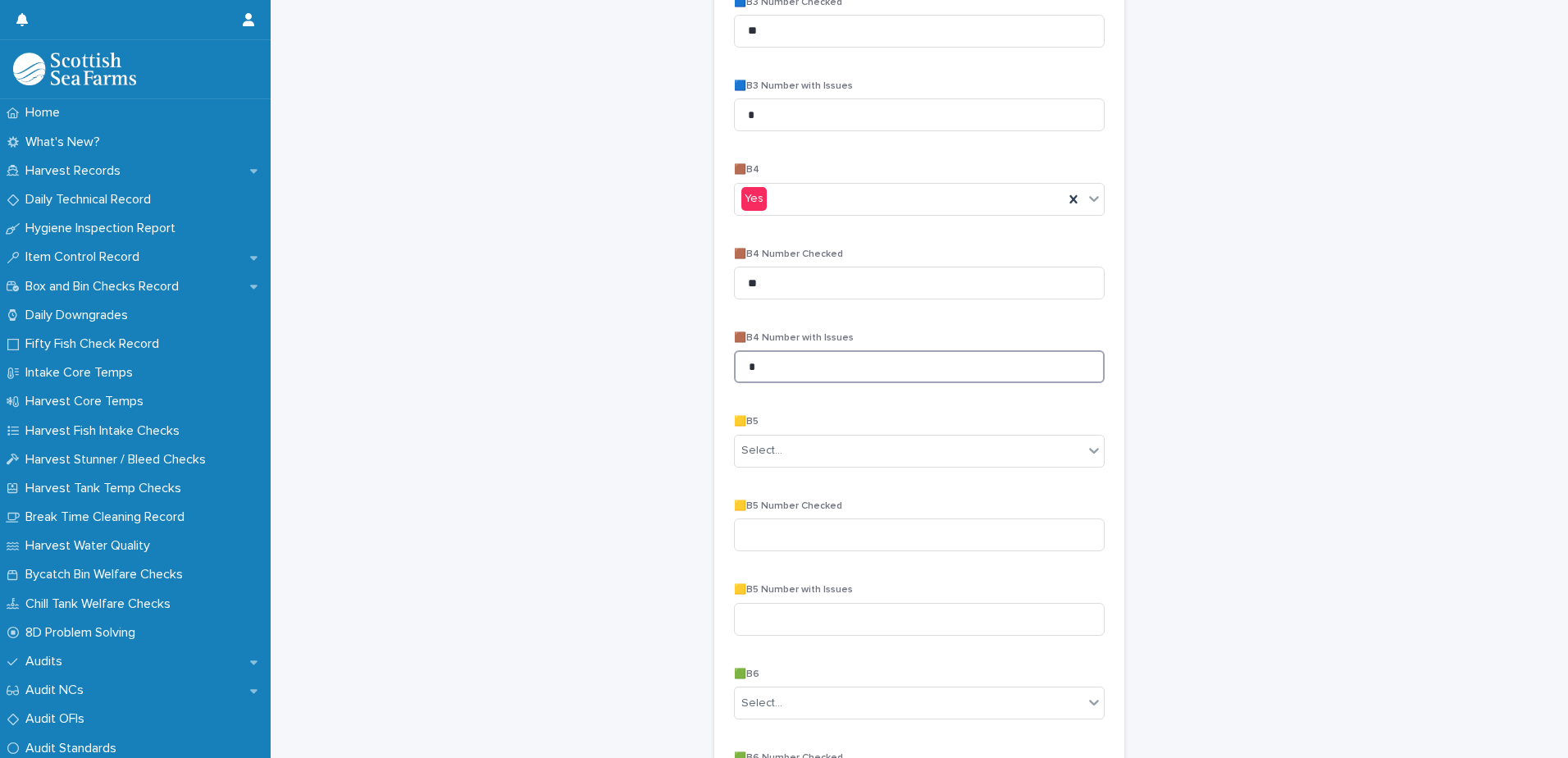
scroll to position [1066, 0]
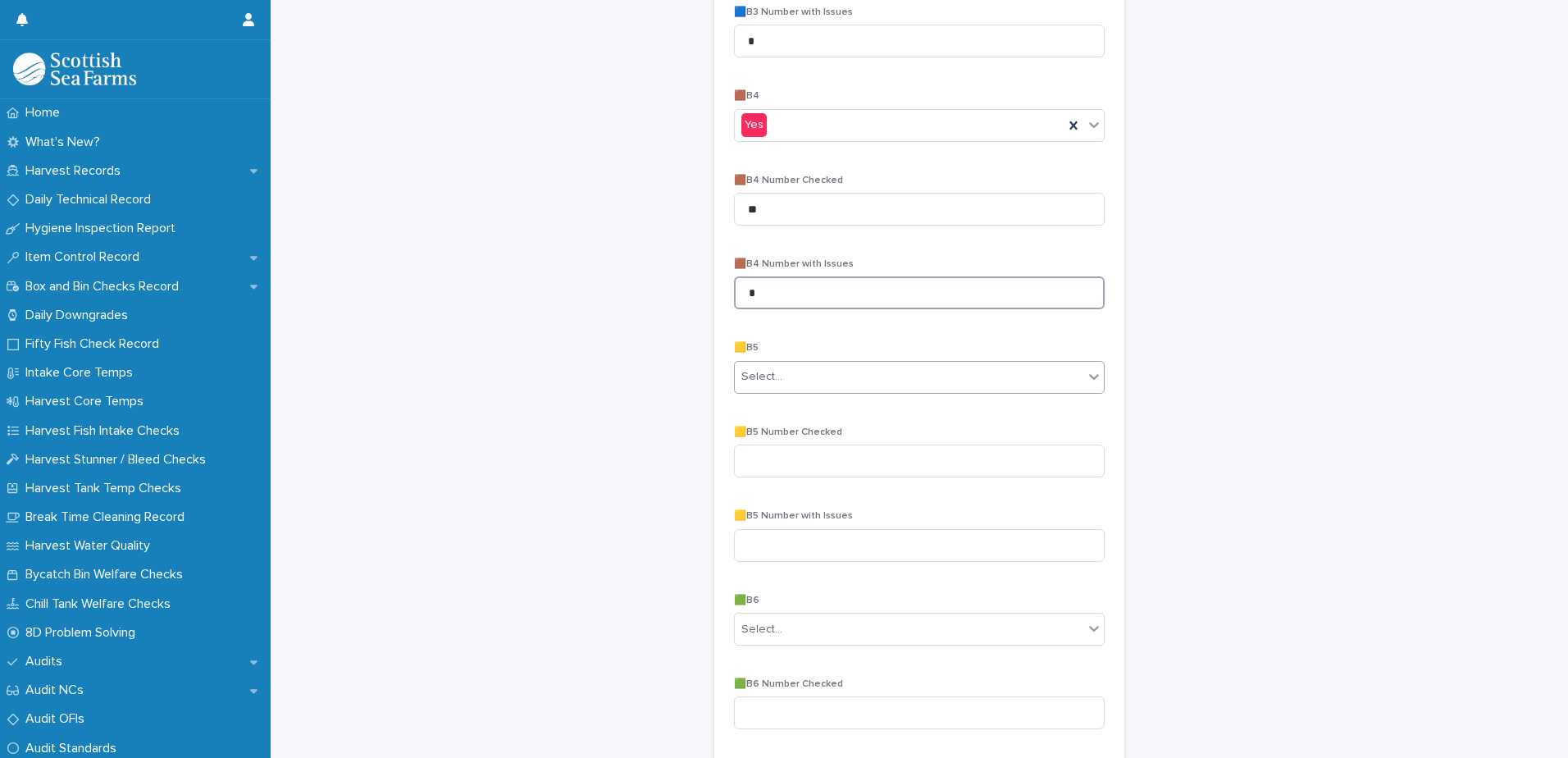
type input "*"
drag, startPoint x: 805, startPoint y: 381, endPoint x: 806, endPoint y: 391, distance: 10.0
click at [805, 382] on div "Select..." at bounding box center [909, 377] width 348 height 27
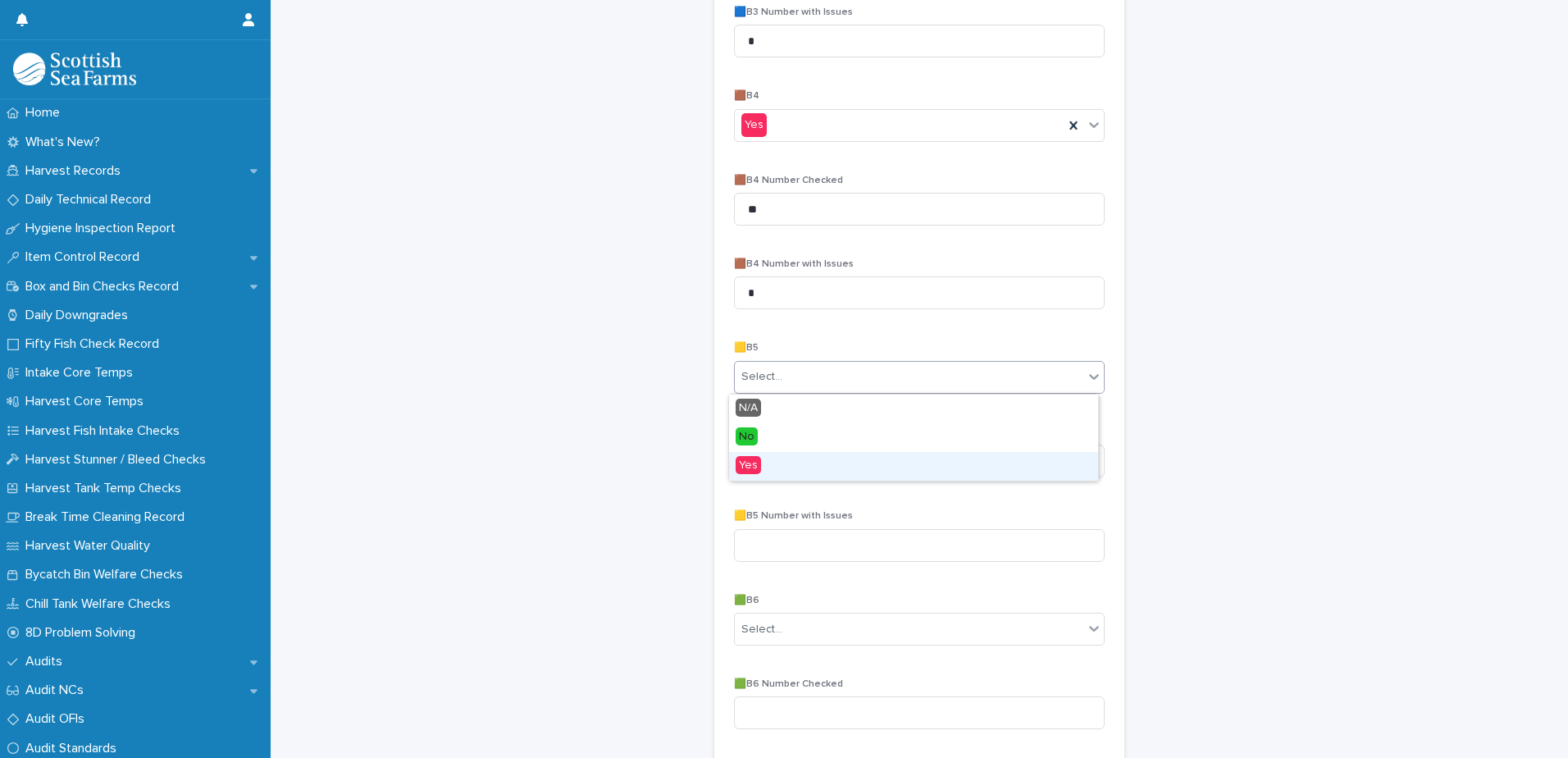
click at [776, 470] on div "Yes" at bounding box center [913, 467] width 369 height 29
click at [838, 460] on input at bounding box center [919, 461] width 371 height 32
type input "**"
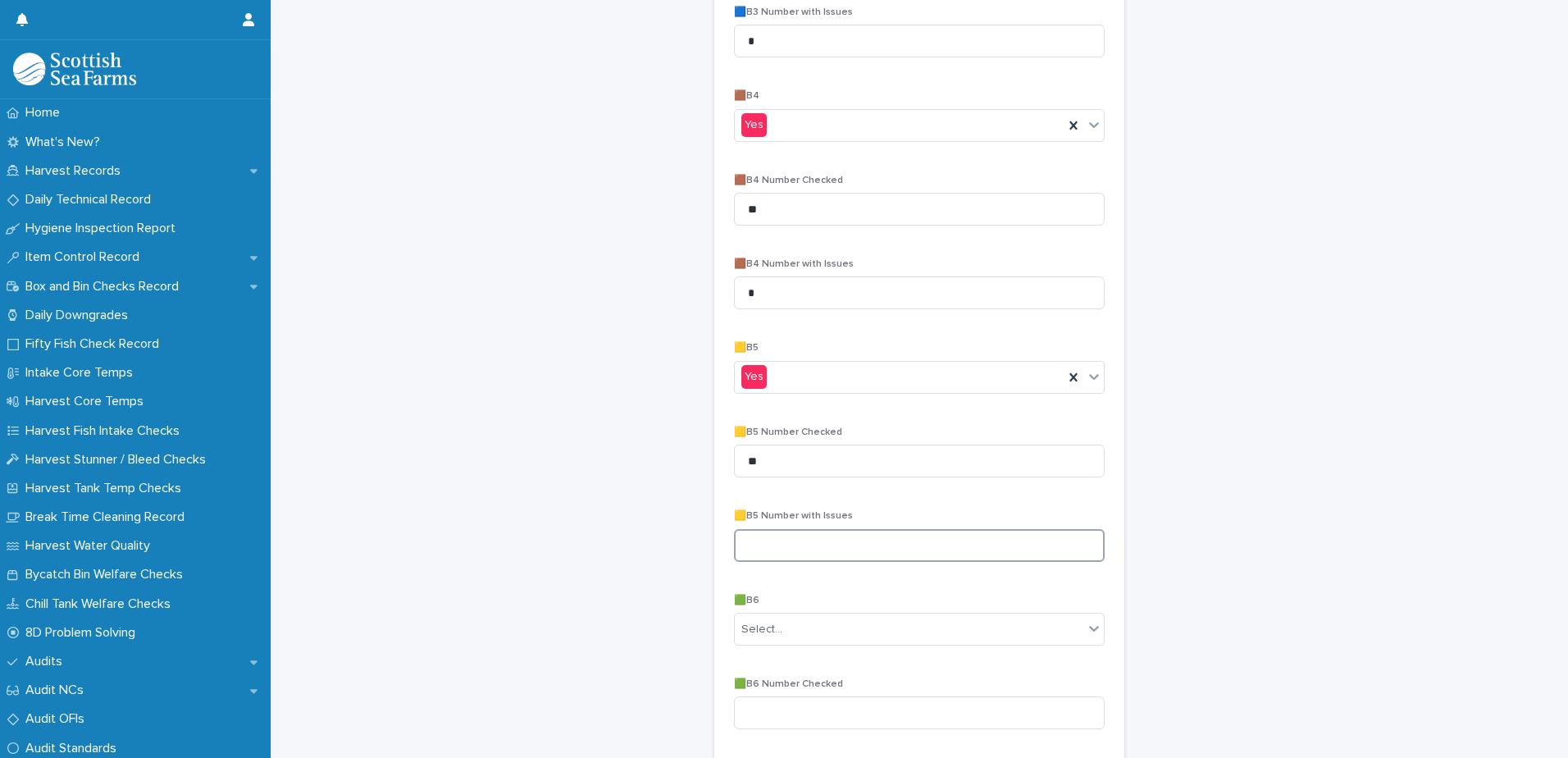
click at [820, 549] on input at bounding box center [919, 545] width 371 height 32
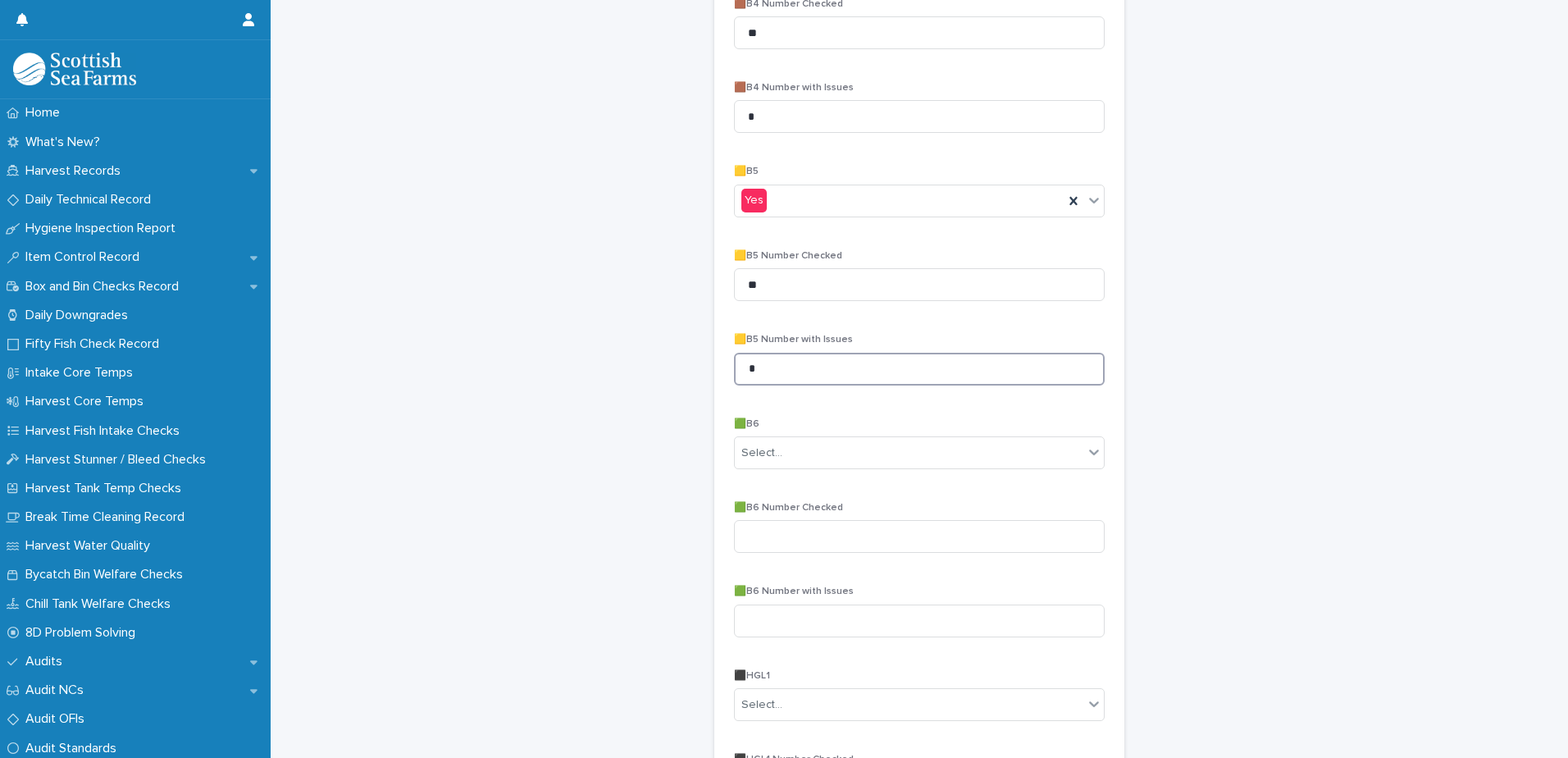
scroll to position [1313, 0]
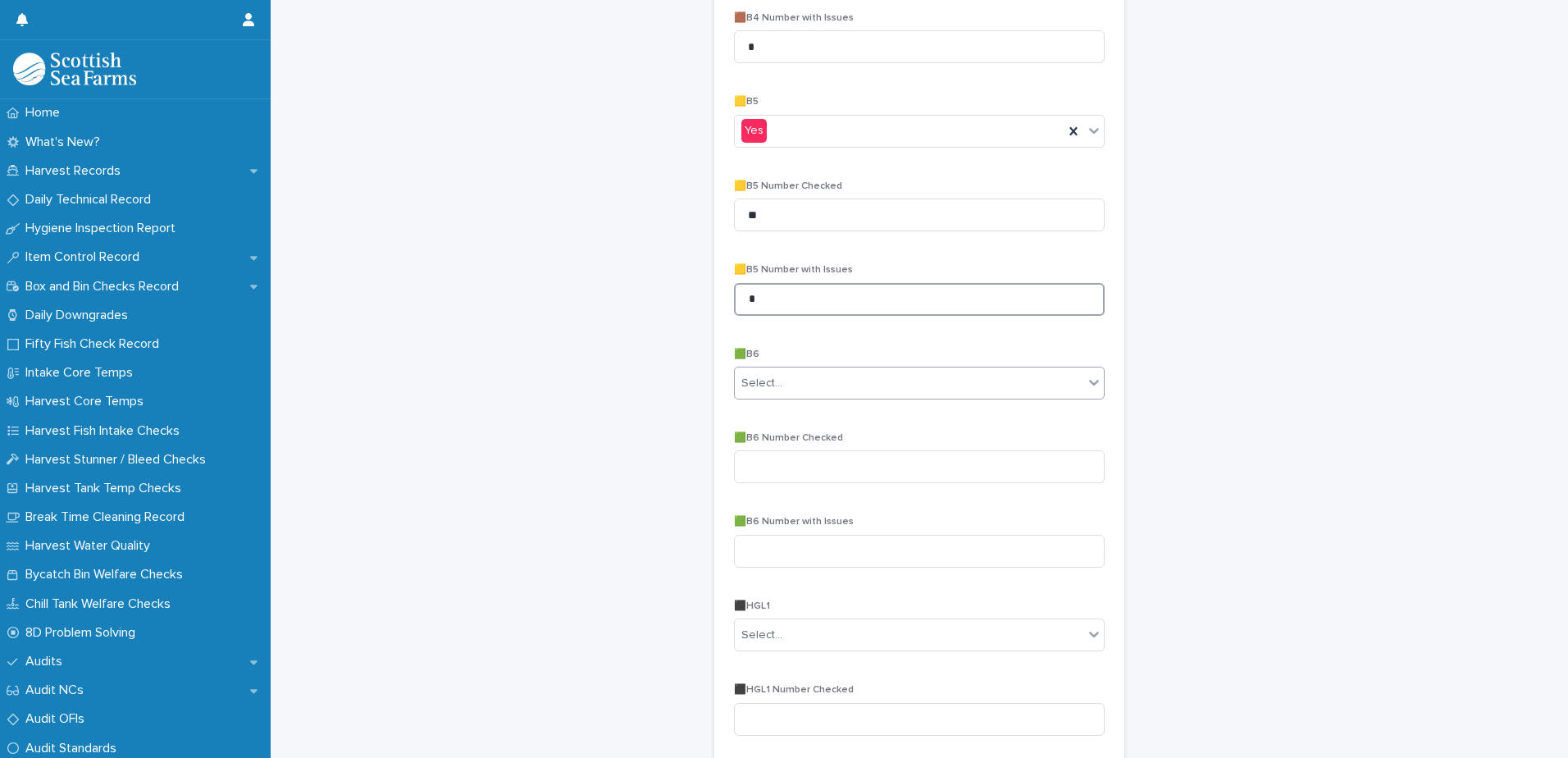
type input "*"
click at [810, 382] on div "Select..." at bounding box center [909, 384] width 348 height 27
click at [767, 408] on div "N/A" at bounding box center [913, 415] width 369 height 29
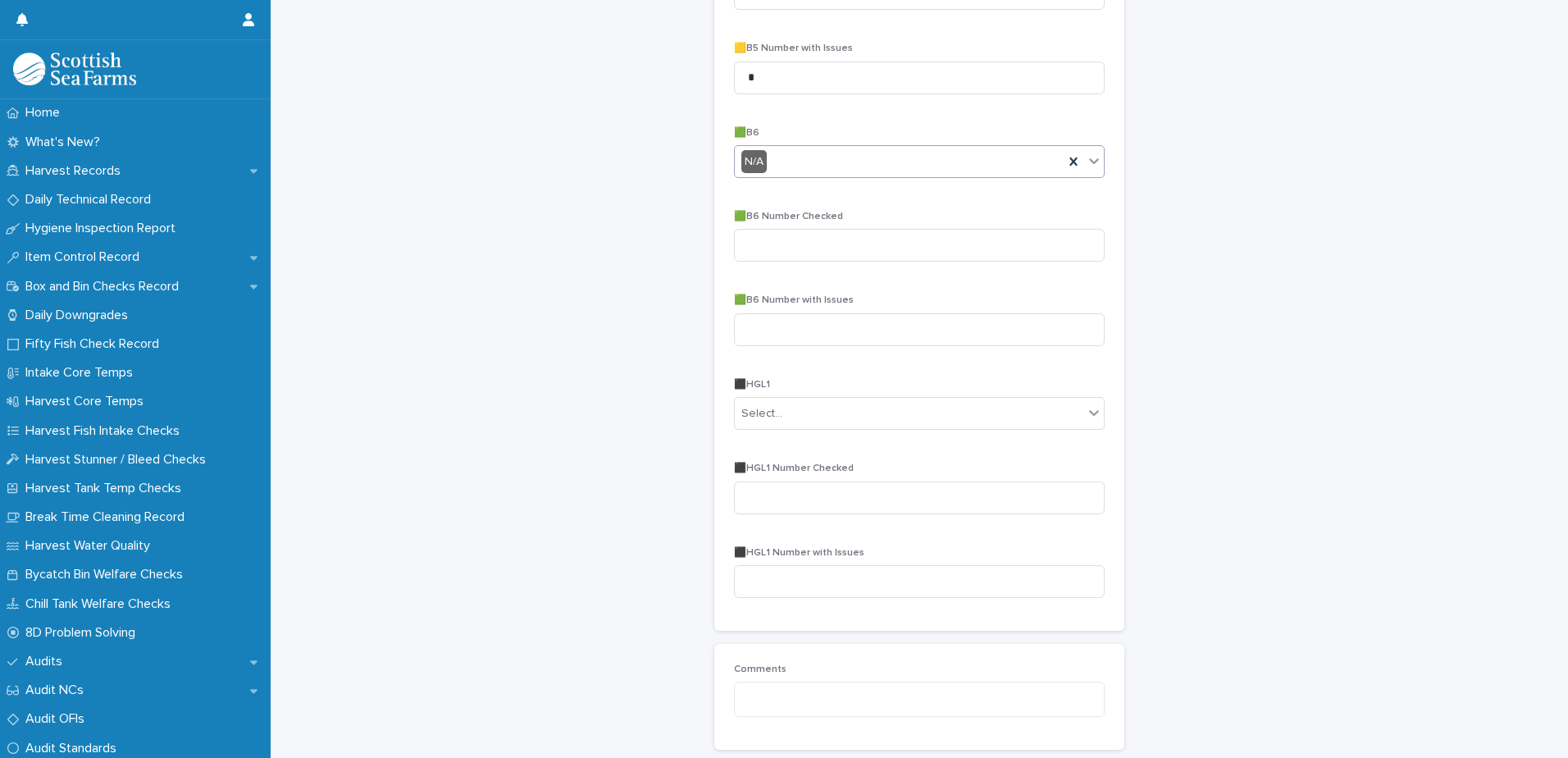
scroll to position [1641, 0]
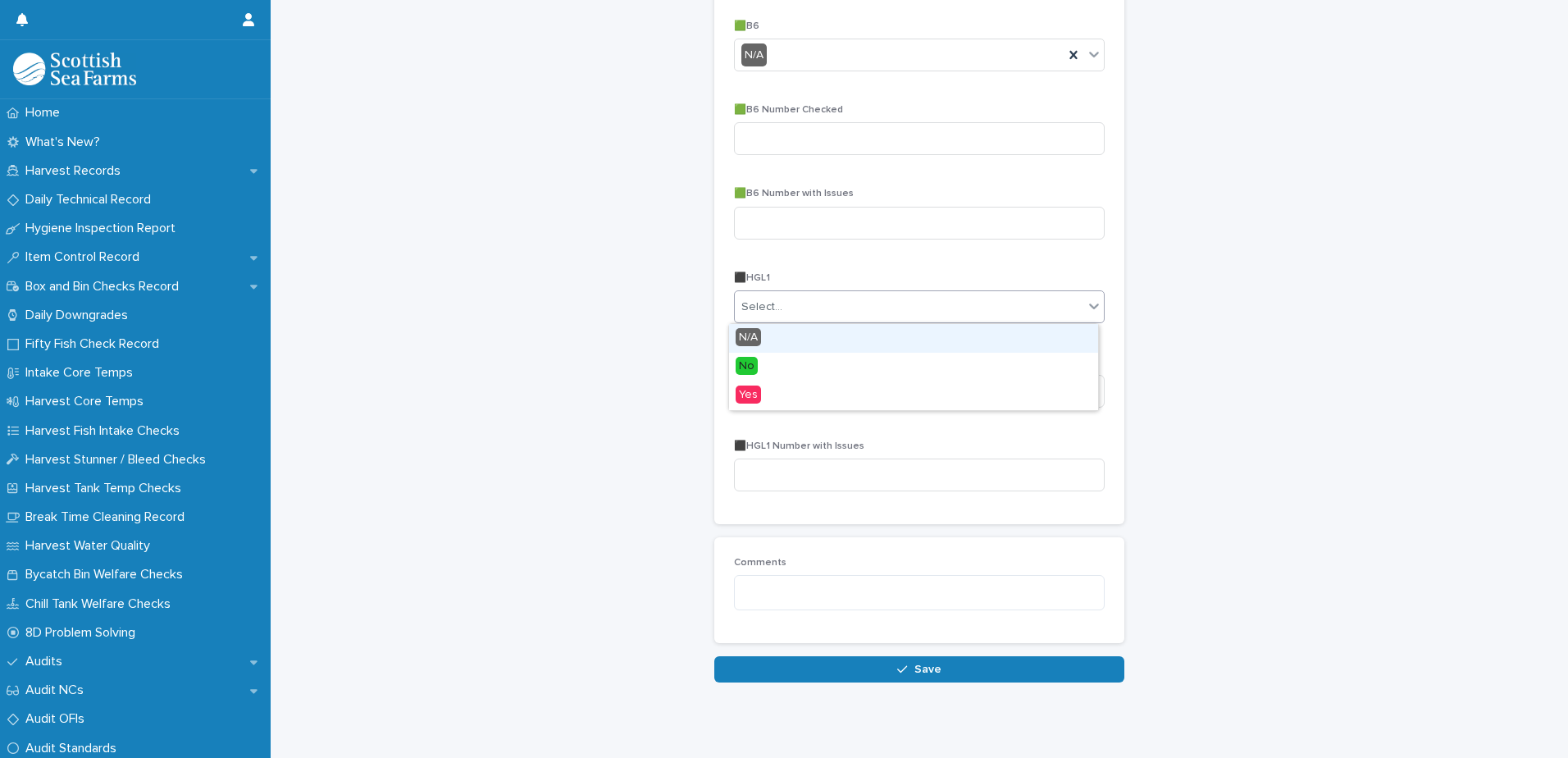
click at [840, 305] on div "Select..." at bounding box center [909, 308] width 348 height 27
click at [765, 401] on div "Yes" at bounding box center [913, 396] width 369 height 29
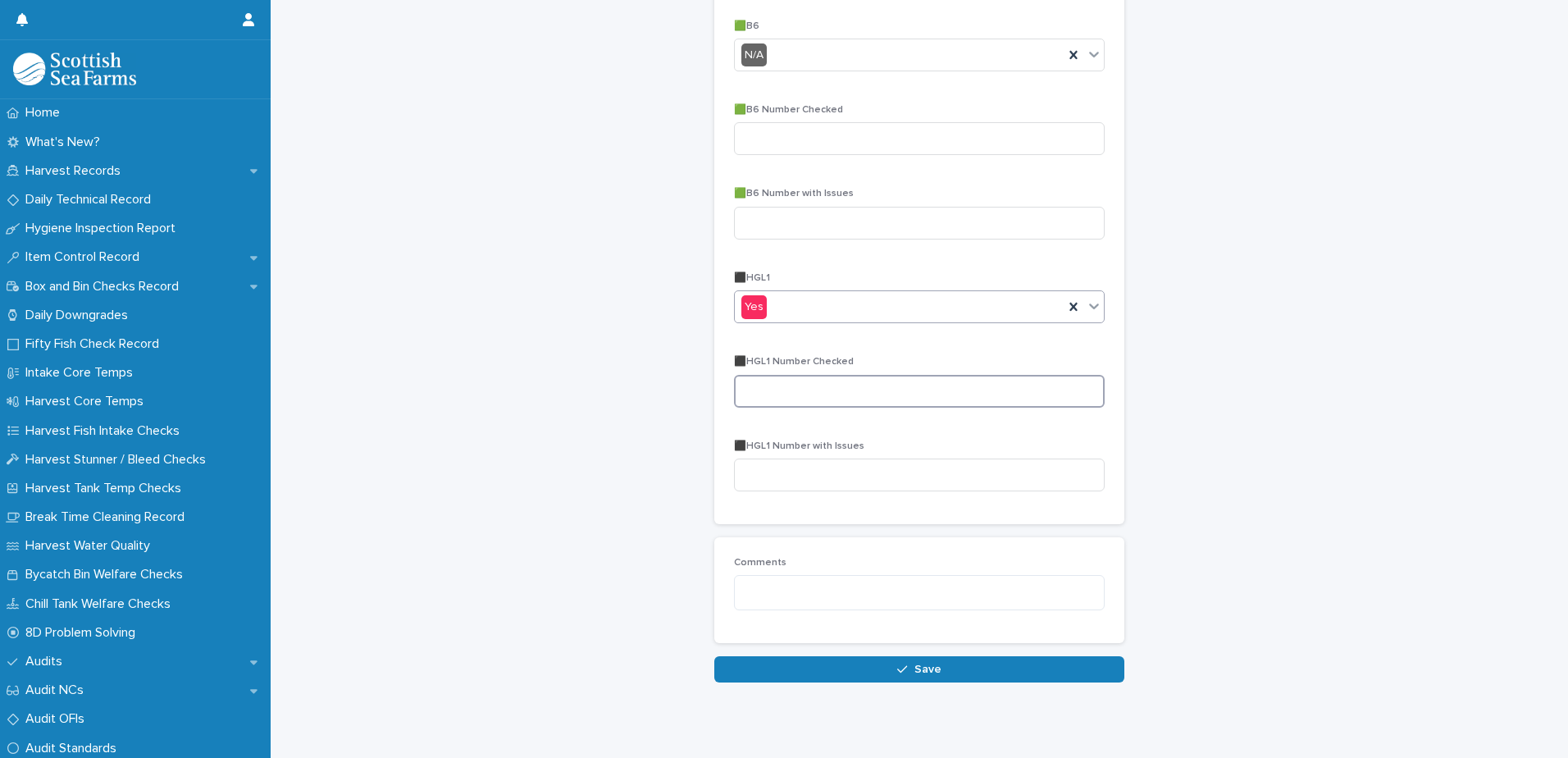
click at [769, 387] on input at bounding box center [919, 391] width 371 height 32
type input "**"
click at [844, 479] on input at bounding box center [919, 475] width 371 height 32
type input "*"
click at [927, 672] on span "Save" at bounding box center [927, 669] width 27 height 11
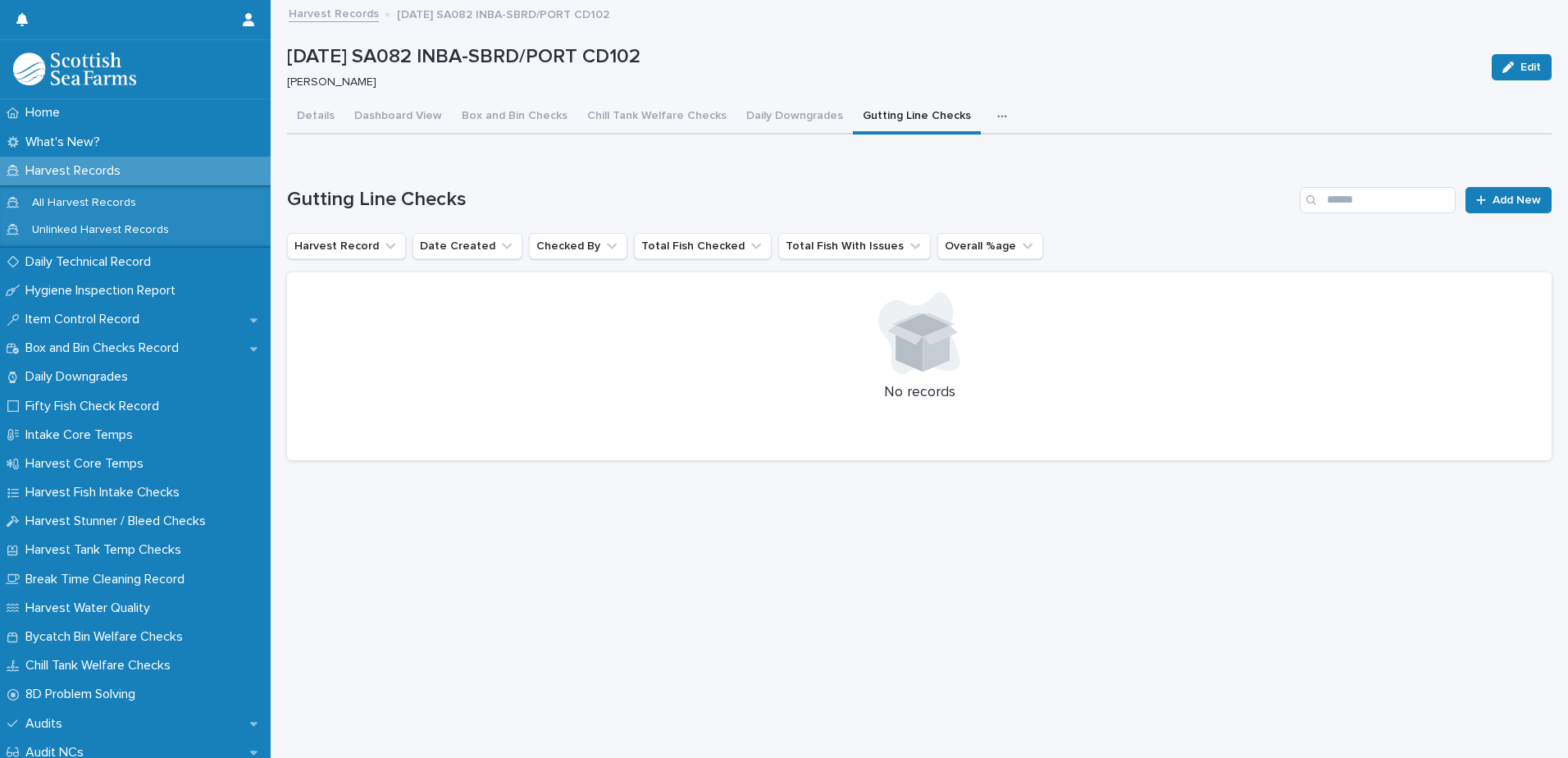
scroll to position [12, 0]
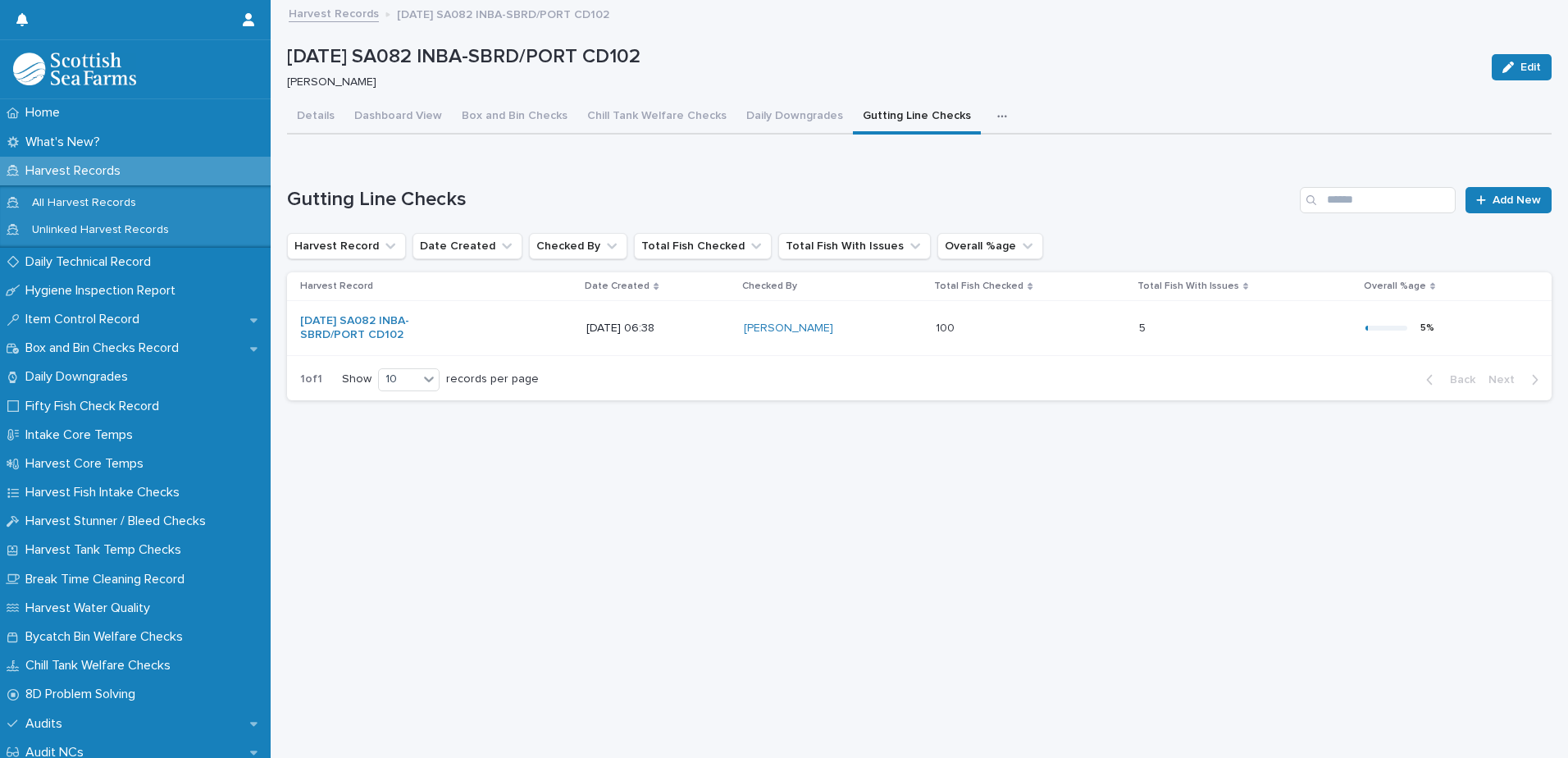
click at [82, 174] on p "Harvest Records" at bounding box center [76, 171] width 114 height 15
